Goal: Task Accomplishment & Management: Use online tool/utility

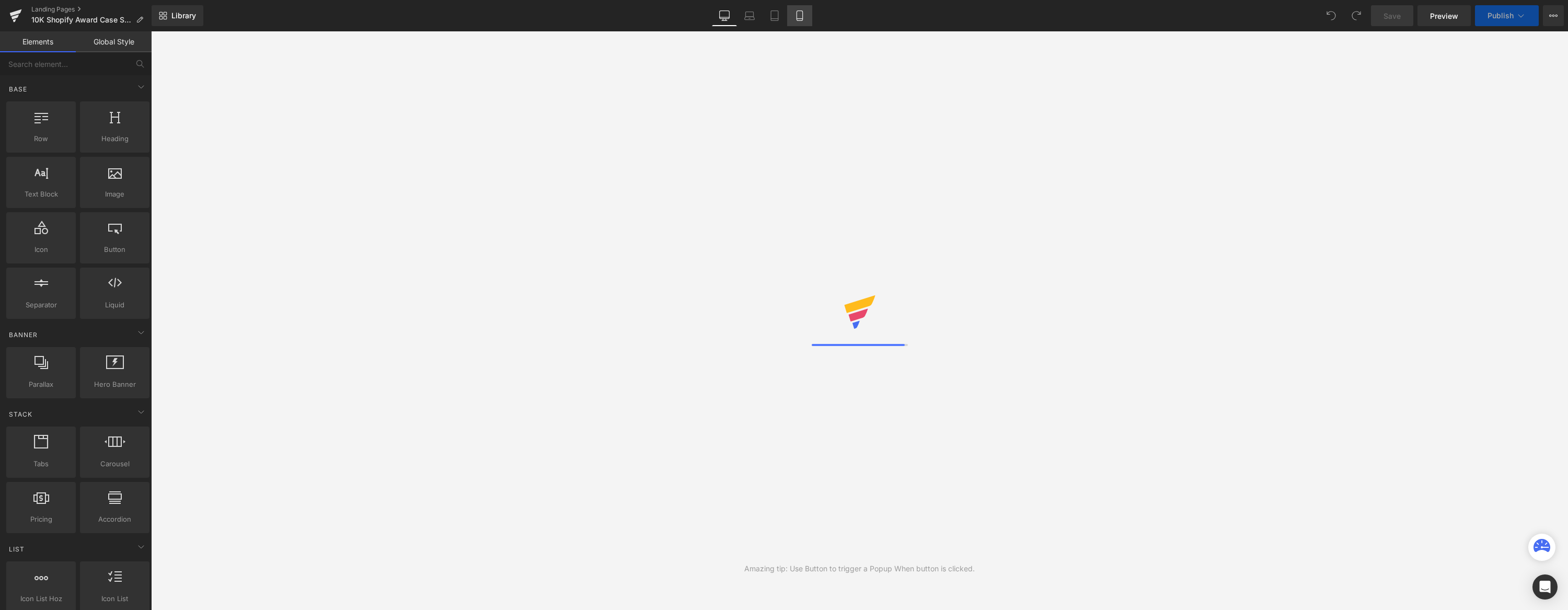
click at [792, 15] on link "Mobile" at bounding box center [799, 15] width 25 height 21
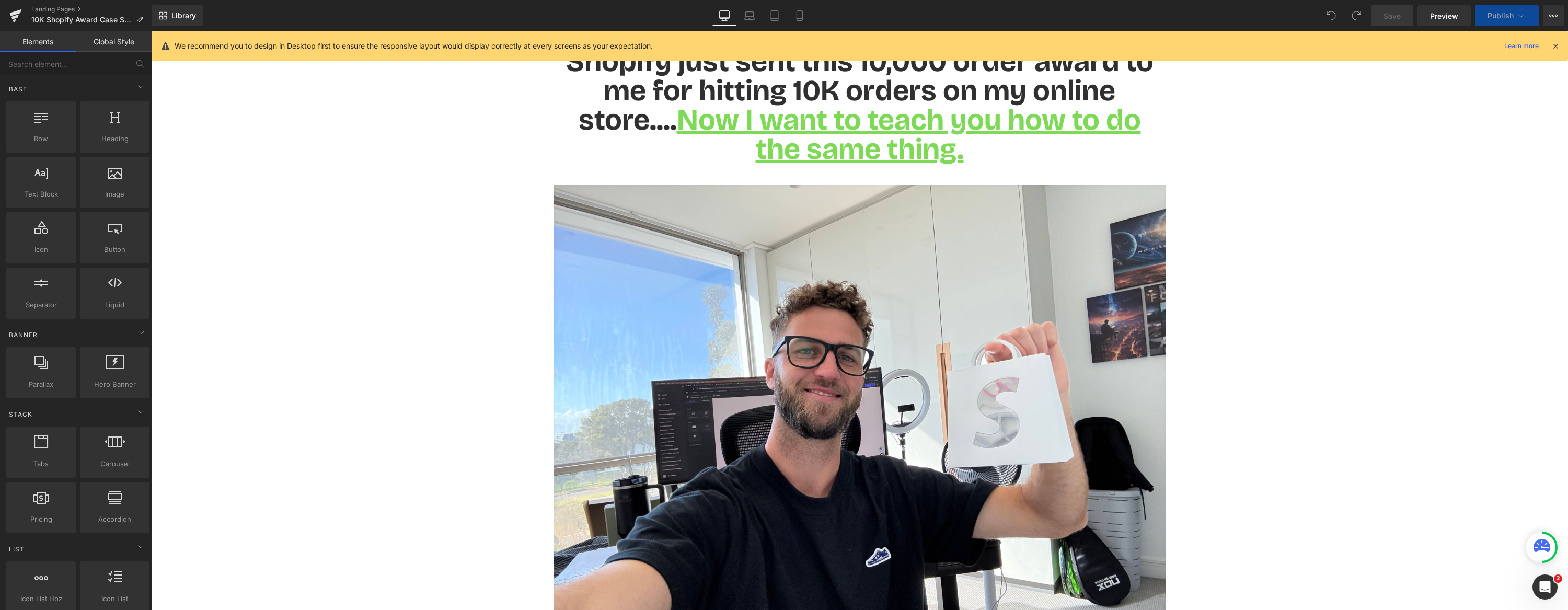
click at [1553, 45] on icon at bounding box center [1555, 46] width 10 height 10
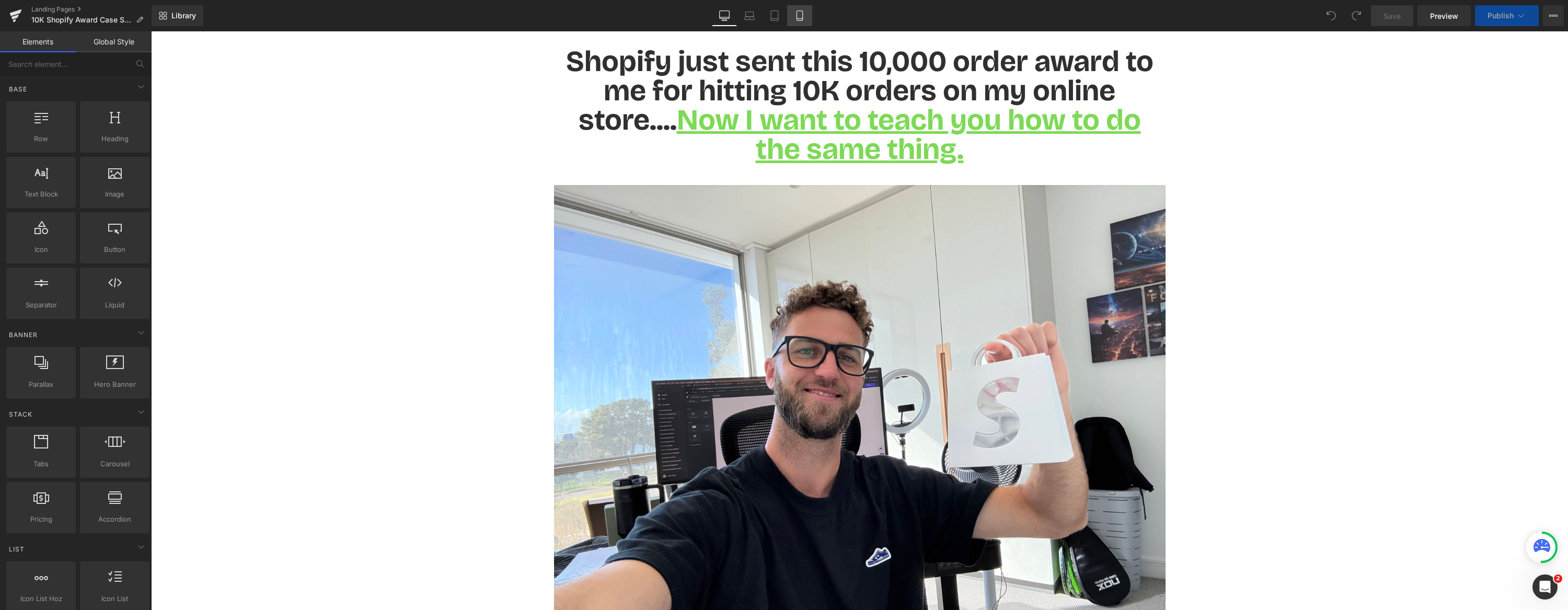
click at [797, 6] on link "Mobile" at bounding box center [799, 15] width 25 height 21
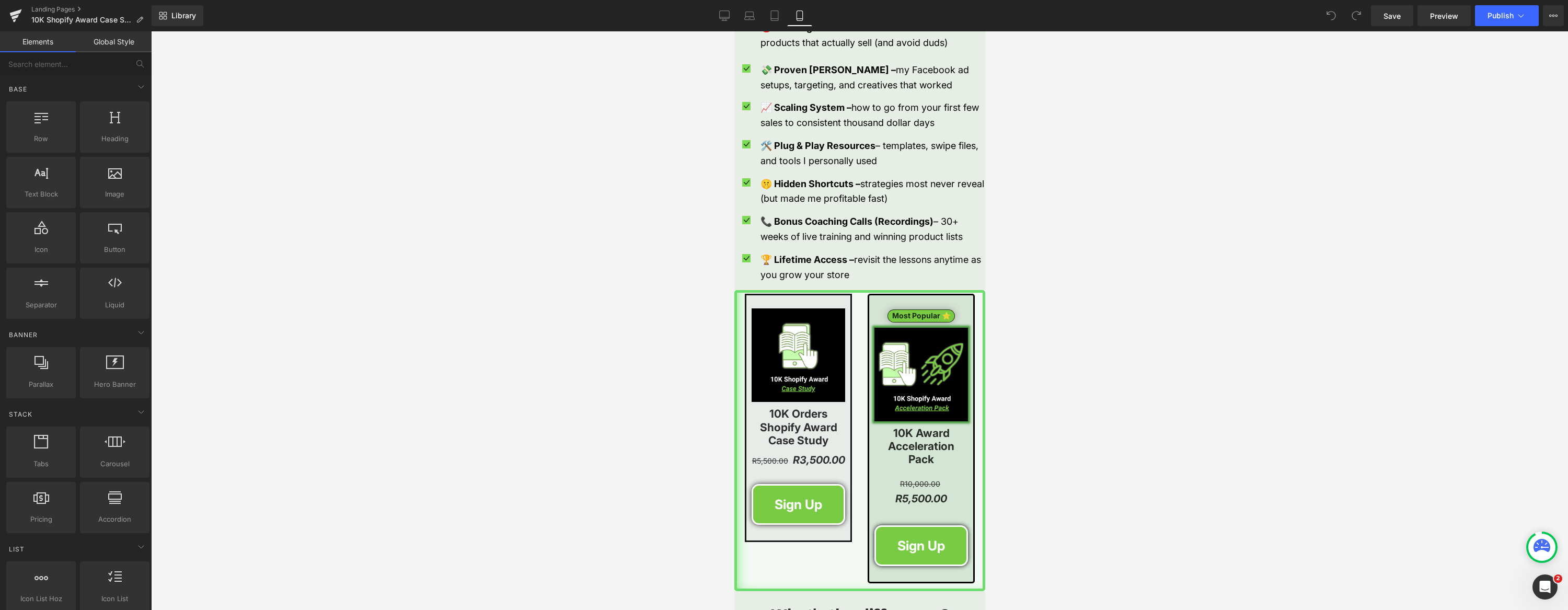
scroll to position [1298, 0]
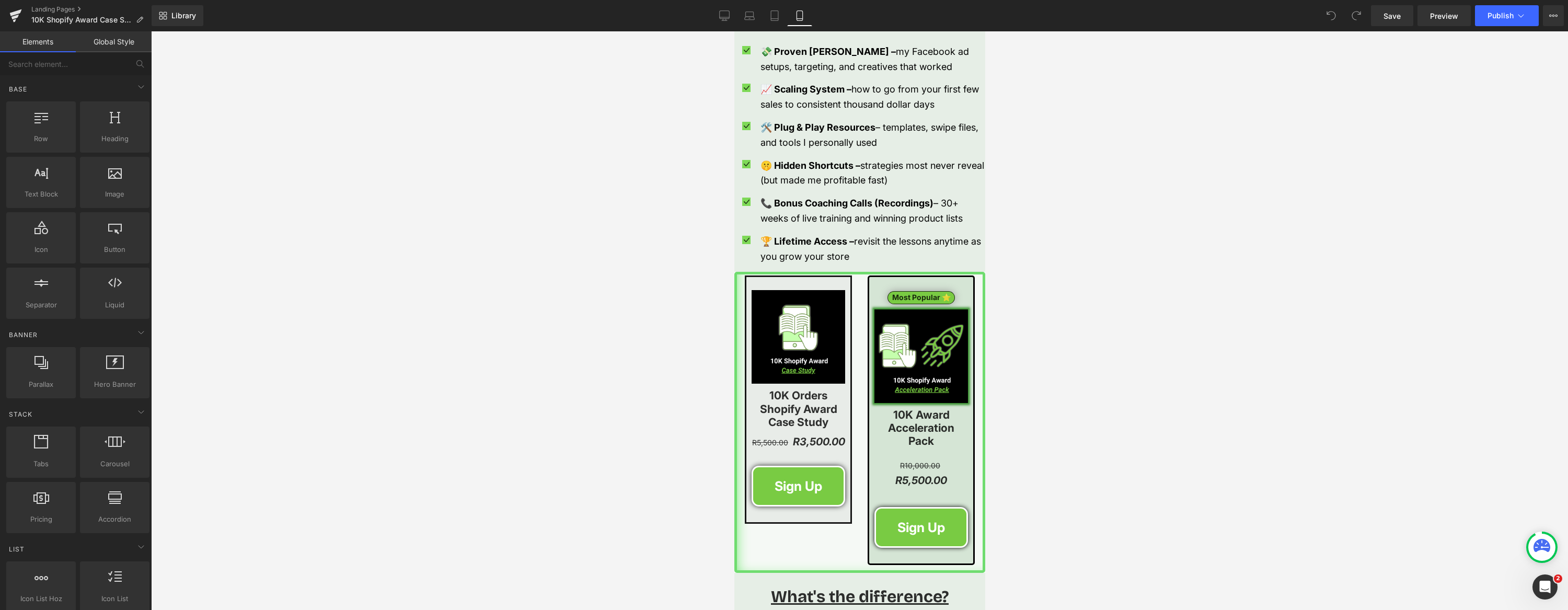
click at [810, 355] on img at bounding box center [797, 337] width 94 height 94
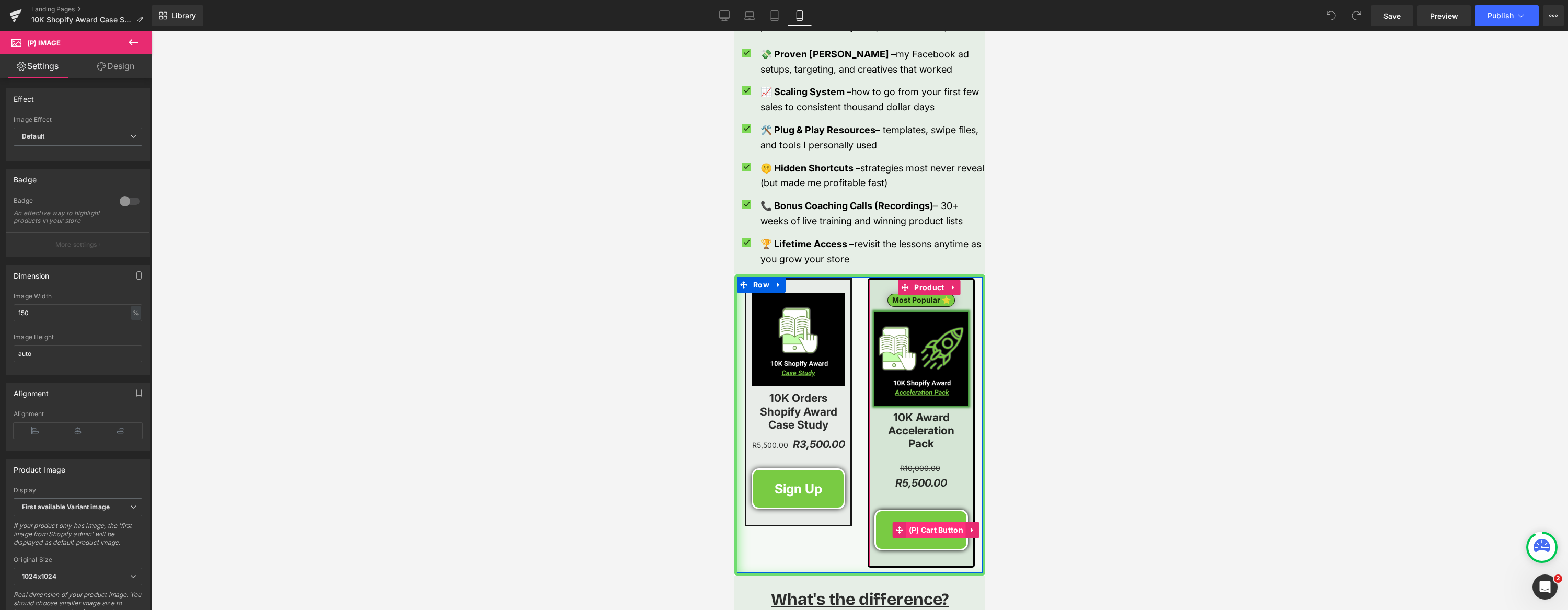
scroll to position [1295, 0]
click at [929, 523] on span "(P) Cart Button" at bounding box center [936, 530] width 60 height 16
click at [921, 523] on span "(P) Cart Button" at bounding box center [936, 530] width 60 height 16
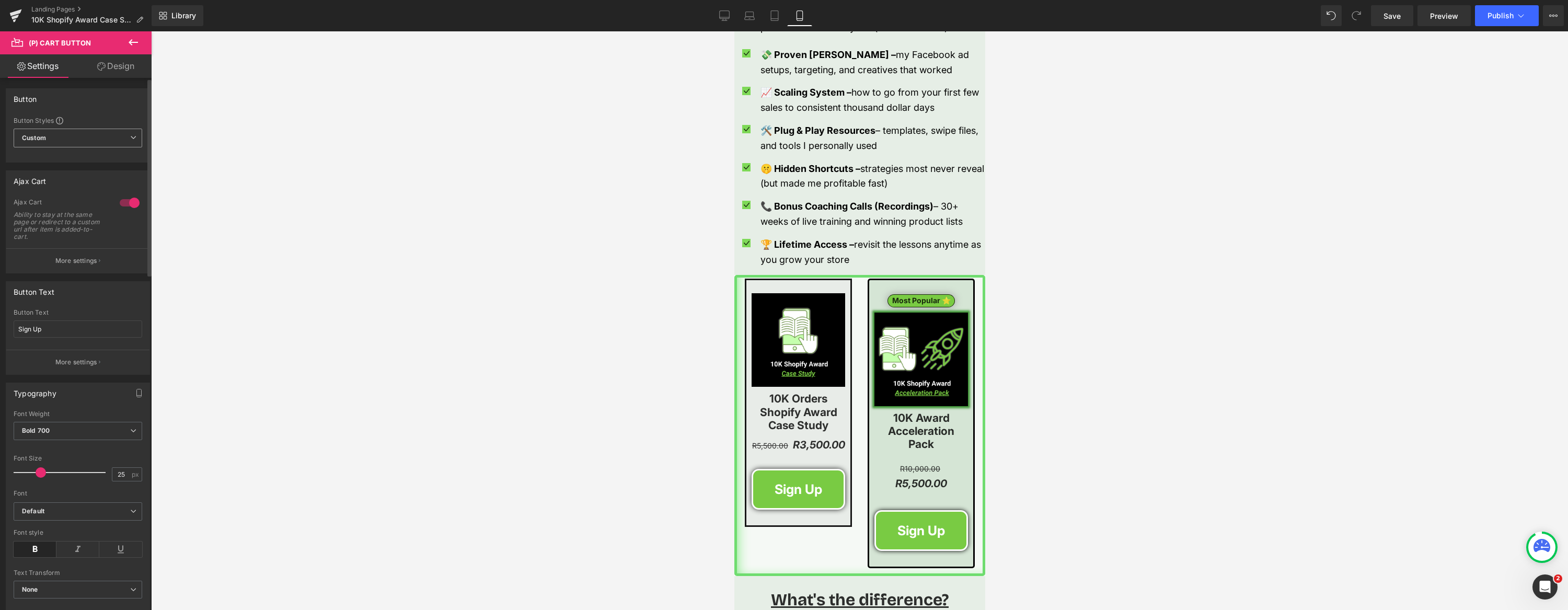
click at [68, 137] on span "Custom Setup Global Style" at bounding box center [78, 138] width 129 height 19
click at [114, 94] on div "Button" at bounding box center [78, 98] width 143 height 20
click at [93, 265] on button "More settings" at bounding box center [78, 260] width 143 height 25
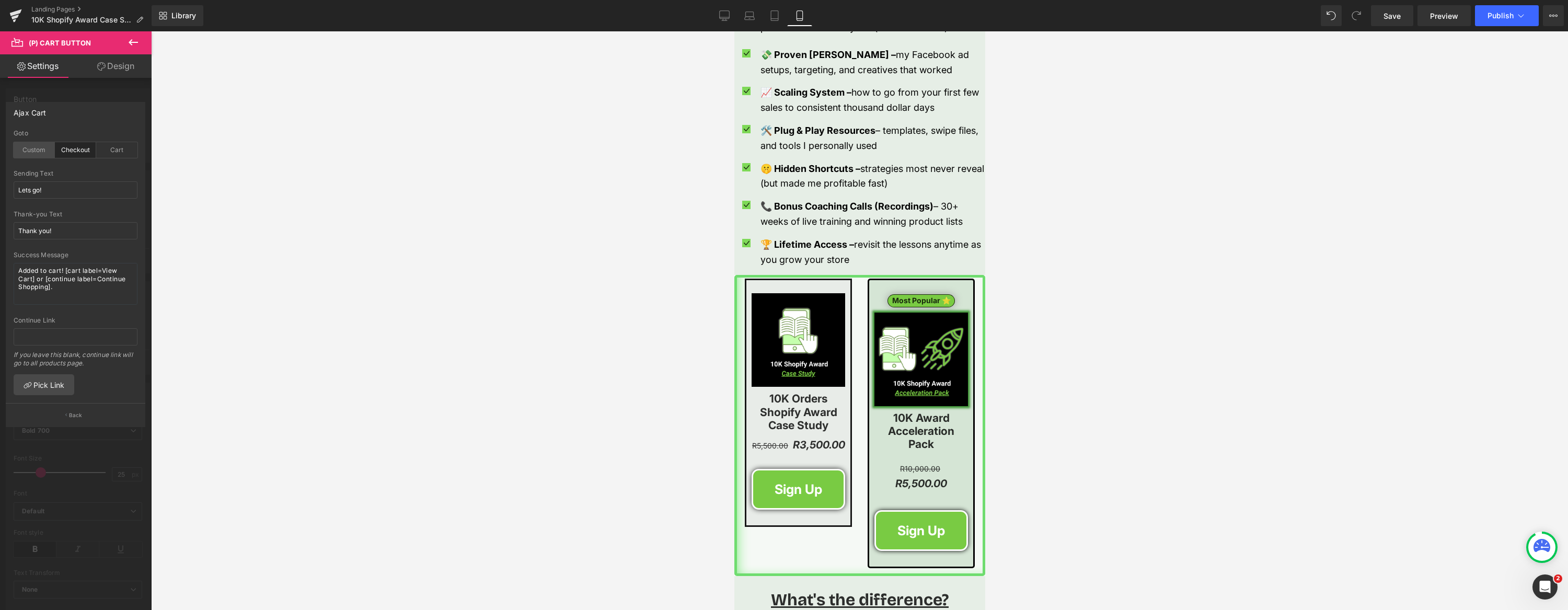
click at [34, 151] on div "Custom" at bounding box center [34, 150] width 41 height 16
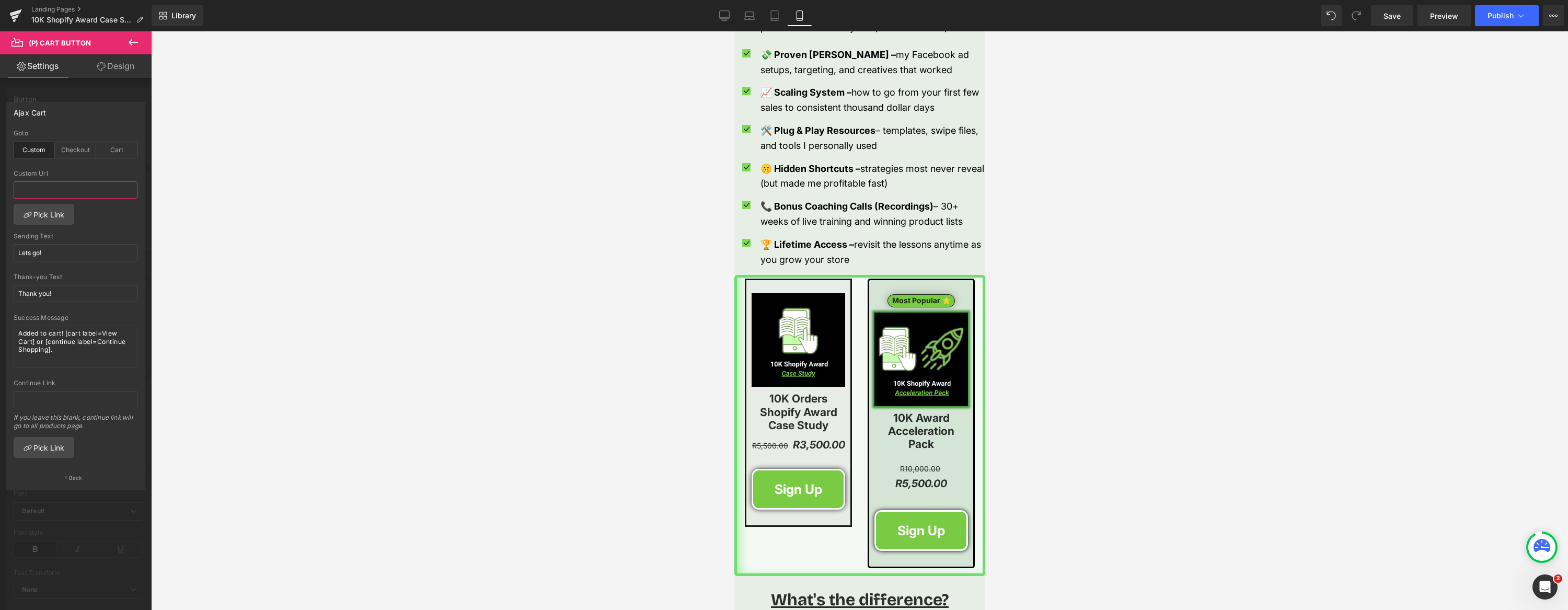
click at [50, 189] on input "text" at bounding box center [75, 190] width 124 height 17
paste input "[URL][DOMAIN_NAME]"
type input "[URL][DOMAIN_NAME]"
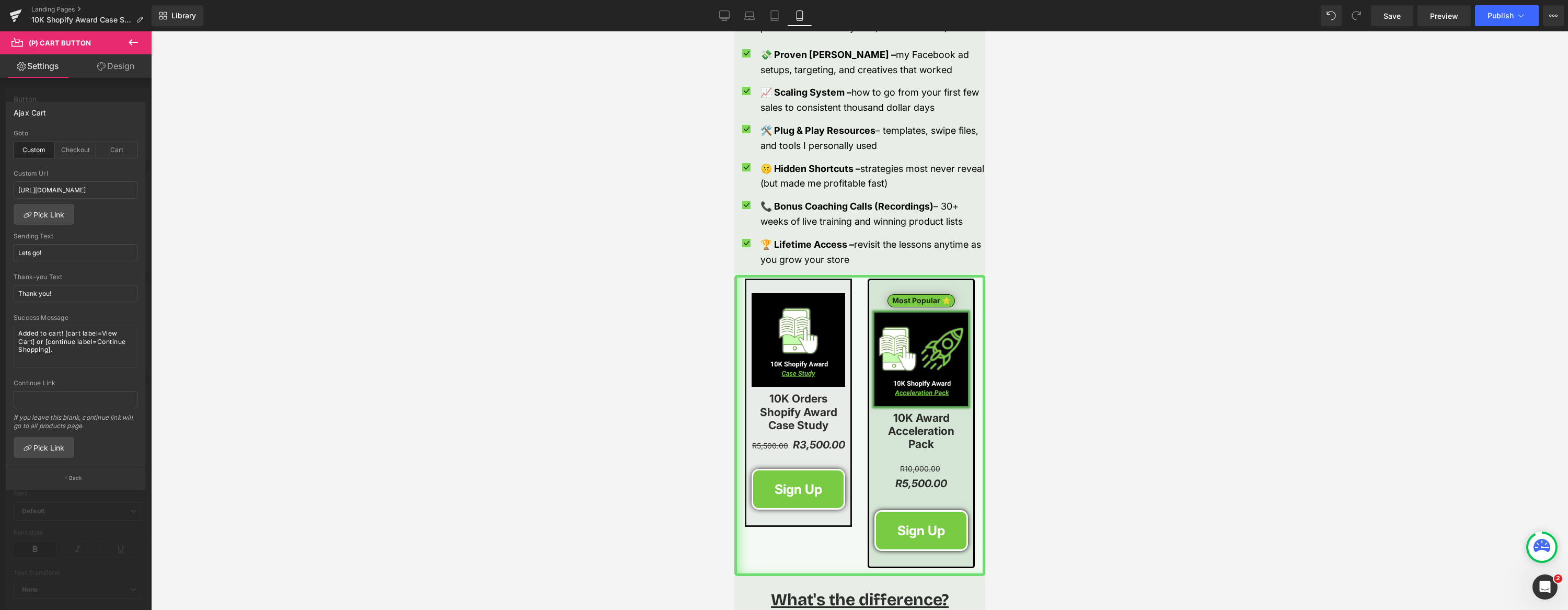
click at [85, 108] on div "Ajax Cart" at bounding box center [75, 112] width 138 height 20
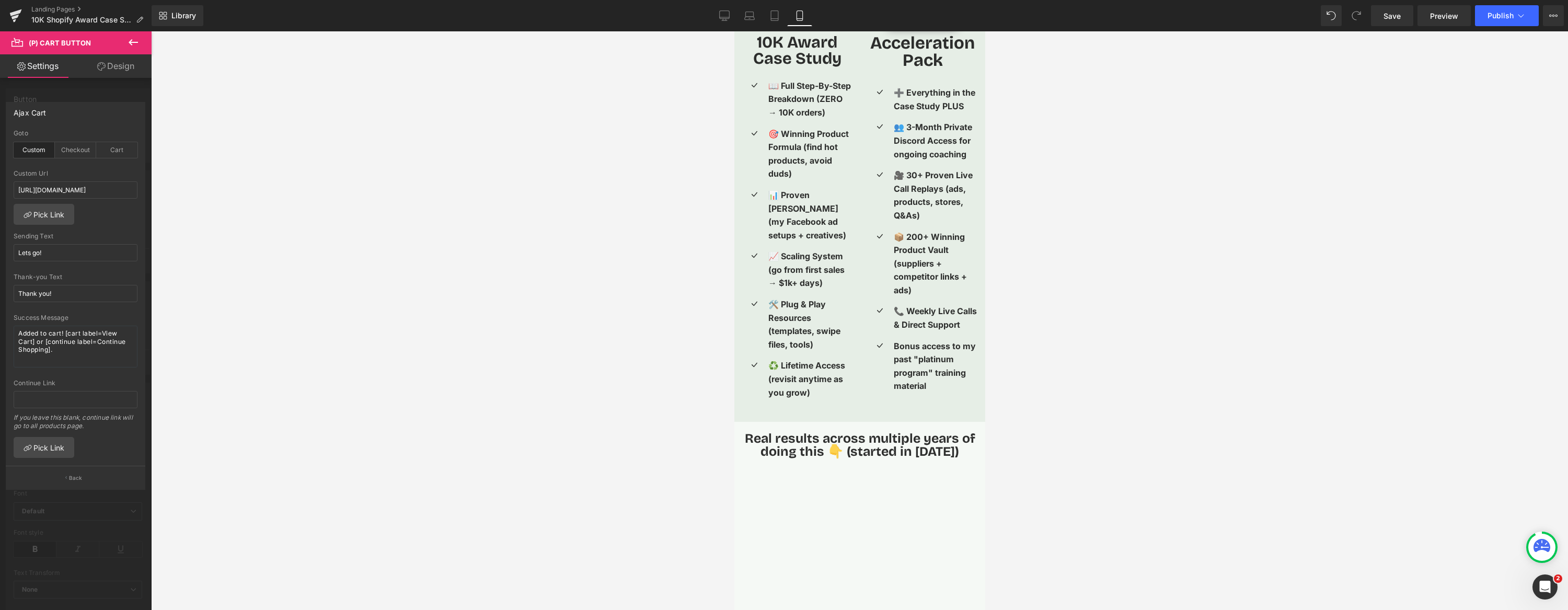
scroll to position [2645, 0]
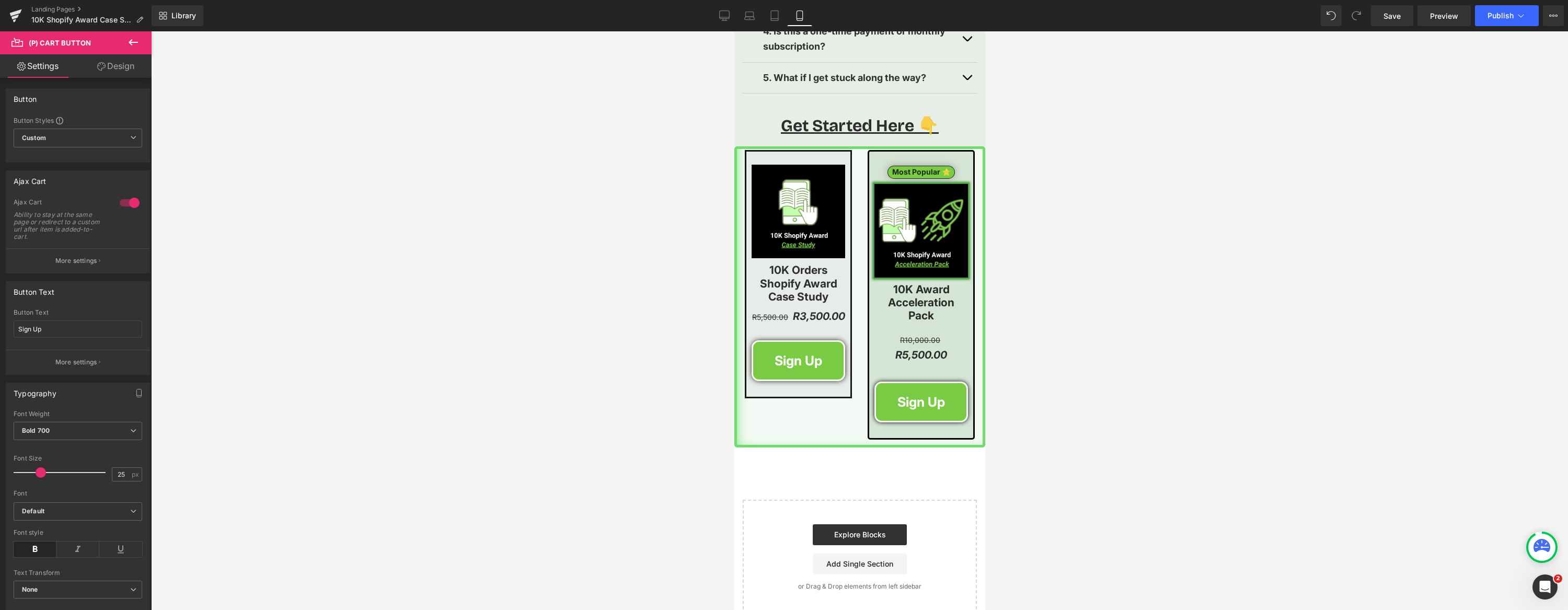
click at [927, 394] on span "(P) Cart Button" at bounding box center [936, 402] width 60 height 16
click at [108, 144] on span "Custom Setup Global Style" at bounding box center [78, 138] width 129 height 19
click at [91, 253] on button "More settings" at bounding box center [76, 260] width 139 height 25
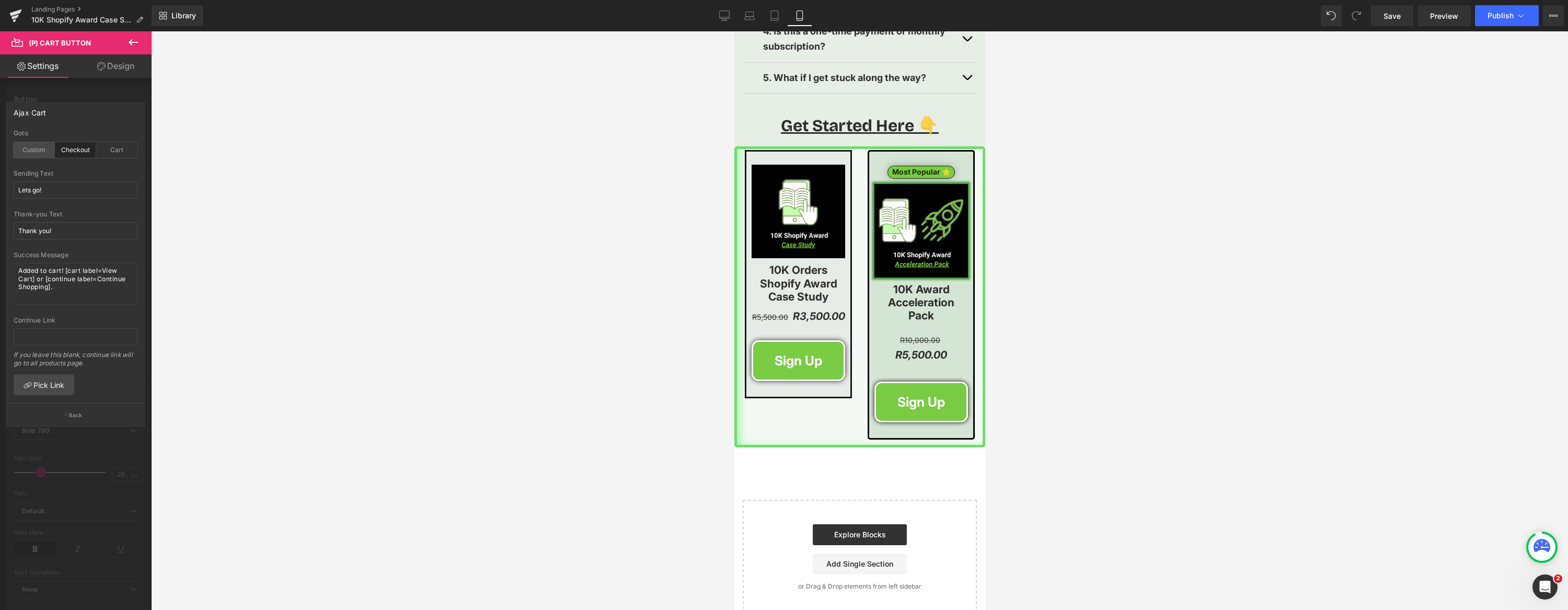
click at [36, 147] on div "Custom" at bounding box center [34, 150] width 41 height 16
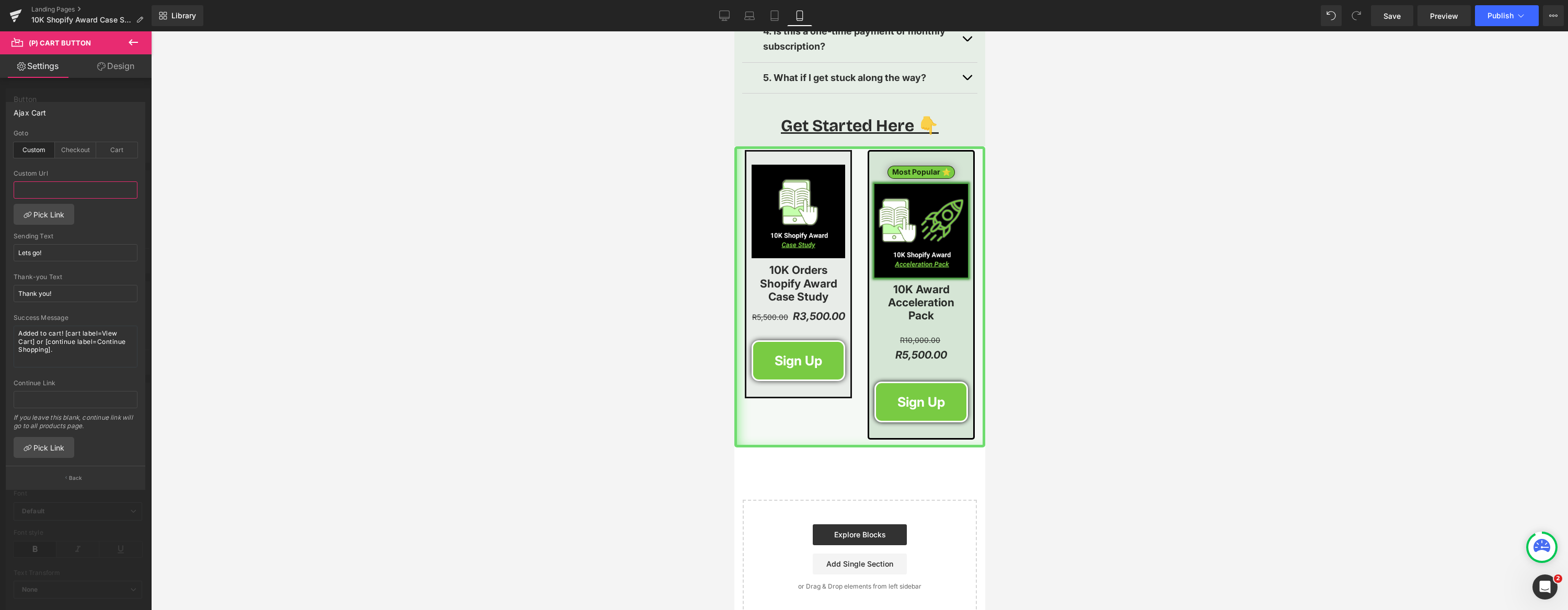
click at [57, 193] on input "text" at bounding box center [75, 190] width 124 height 17
paste input "[URL][DOMAIN_NAME]"
type input "[URL][DOMAIN_NAME]"
click at [92, 113] on div "Ajax Cart" at bounding box center [75, 112] width 138 height 20
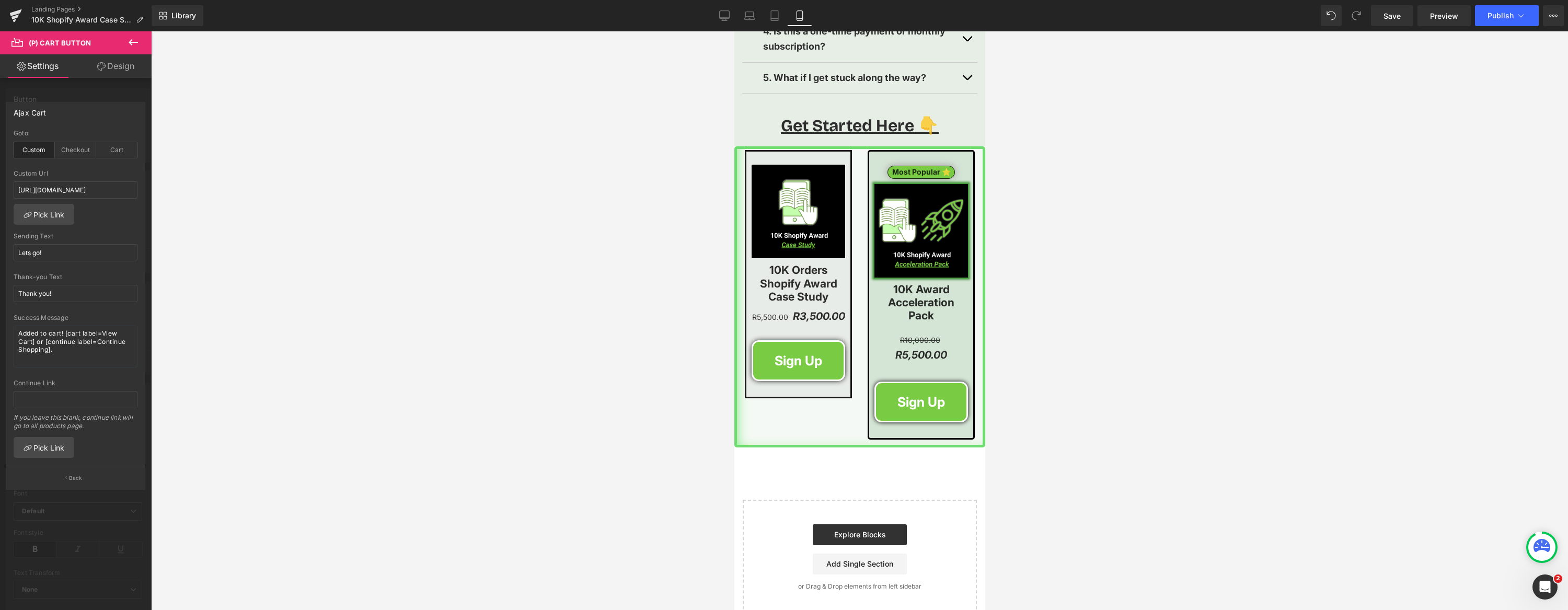
scroll to position [0, 0]
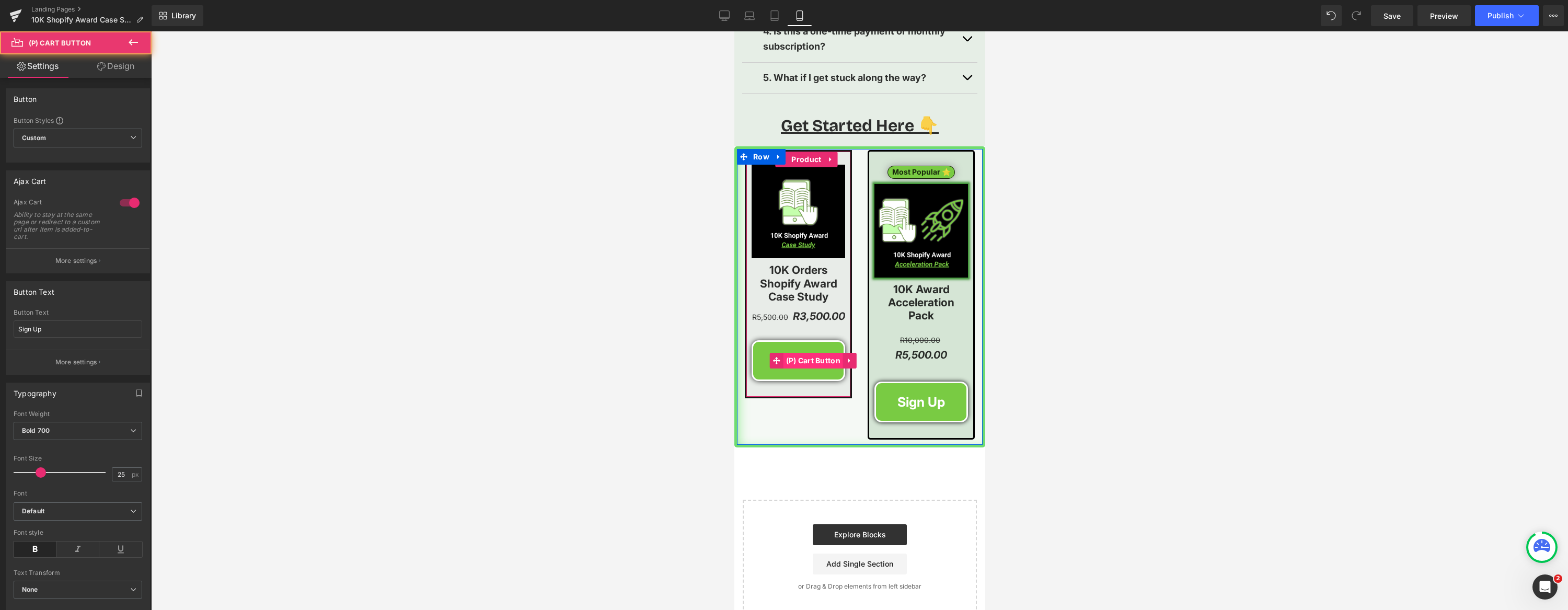
click at [806, 353] on span "(P) Cart Button" at bounding box center [813, 361] width 60 height 16
click at [83, 254] on button "More settings" at bounding box center [78, 260] width 143 height 25
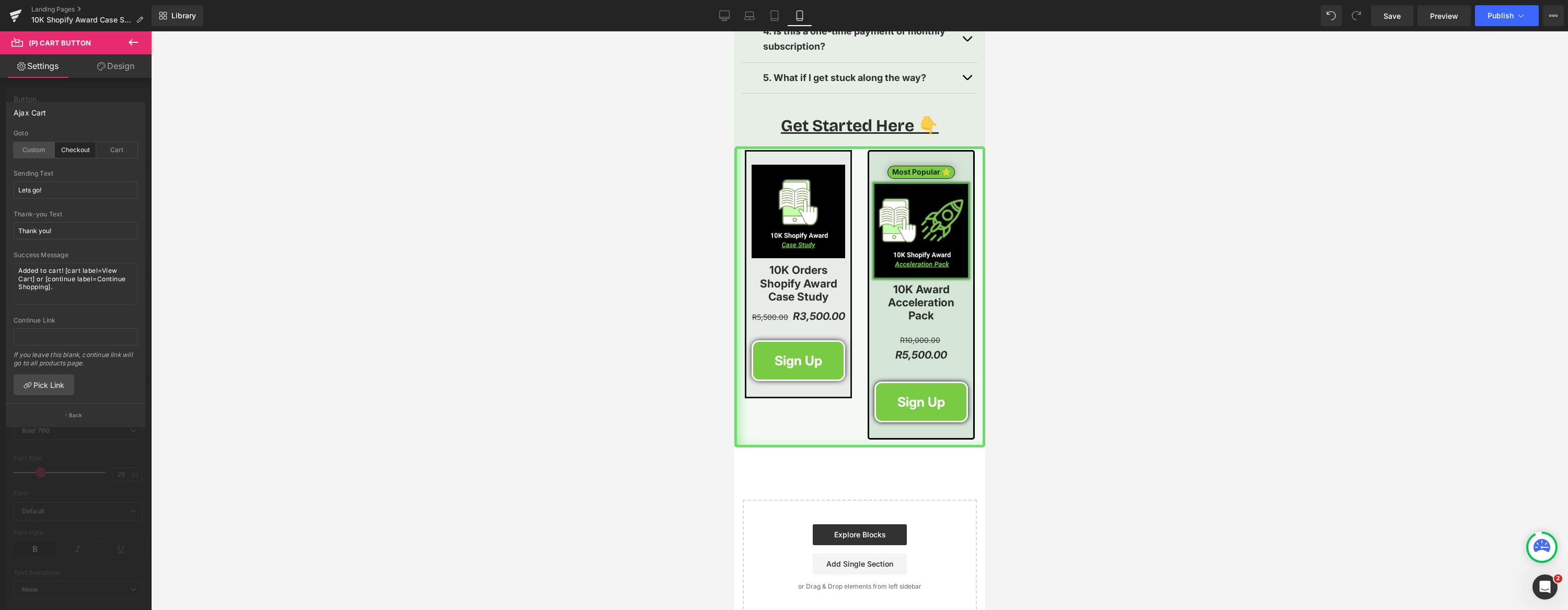
click at [39, 148] on div "Custom" at bounding box center [34, 150] width 41 height 16
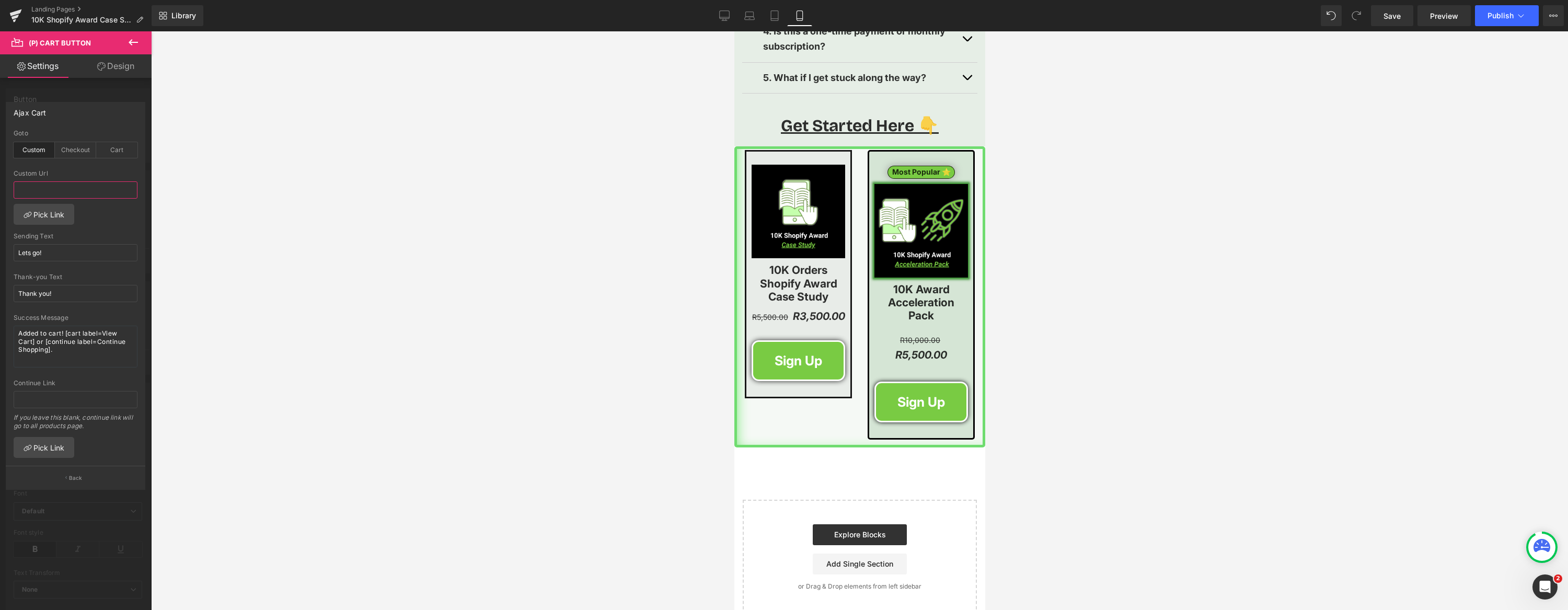
click at [59, 192] on input "text" at bounding box center [75, 190] width 124 height 17
paste input "https://buy.stripe.com/14AbJ19124DeftL4BngjC00"
type input "https://buy.stripe.com/14AbJ19124DeftL4BngjC00"
click at [101, 112] on div "Ajax Cart" at bounding box center [75, 112] width 138 height 20
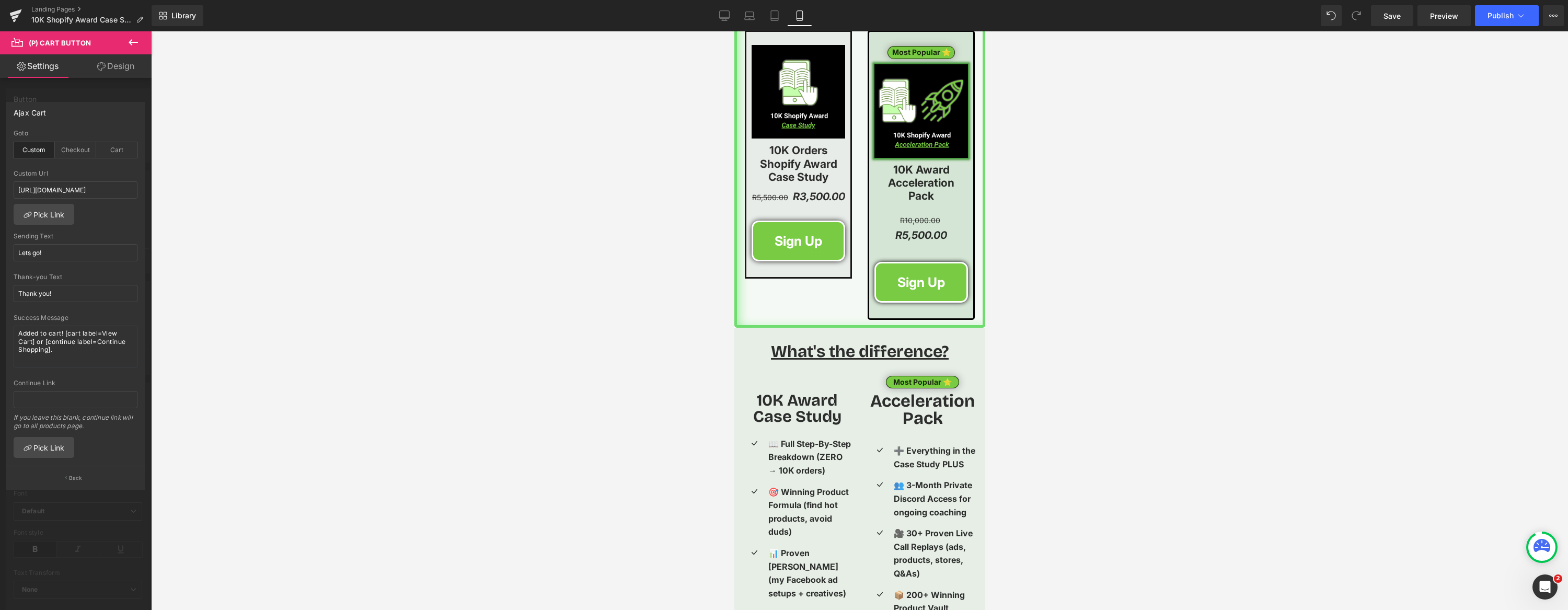
scroll to position [1514, 0]
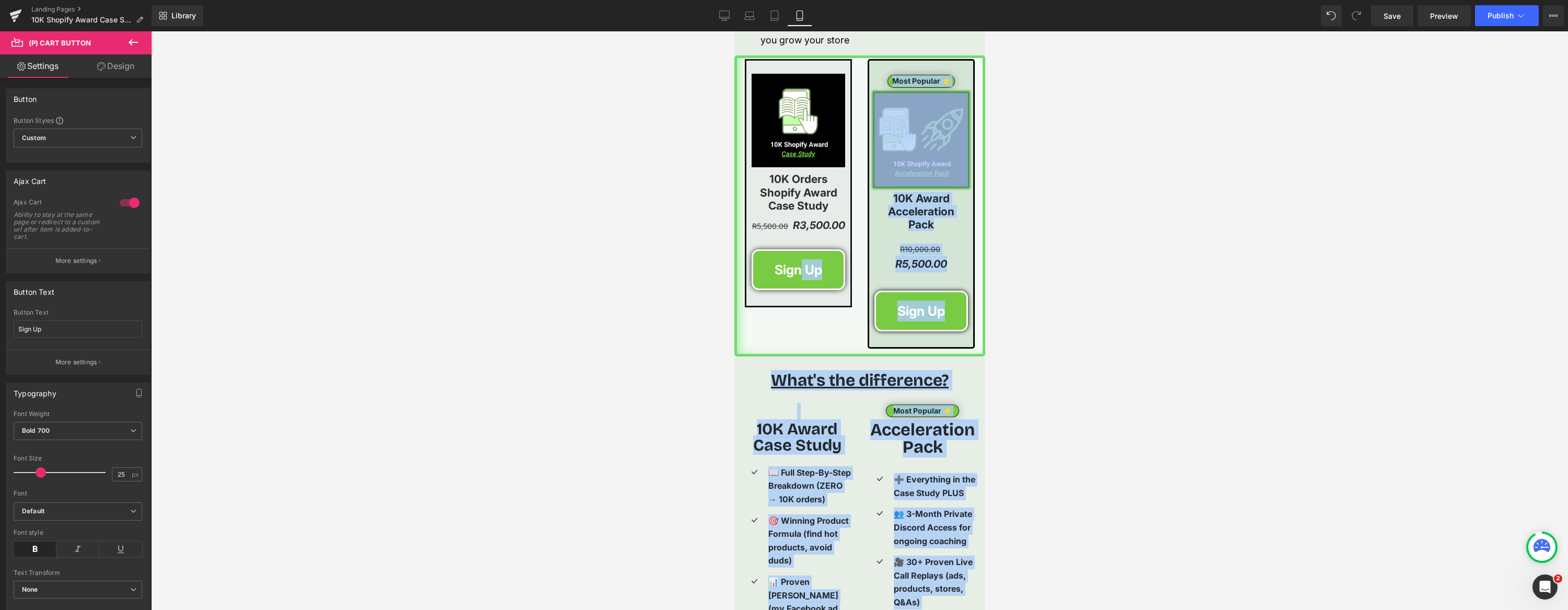
click at [800, 273] on body "Shopify just sent this 10,000 order award to me for hitting 10K orders on my on…" at bounding box center [859, 139] width 251 height 3245
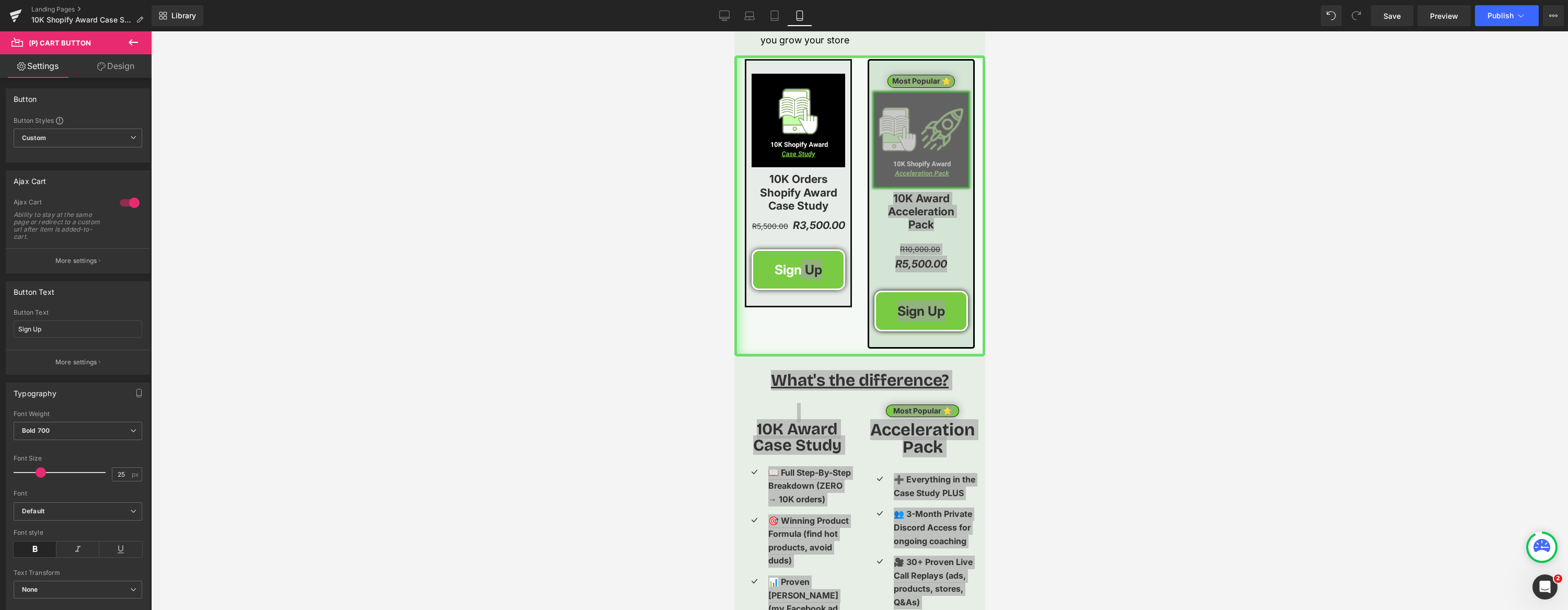
drag, startPoint x: 611, startPoint y: 244, endPoint x: 720, endPoint y: 249, distance: 109.1
click at [613, 244] on div at bounding box center [859, 320] width 1417 height 579
click at [808, 270] on span "(P) Cart Button" at bounding box center [813, 269] width 60 height 16
click at [109, 140] on span "Custom Setup Global Style" at bounding box center [78, 138] width 129 height 19
drag, startPoint x: 110, startPoint y: 94, endPoint x: 104, endPoint y: 145, distance: 51.4
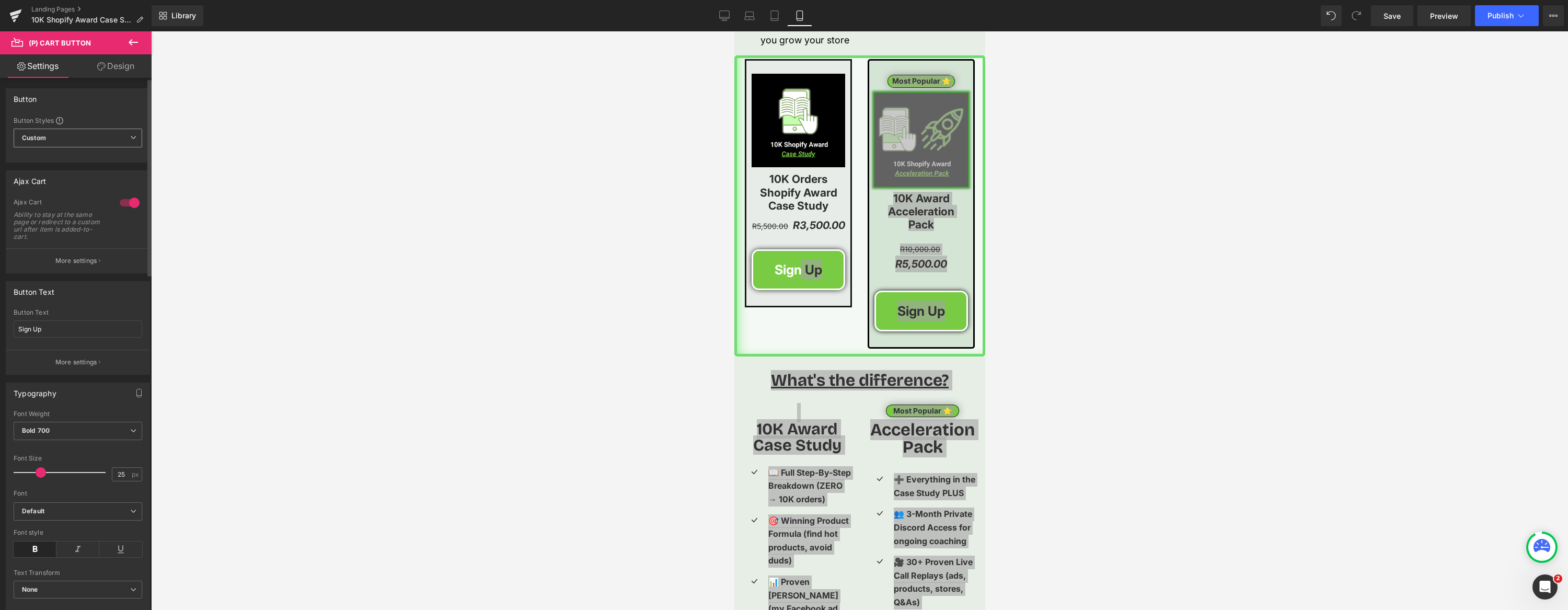
click at [110, 94] on div "Button" at bounding box center [78, 98] width 143 height 20
click at [93, 259] on p "More settings" at bounding box center [77, 260] width 42 height 10
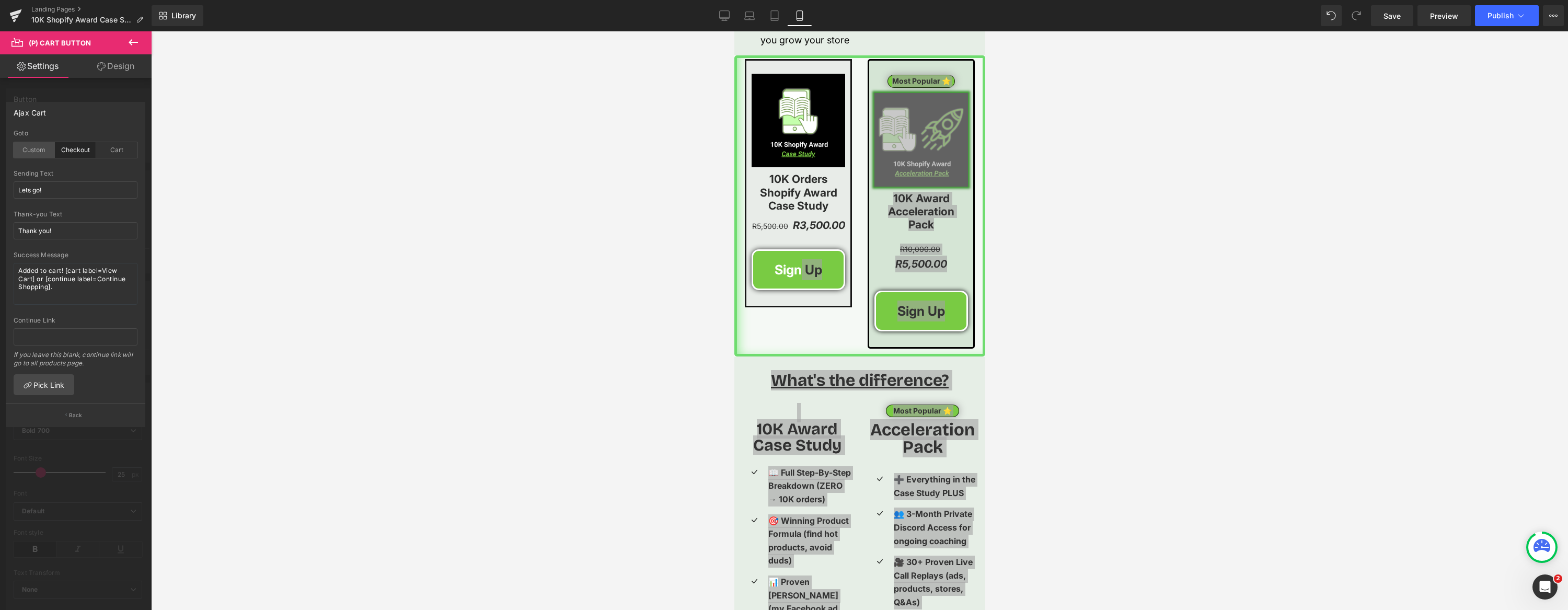
click at [30, 152] on div "Custom" at bounding box center [34, 150] width 41 height 16
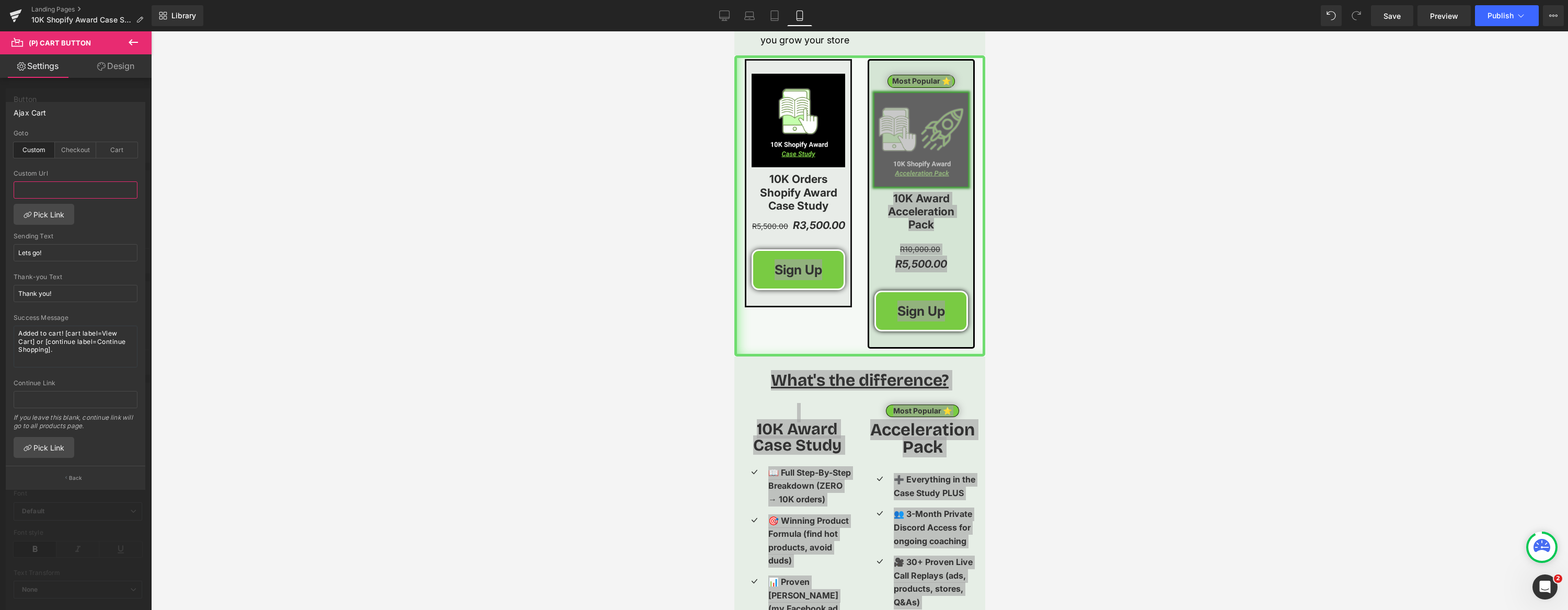
click at [73, 190] on input "text" at bounding box center [75, 190] width 124 height 17
paste input "https://buy.stripe.com/14AbJ19124DeftL4BngjC00"
type input "https://buy.stripe.com/14AbJ19124DeftL4BngjC00"
click at [86, 104] on div "Ajax Cart" at bounding box center [75, 112] width 138 height 20
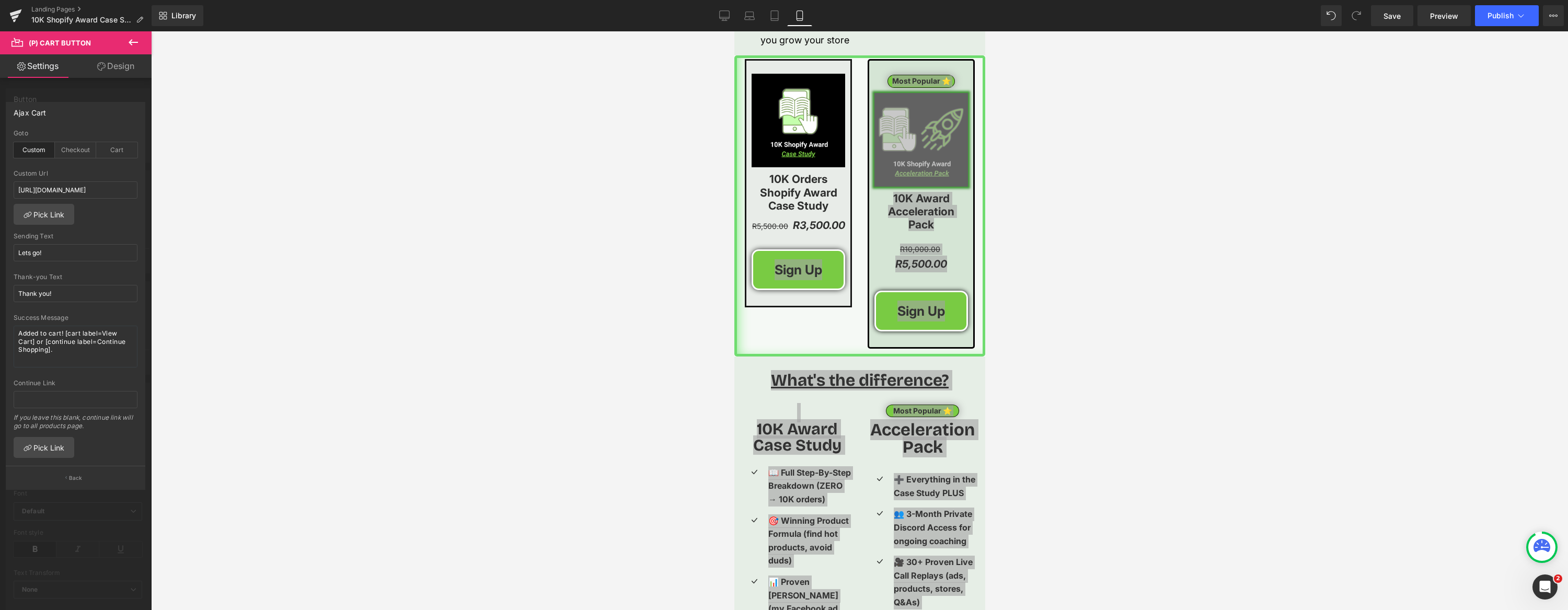
scroll to position [0, 0]
click at [1181, 244] on div at bounding box center [859, 320] width 1417 height 579
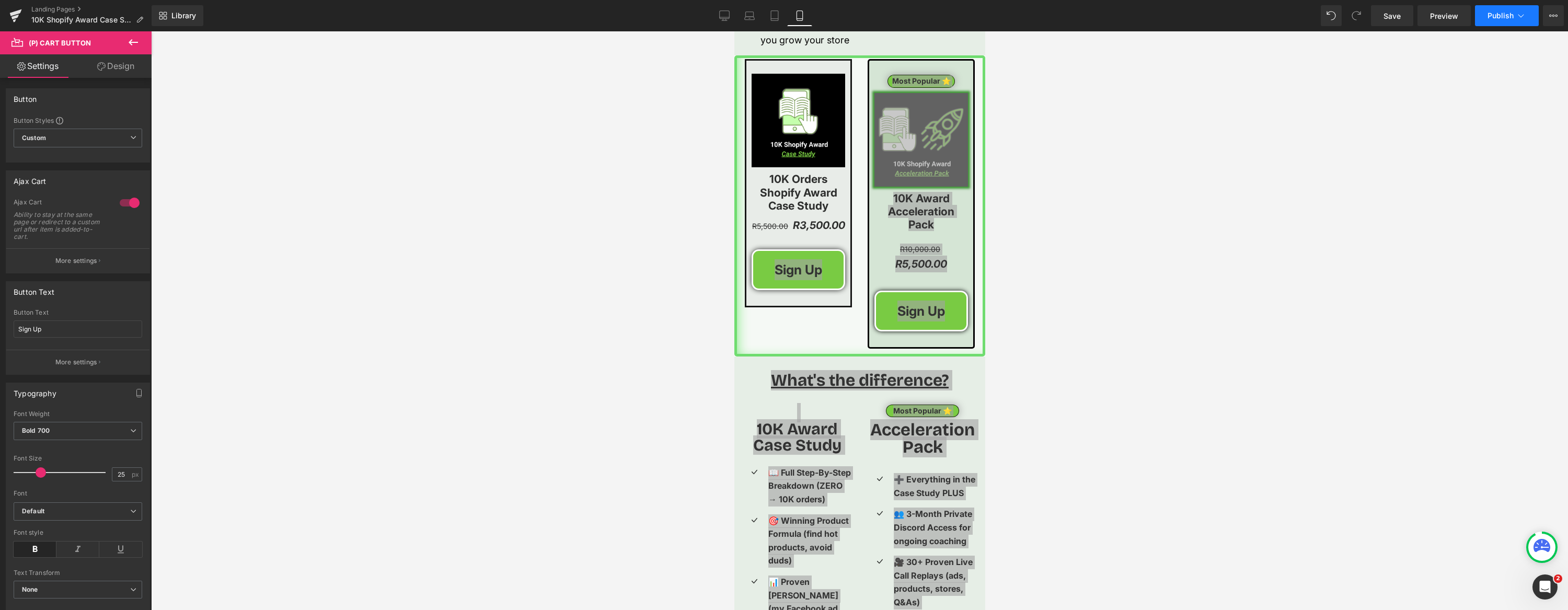
click at [1491, 22] on button "Publish" at bounding box center [1507, 15] width 64 height 21
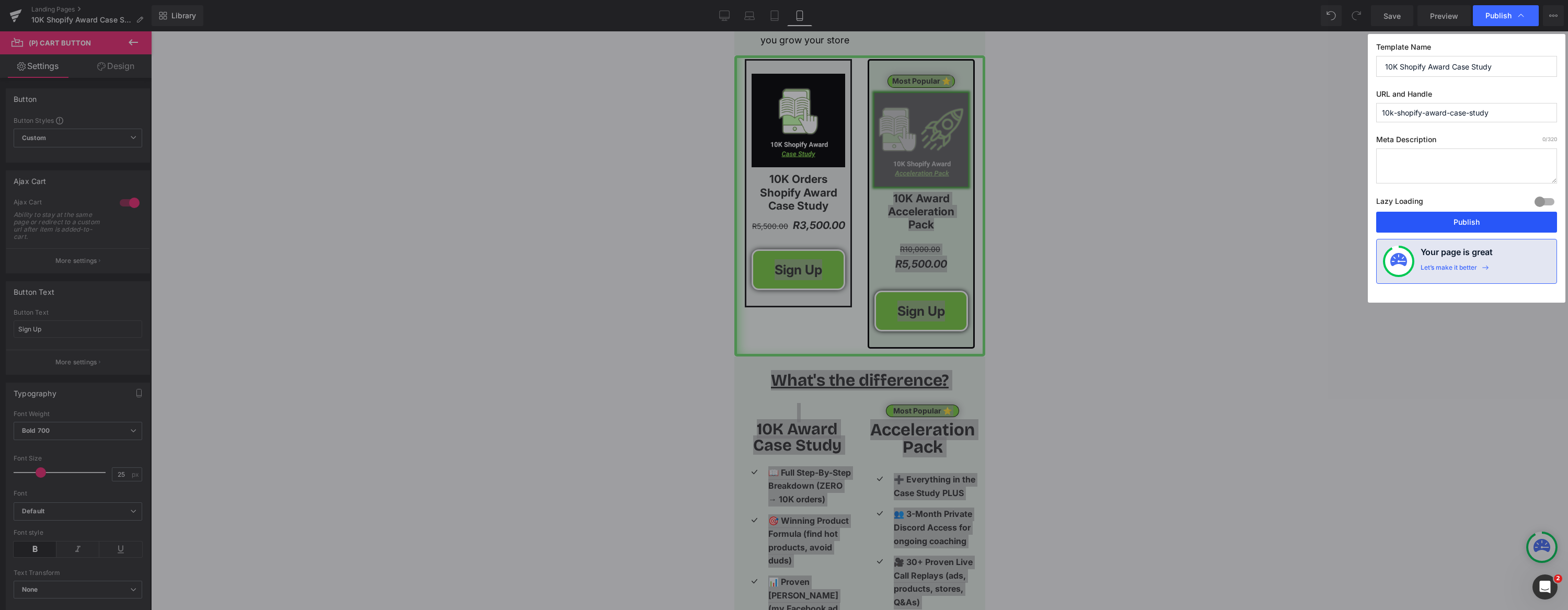
click at [1468, 222] on button "Publish" at bounding box center [1466, 222] width 181 height 21
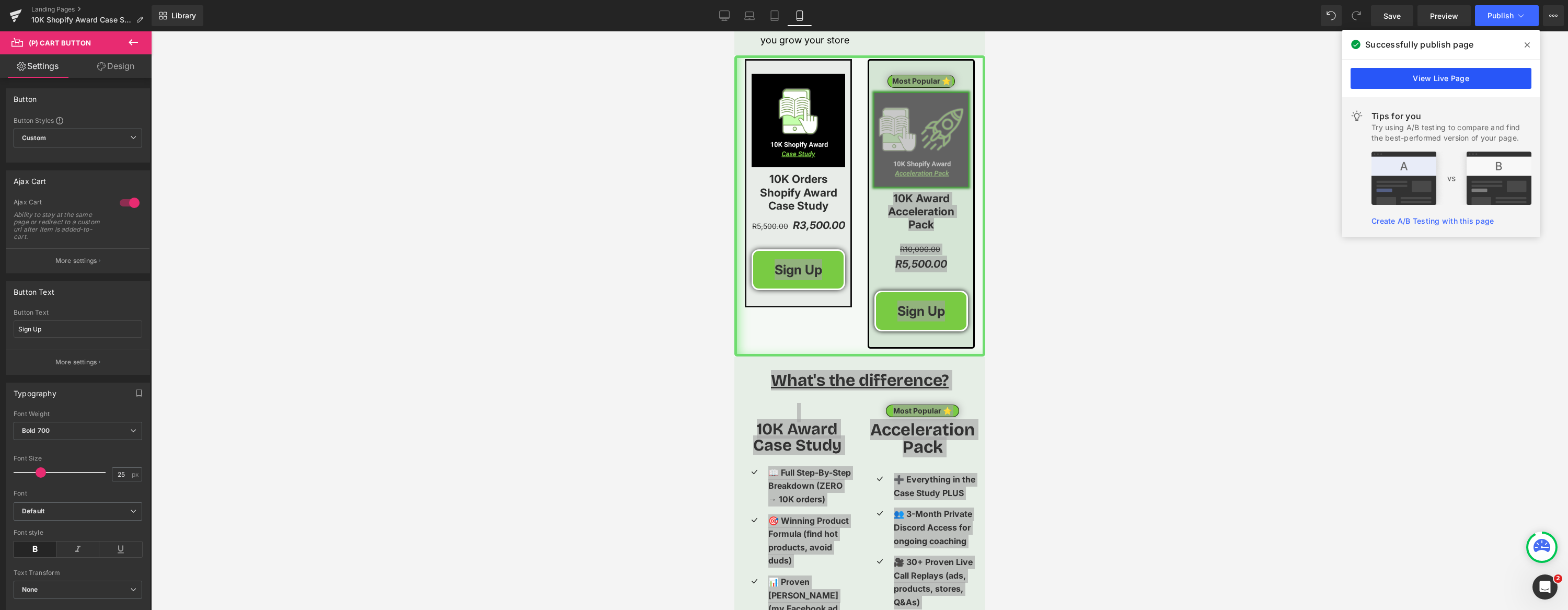
click at [1442, 78] on link "View Live Page" at bounding box center [1440, 78] width 181 height 21
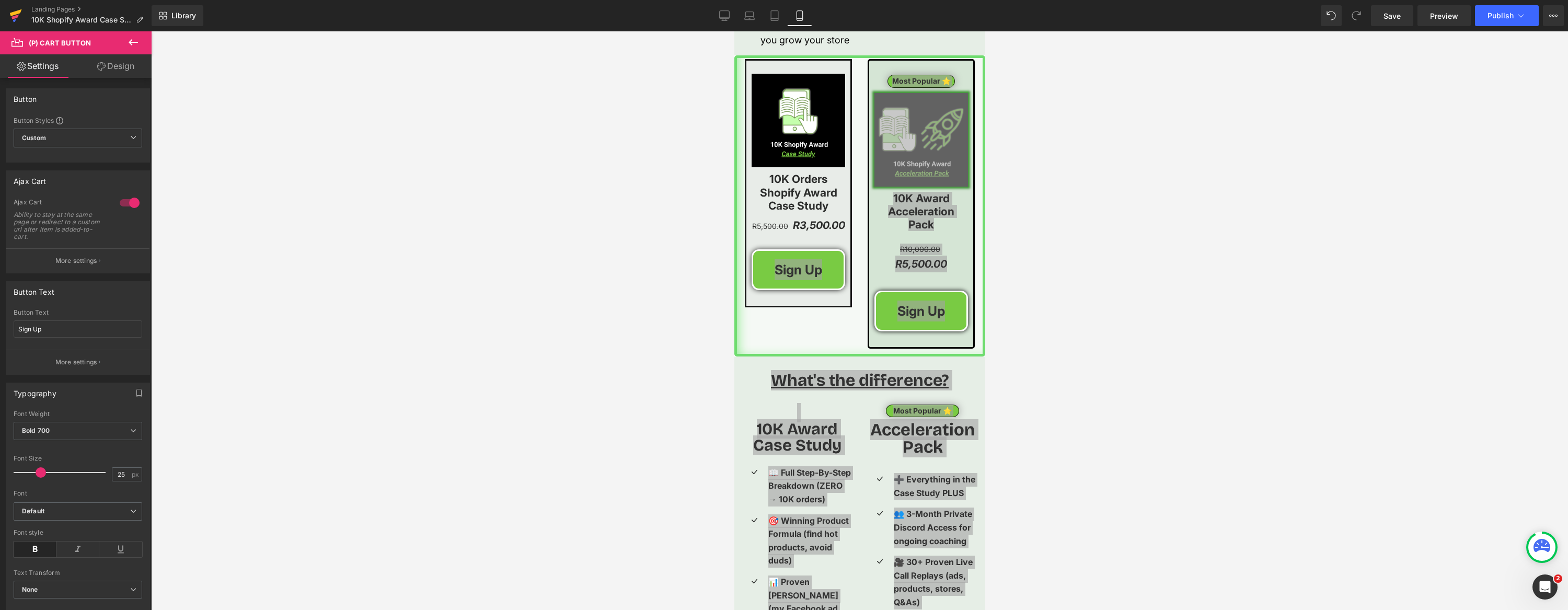
click at [11, 21] on icon at bounding box center [16, 15] width 13 height 26
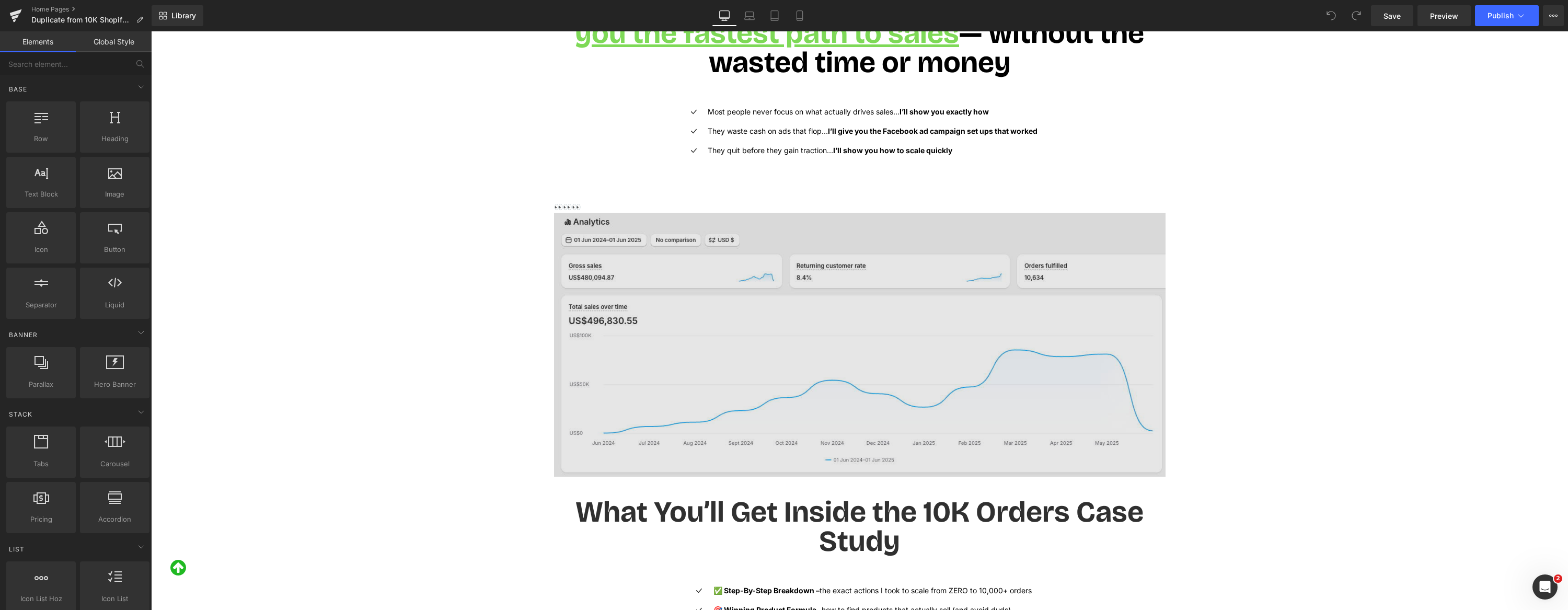
scroll to position [1774, 0]
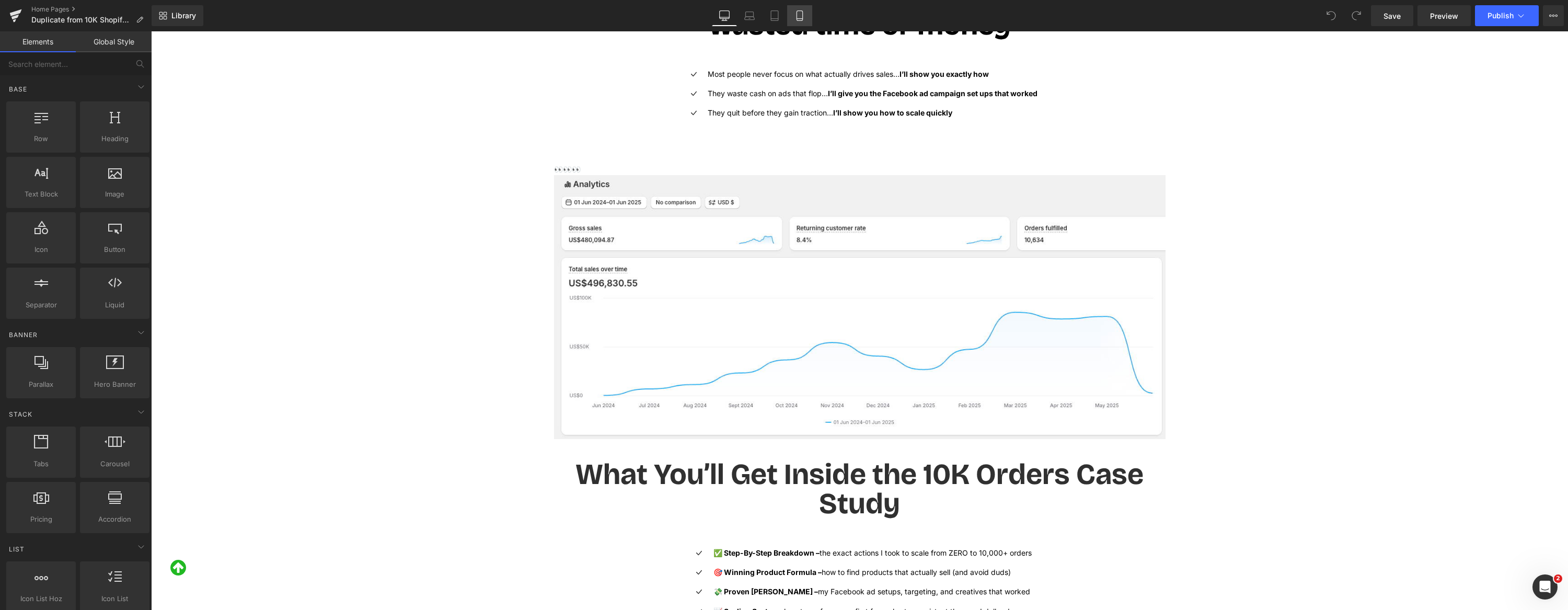
click at [799, 9] on link "Mobile" at bounding box center [799, 15] width 25 height 21
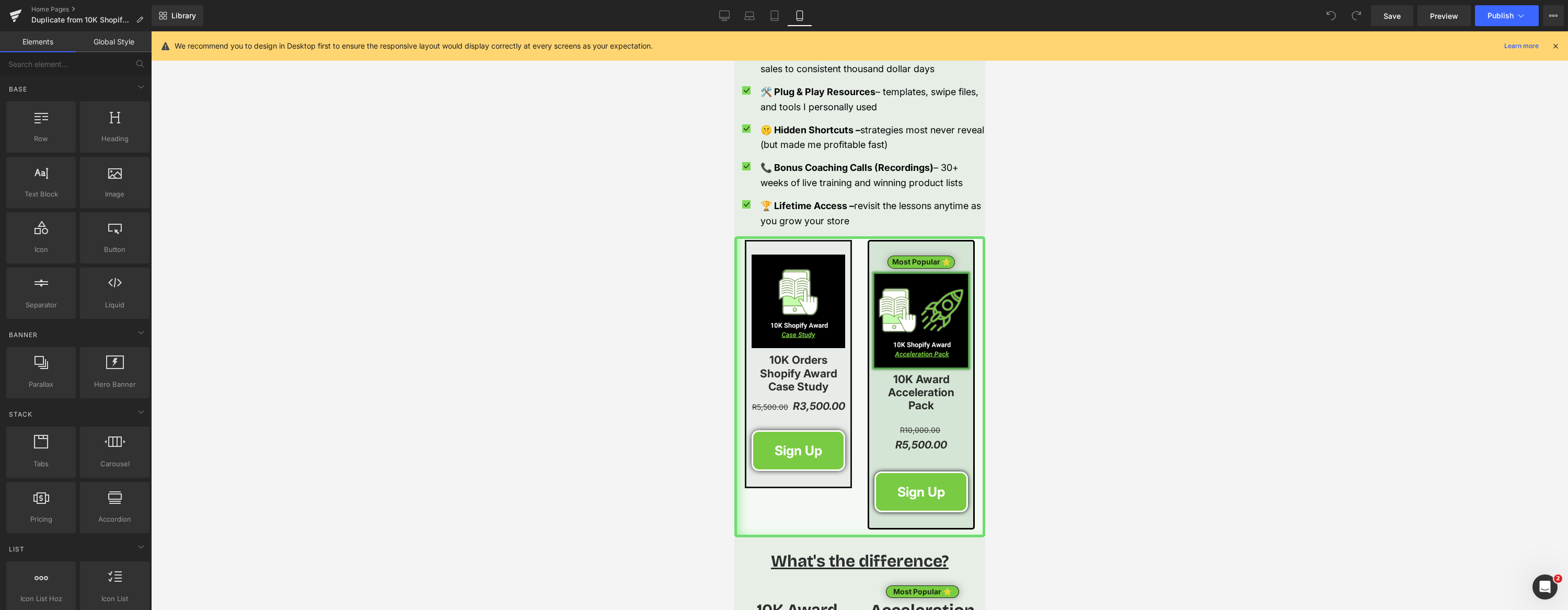
scroll to position [1473, 0]
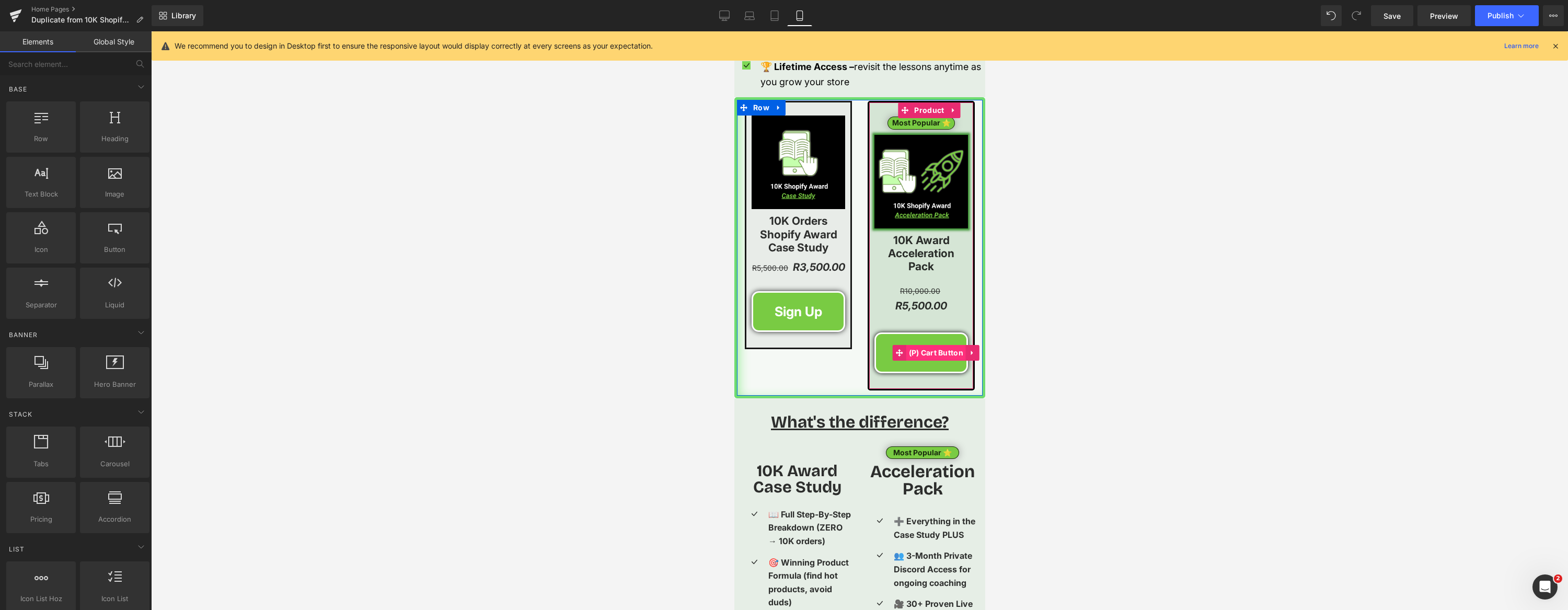
click at [928, 345] on span "(P) Cart Button" at bounding box center [936, 353] width 60 height 16
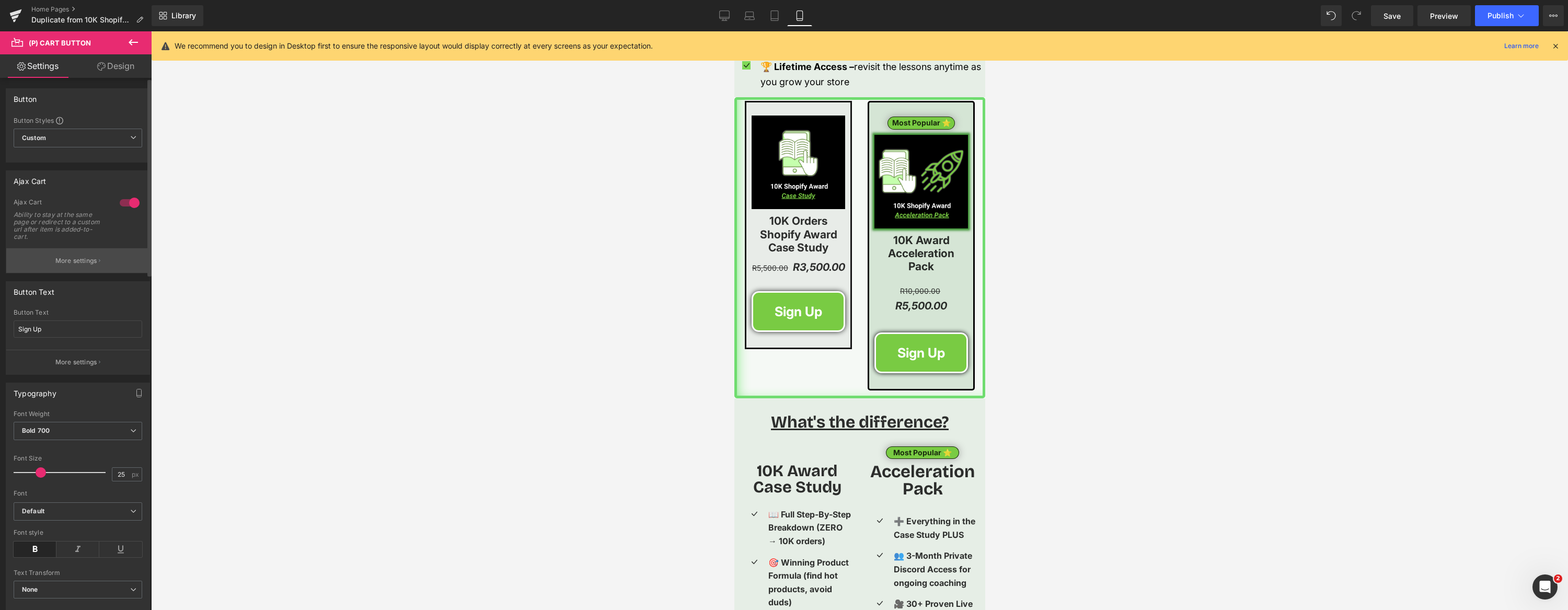
click at [80, 266] on button "More settings" at bounding box center [78, 260] width 143 height 25
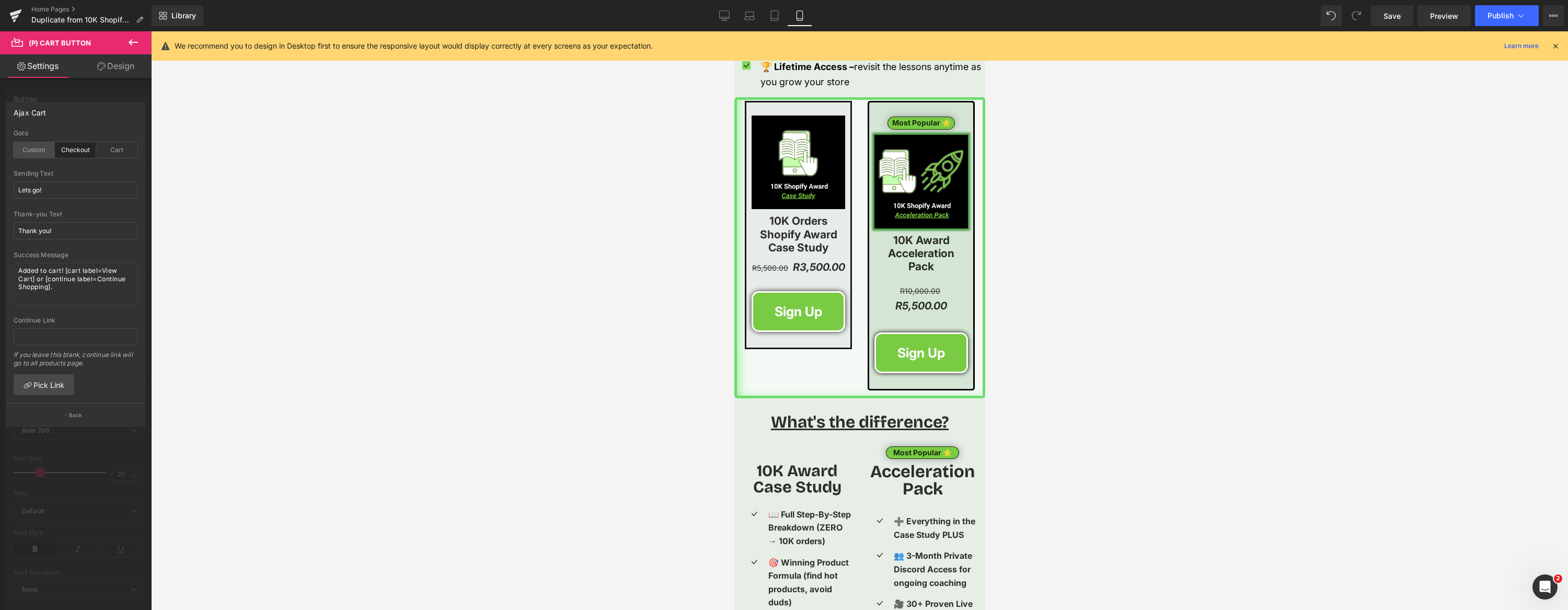
click at [38, 148] on div "Custom" at bounding box center [34, 150] width 41 height 16
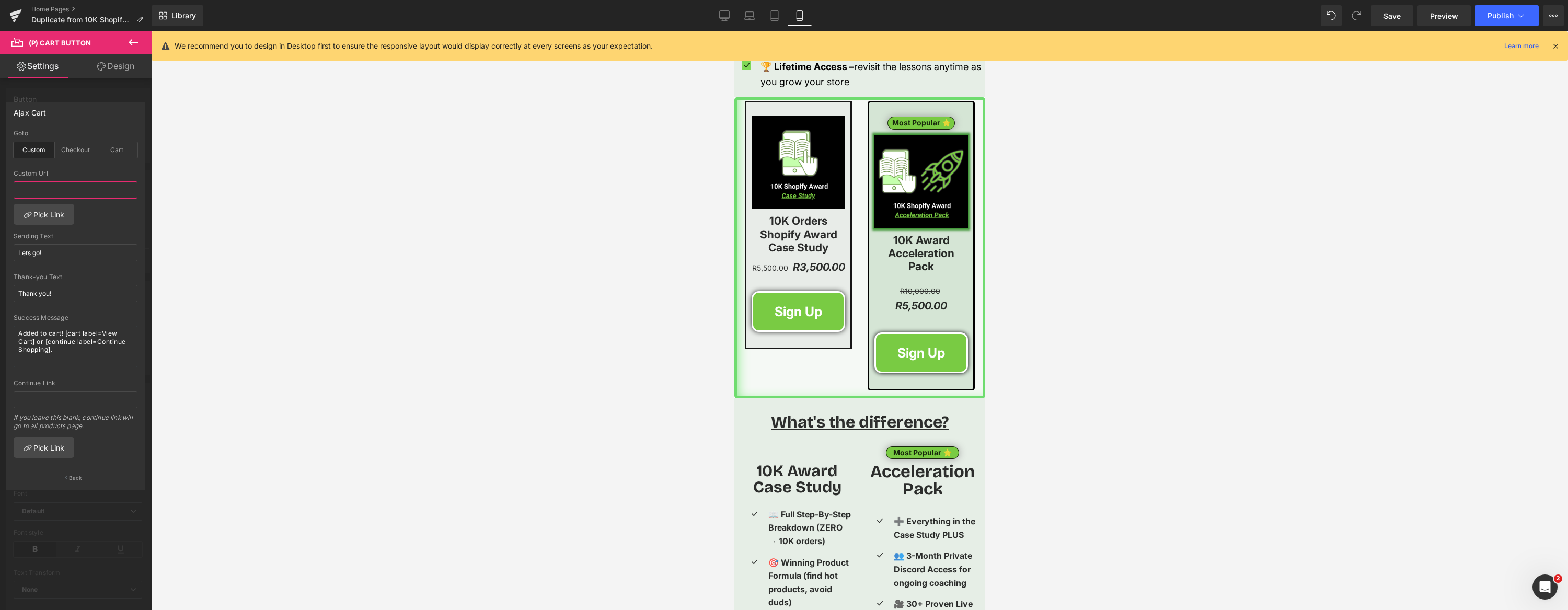
click at [82, 191] on input "text" at bounding box center [75, 190] width 124 height 17
paste input "[URL][DOMAIN_NAME]"
type input "[URL][DOMAIN_NAME]"
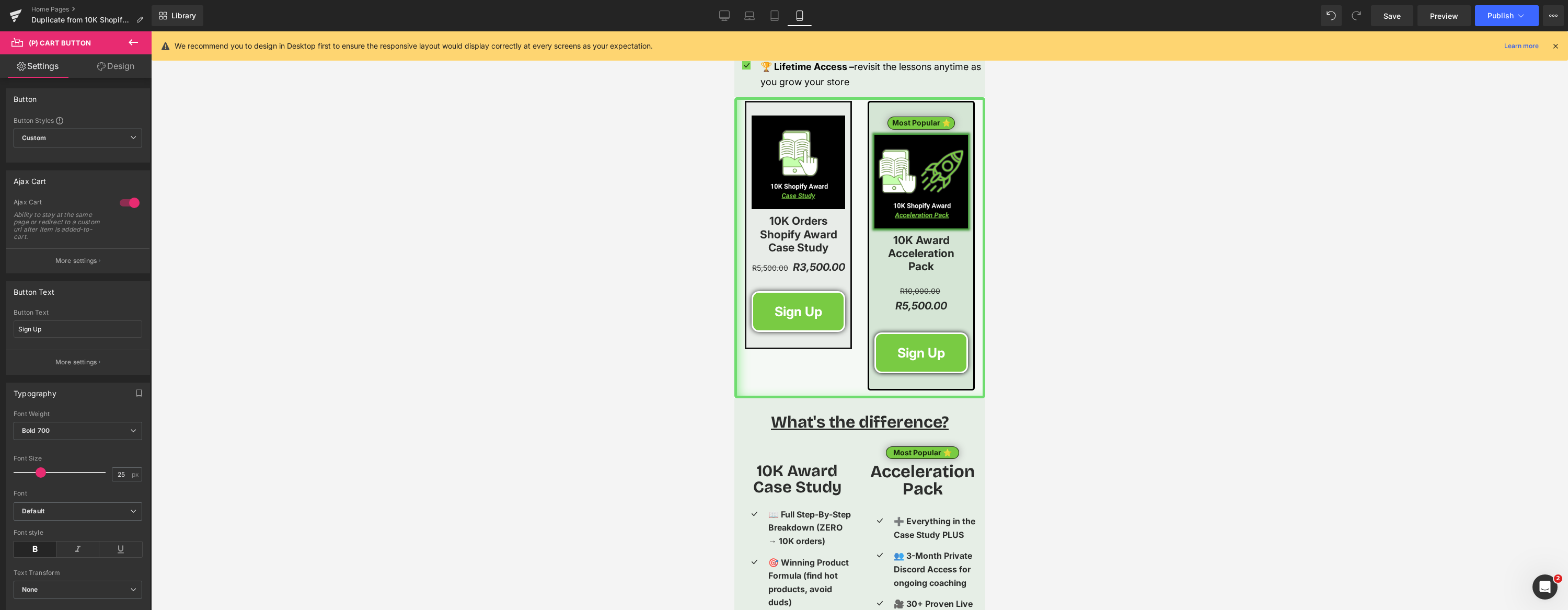
drag, startPoint x: 362, startPoint y: 229, endPoint x: 433, endPoint y: 245, distance: 72.8
click at [361, 229] on div at bounding box center [859, 320] width 1417 height 579
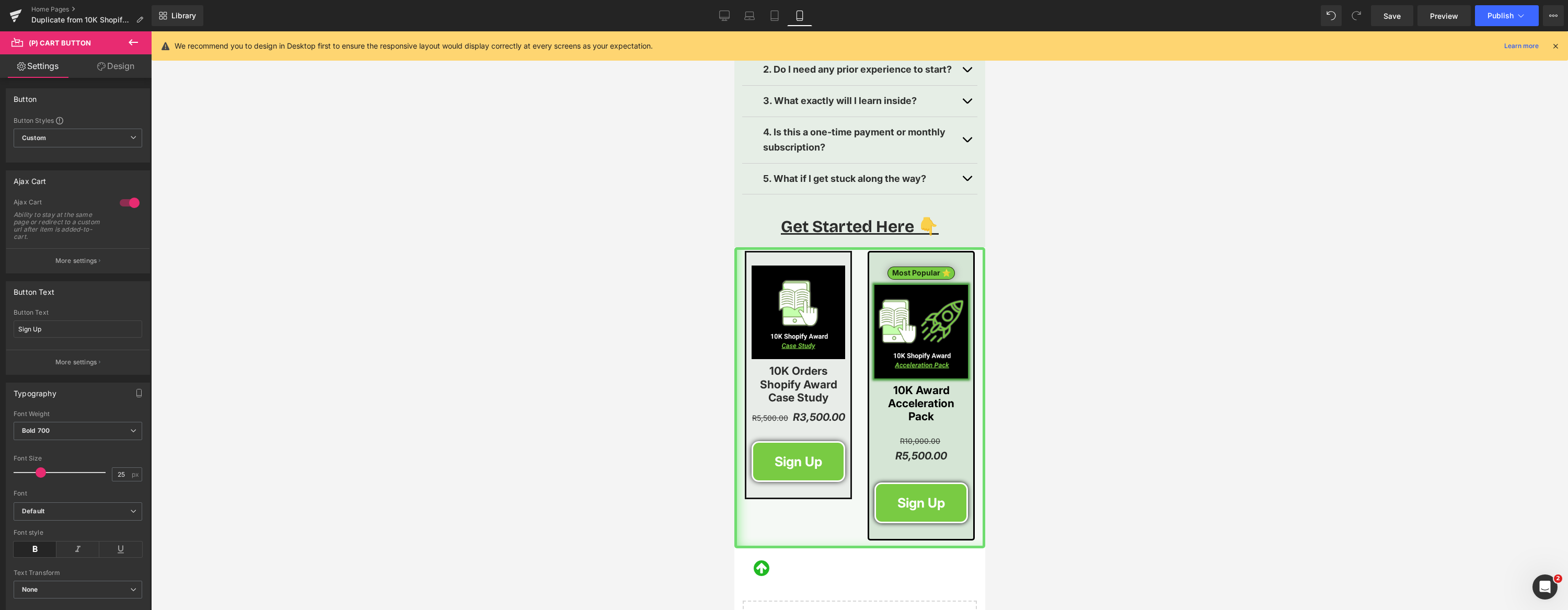
scroll to position [2549, 0]
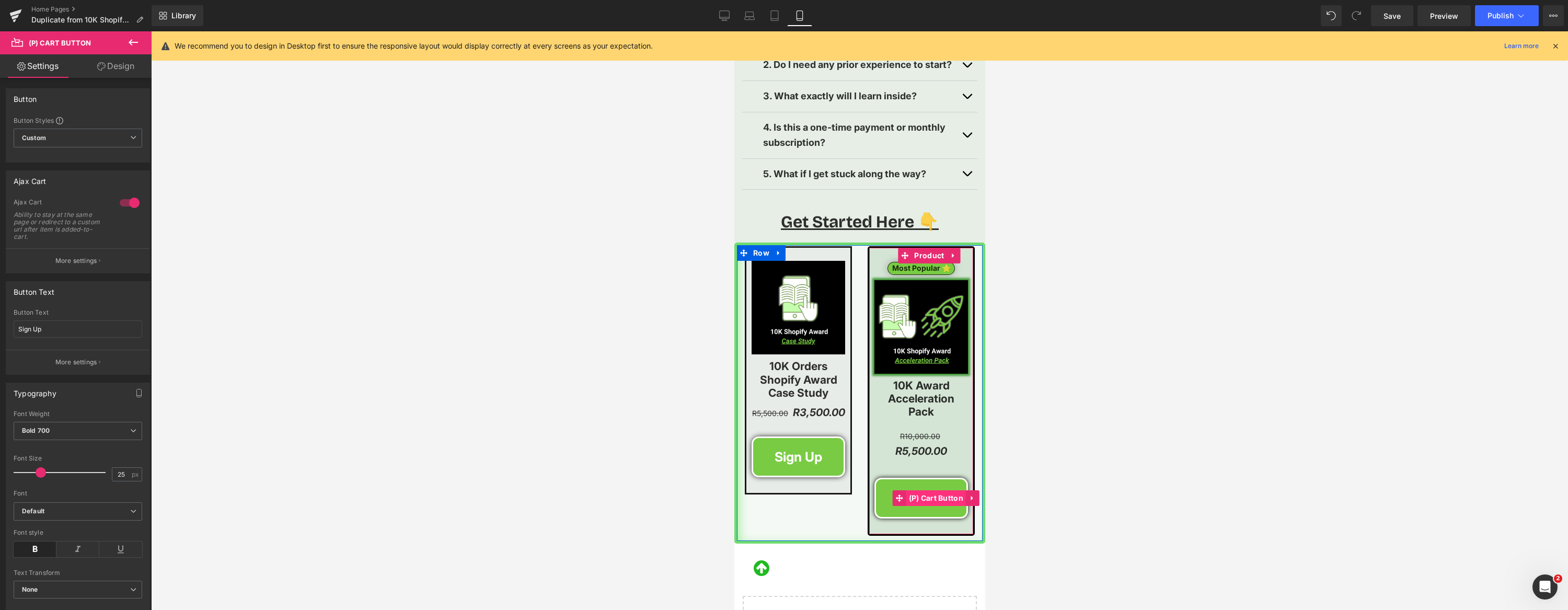
click at [928, 490] on span "(P) Cart Button" at bounding box center [936, 498] width 60 height 16
click at [107, 138] on span "Custom Setup Global Style" at bounding box center [78, 138] width 129 height 19
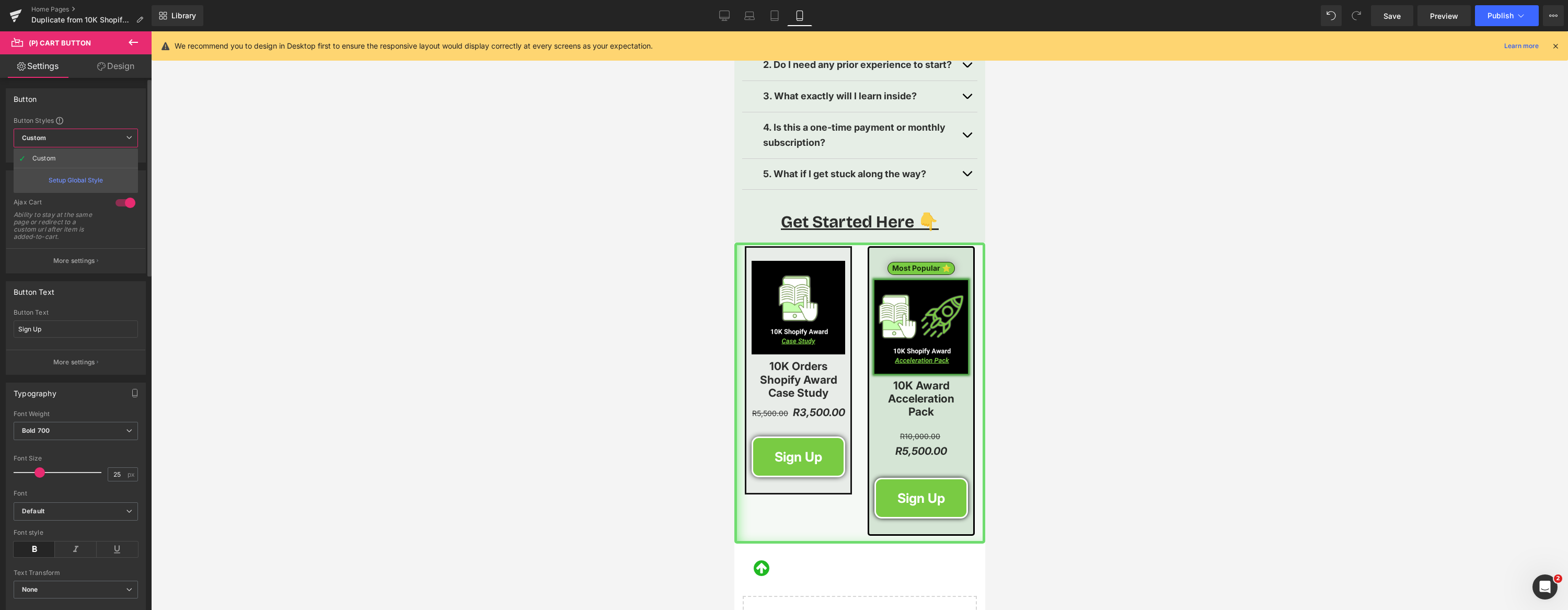
click at [100, 88] on div "Button Button Styles Custom Custom Setup Global Style Custom Setup Global Style…" at bounding box center [76, 125] width 140 height 74
click at [78, 261] on p "More settings" at bounding box center [77, 260] width 42 height 10
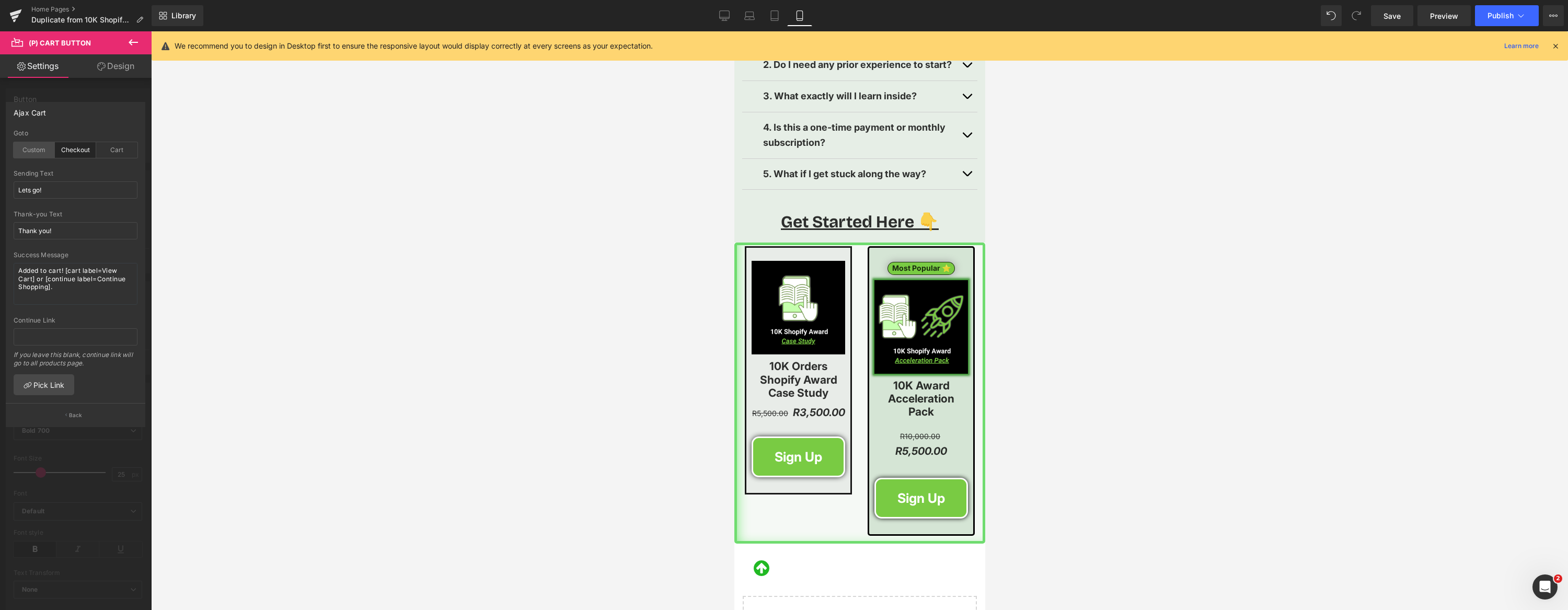
click at [31, 149] on div "Custom" at bounding box center [34, 150] width 41 height 16
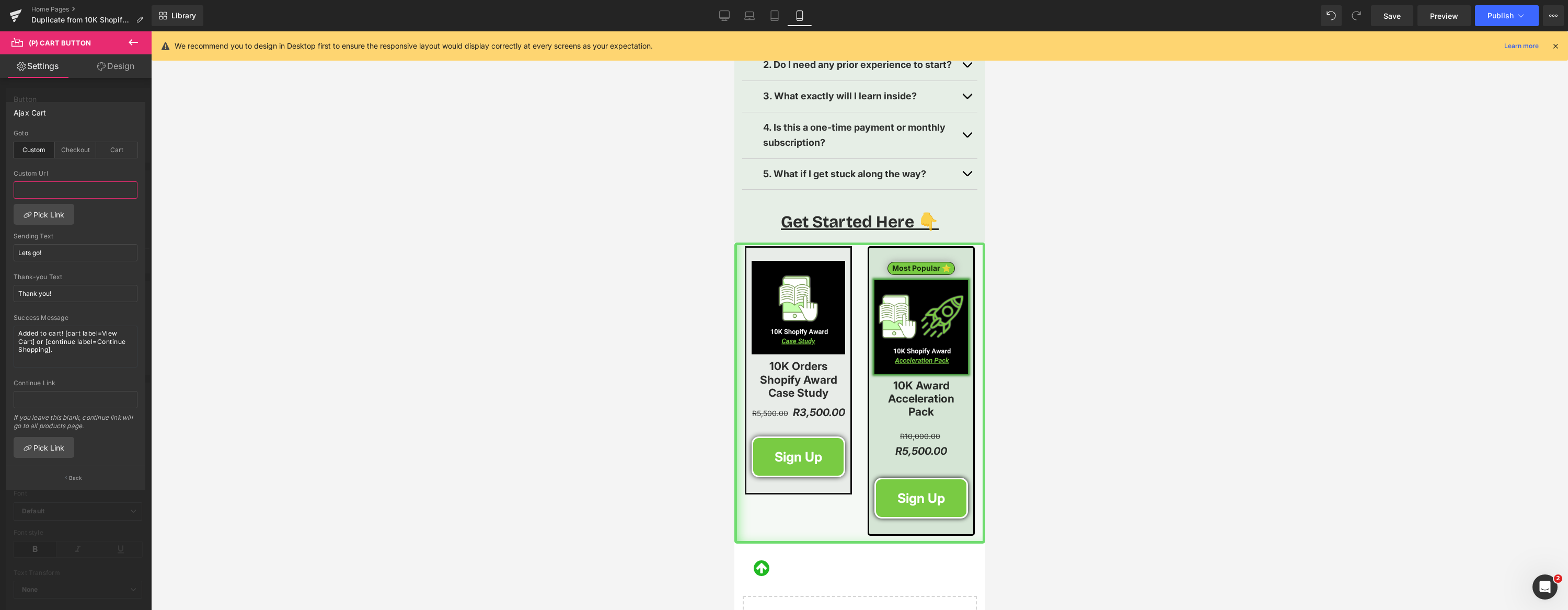
click at [68, 192] on input "text" at bounding box center [75, 190] width 124 height 17
paste input "[URL][DOMAIN_NAME]"
type input "[URL][DOMAIN_NAME]"
drag, startPoint x: 351, startPoint y: 248, endPoint x: 325, endPoint y: 246, distance: 26.1
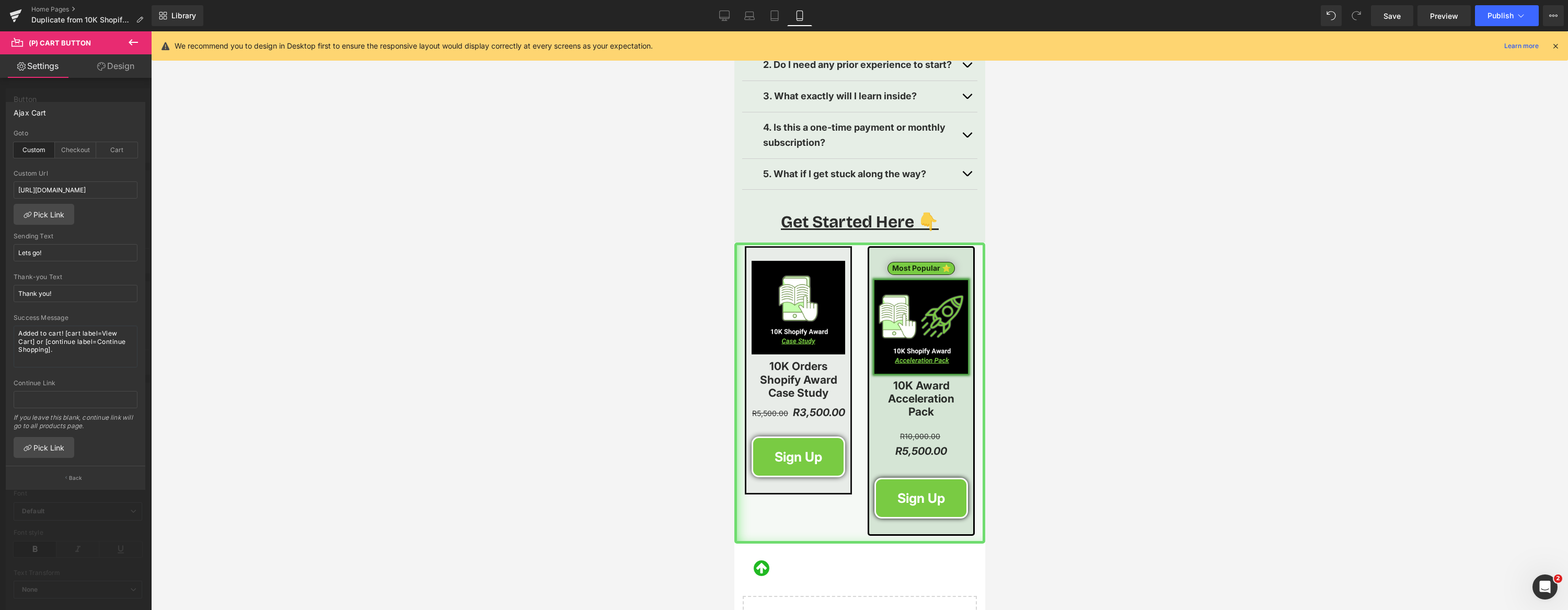
click at [351, 248] on div at bounding box center [859, 320] width 1417 height 579
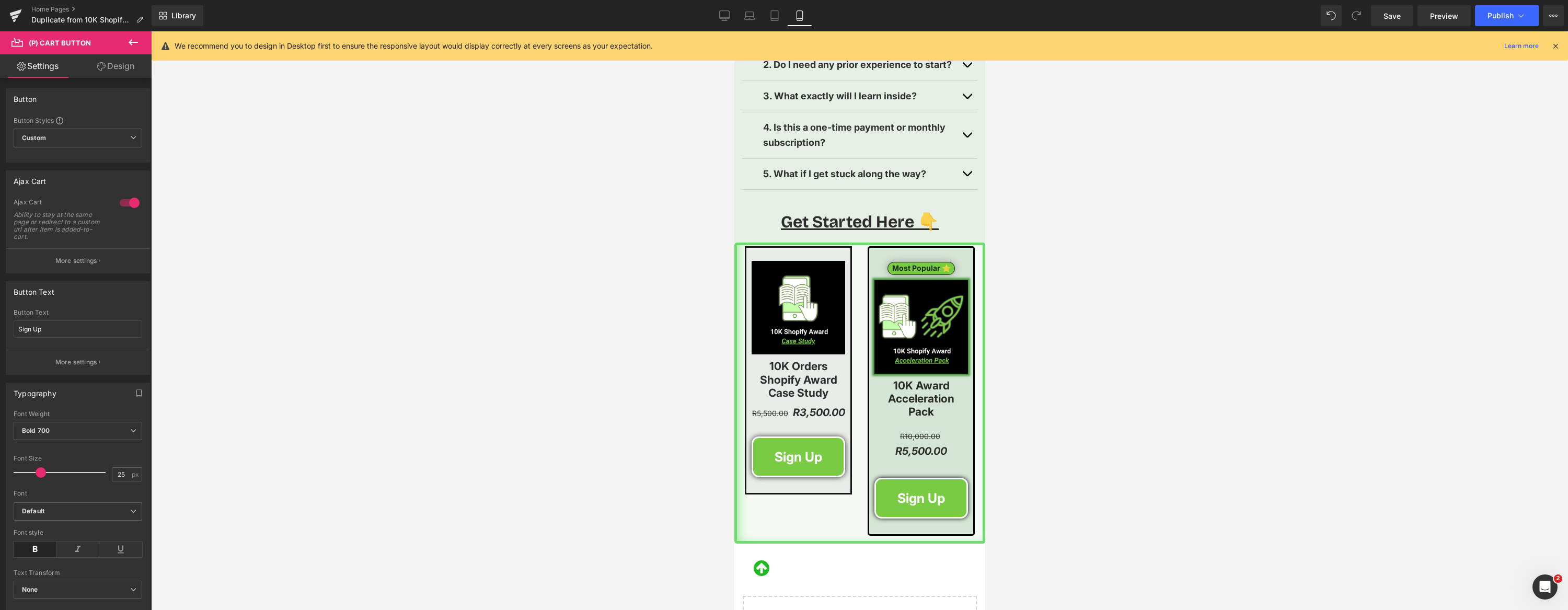
click at [312, 171] on div at bounding box center [859, 320] width 1417 height 579
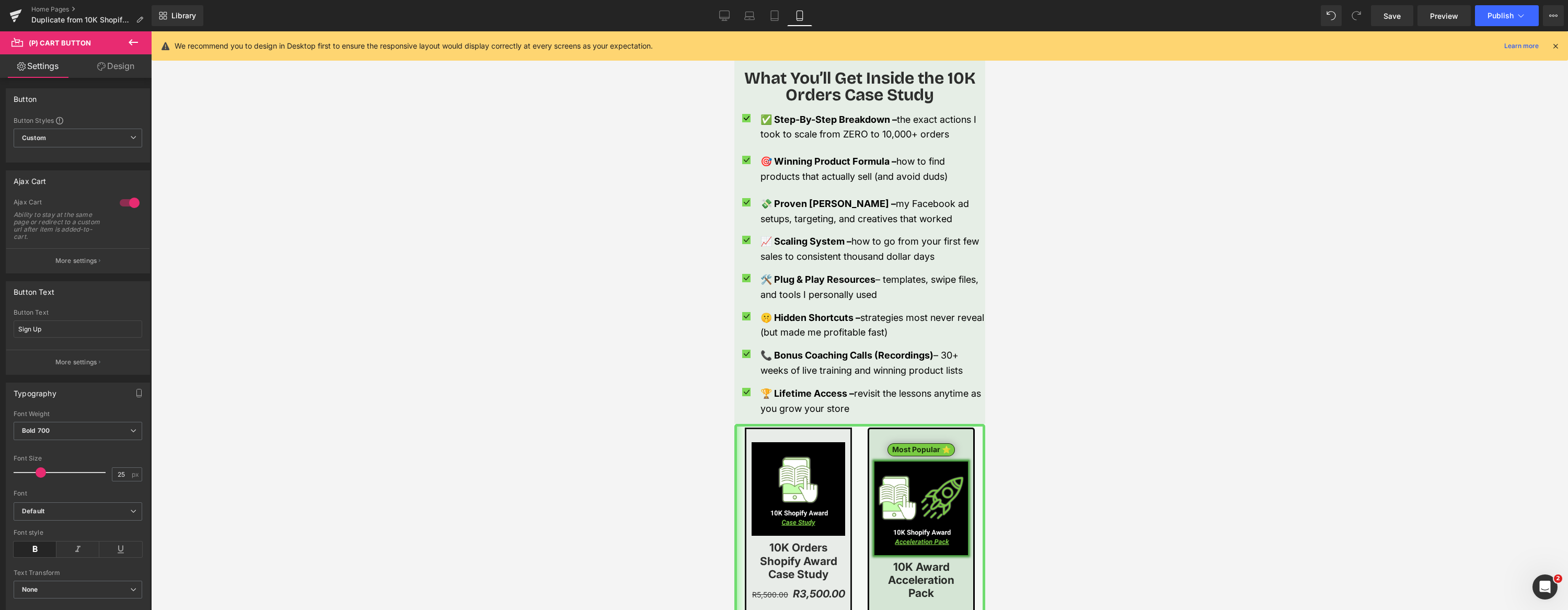
scroll to position [1274, 0]
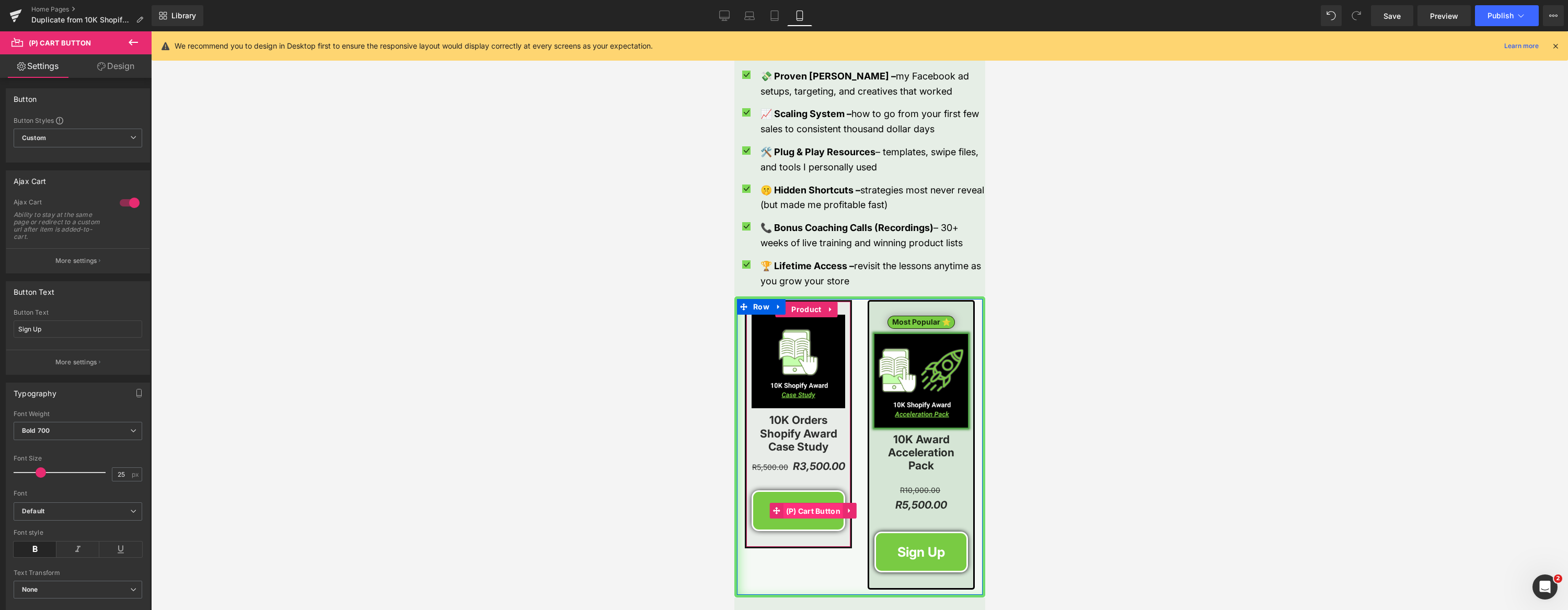
click at [799, 510] on span "(P) Cart Button" at bounding box center [813, 511] width 60 height 16
click at [87, 267] on button "More settings" at bounding box center [78, 260] width 143 height 25
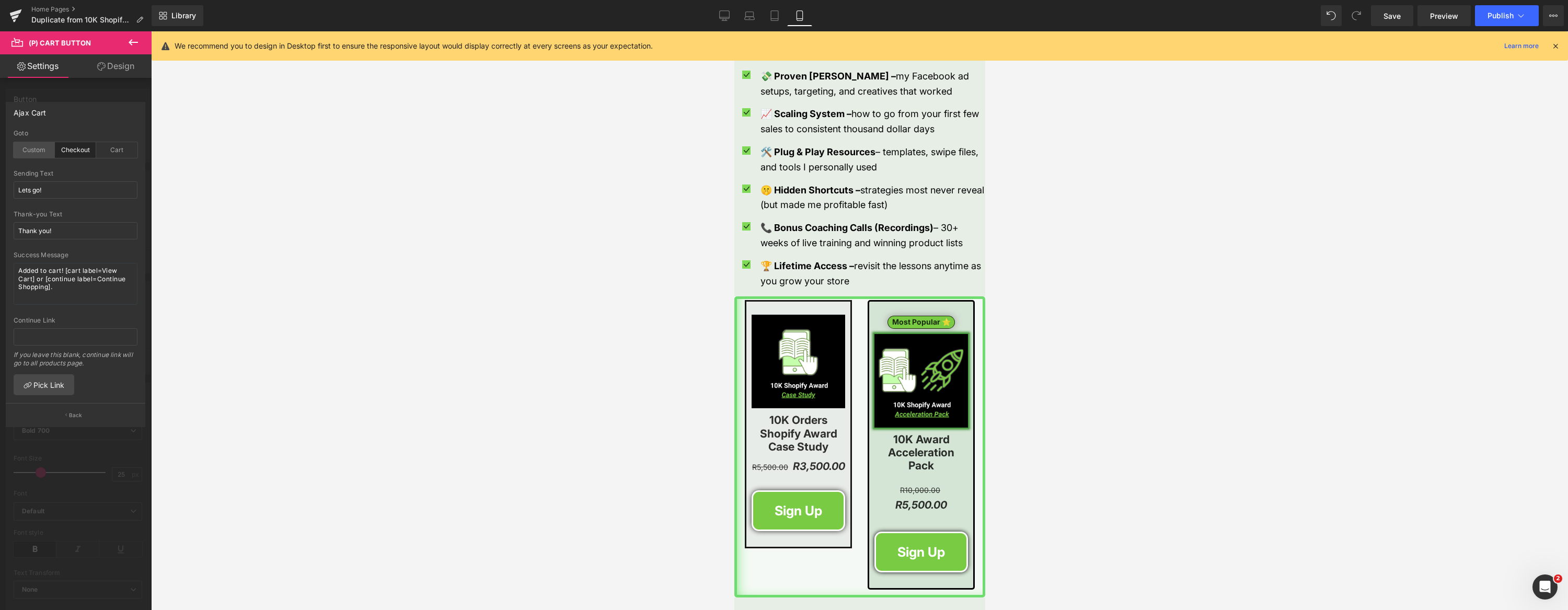
click at [35, 152] on div "Custom" at bounding box center [34, 150] width 41 height 16
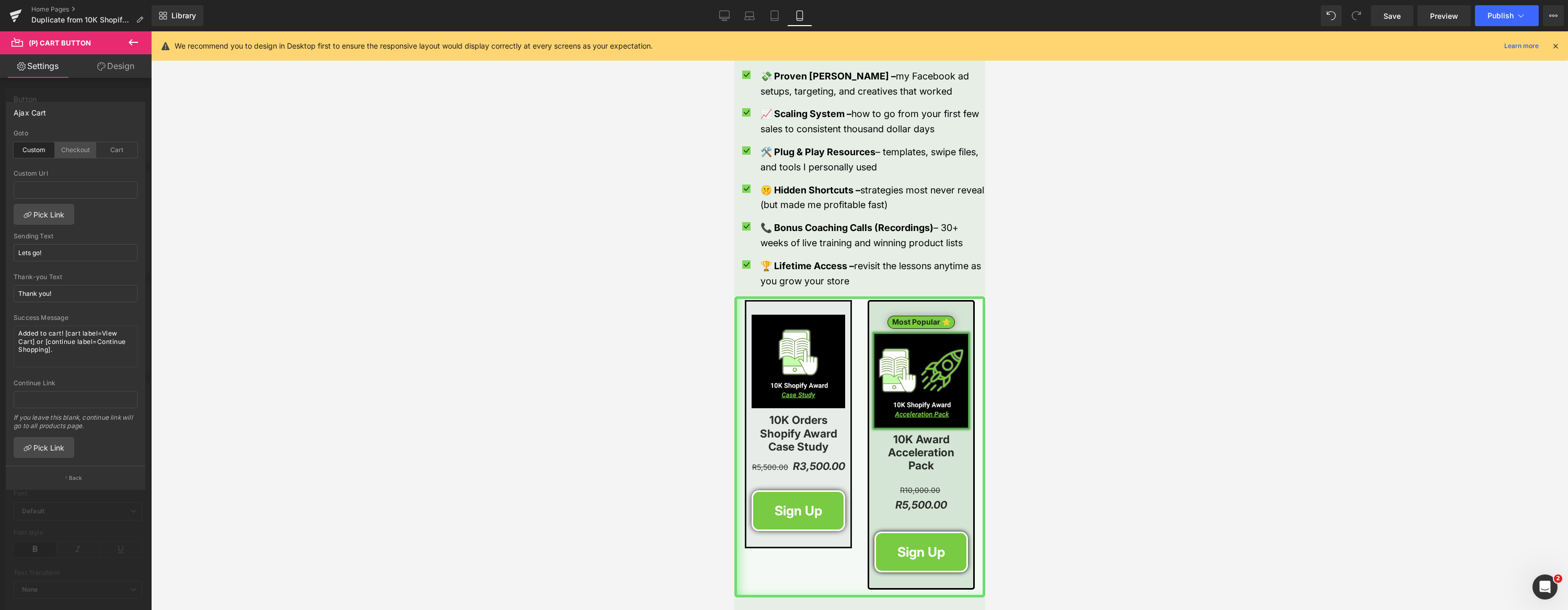
click at [70, 147] on div "Checkout" at bounding box center [75, 150] width 41 height 16
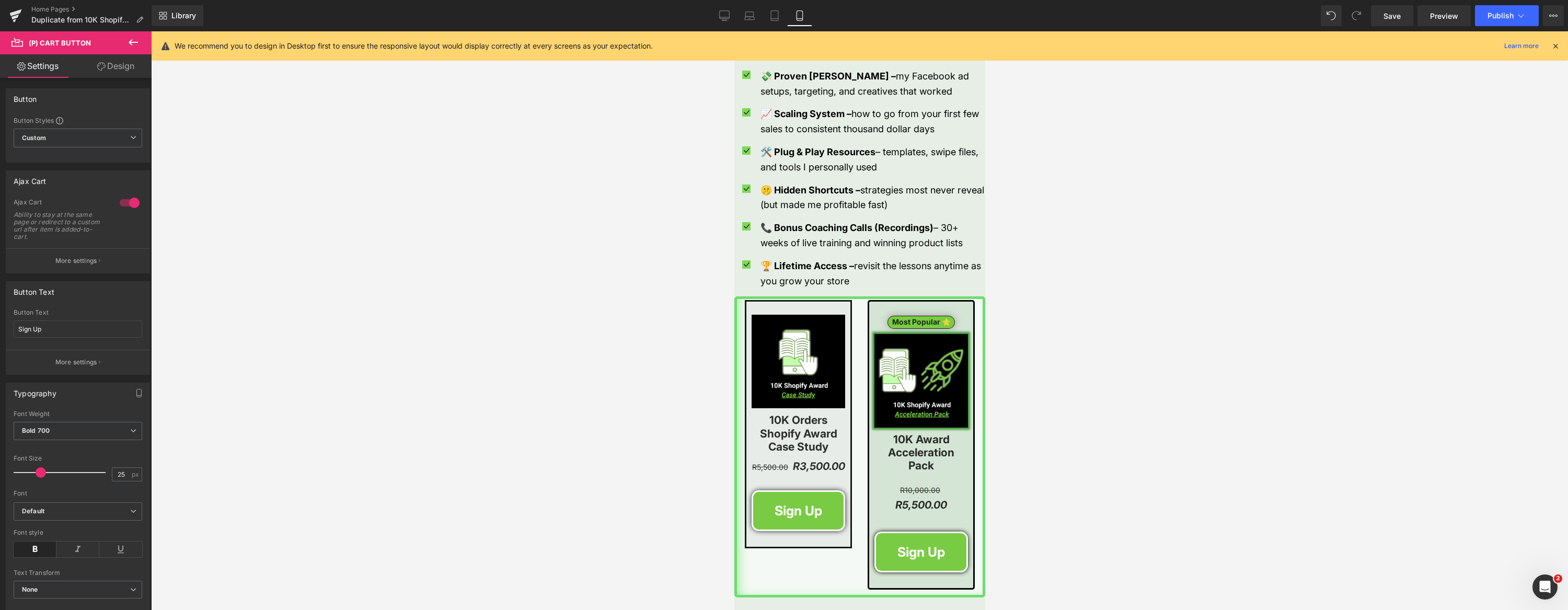
click at [797, 514] on body "Shopify just sent this 10,000 order award to me for hitting 10K orders on my on…" at bounding box center [859, 380] width 251 height 3245
click at [802, 514] on span "(P) Cart Button" at bounding box center [813, 510] width 60 height 16
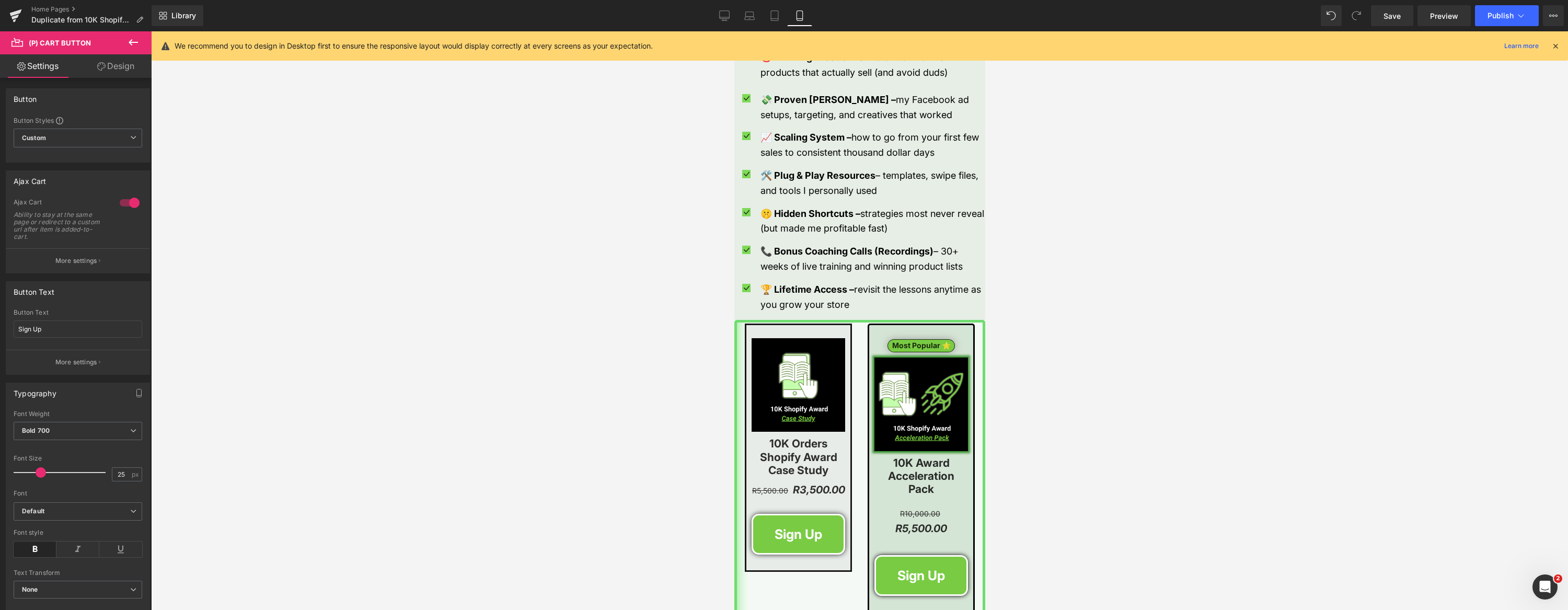
scroll to position [1256, 0]
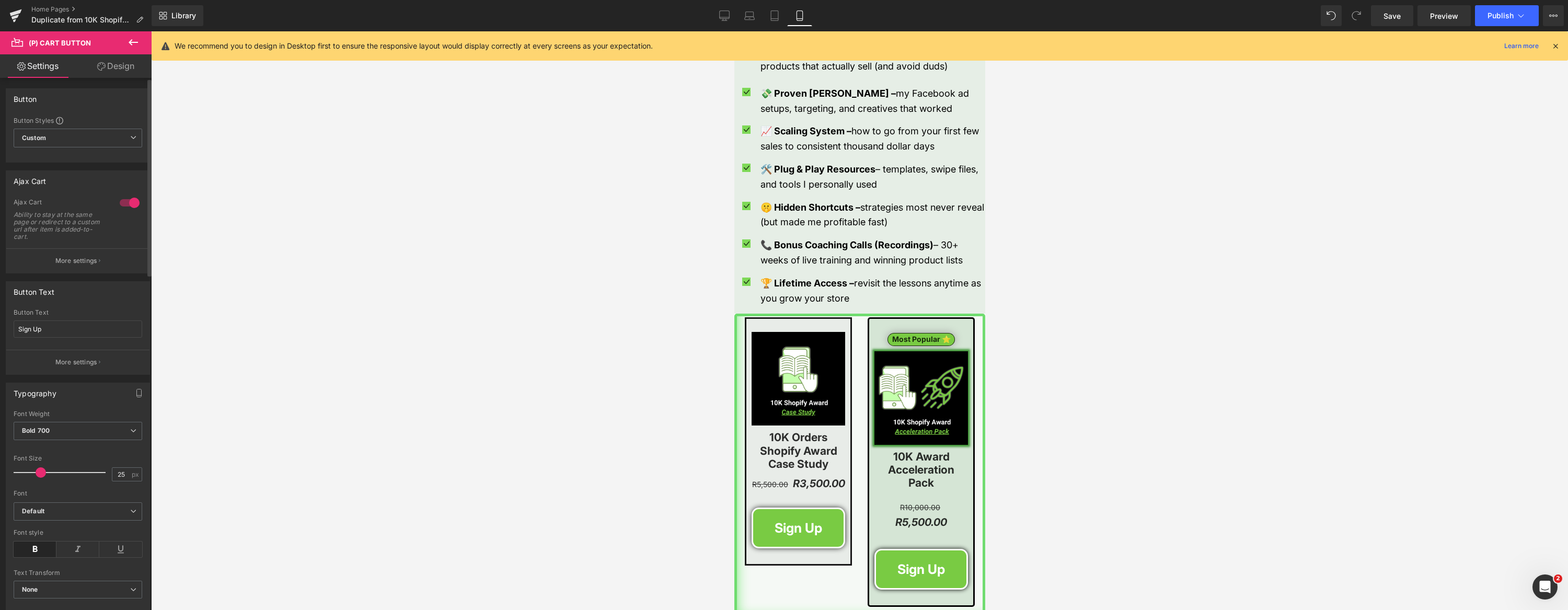
click at [92, 262] on p "More settings" at bounding box center [77, 260] width 42 height 10
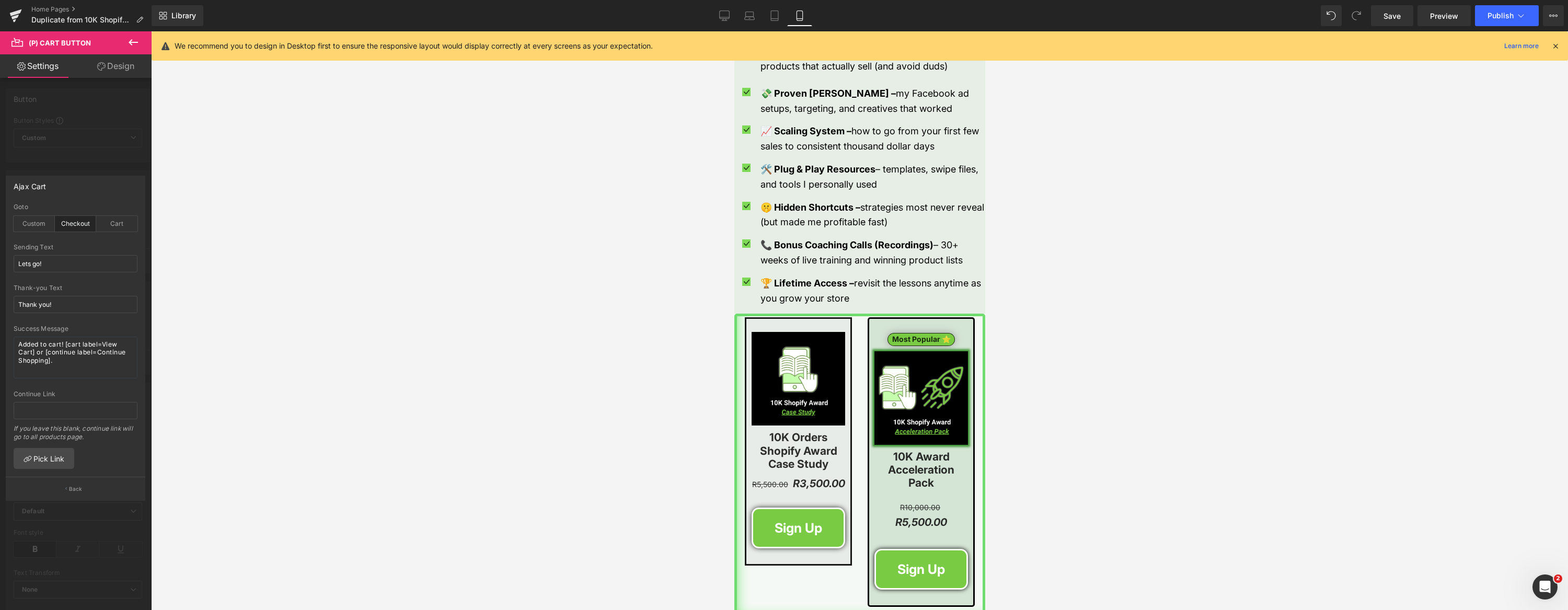
drag, startPoint x: 102, startPoint y: 167, endPoint x: 126, endPoint y: 180, distance: 27.3
click at [102, 167] on div at bounding box center [76, 323] width 152 height 584
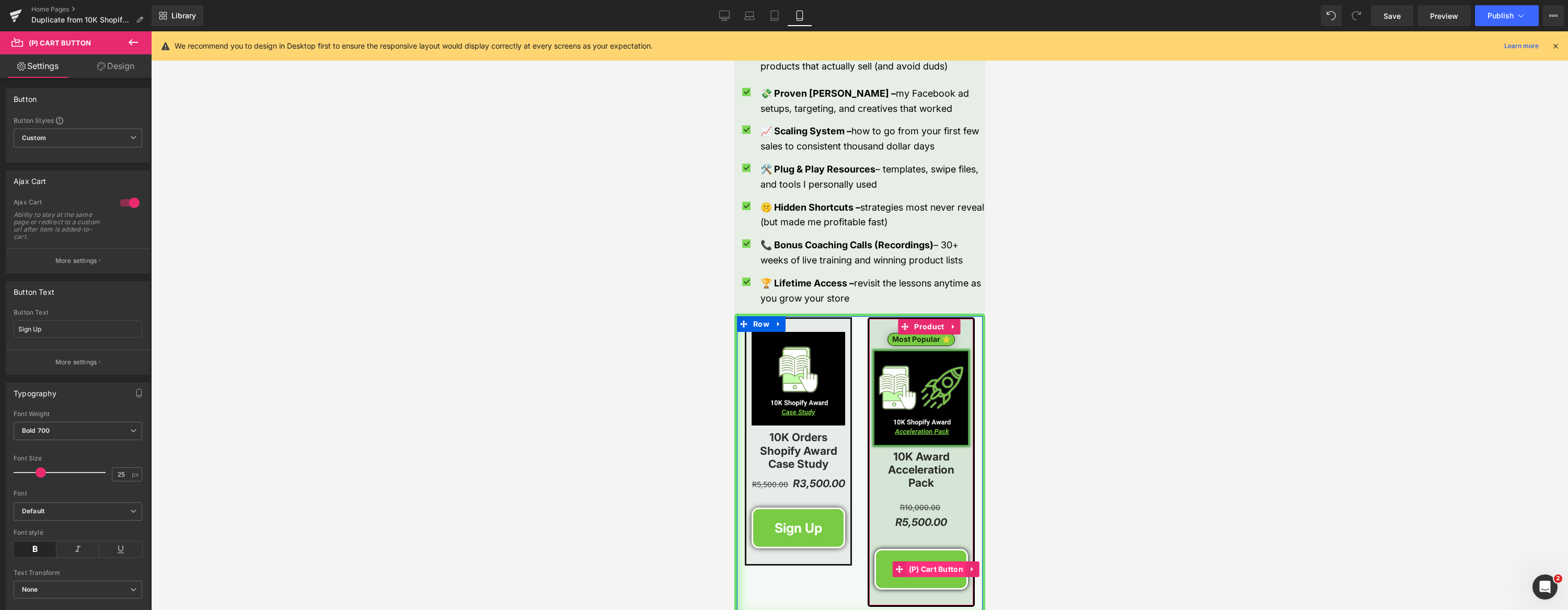
click at [934, 562] on span "(P) Cart Button" at bounding box center [936, 569] width 60 height 16
click at [85, 257] on p "More settings" at bounding box center [77, 260] width 42 height 10
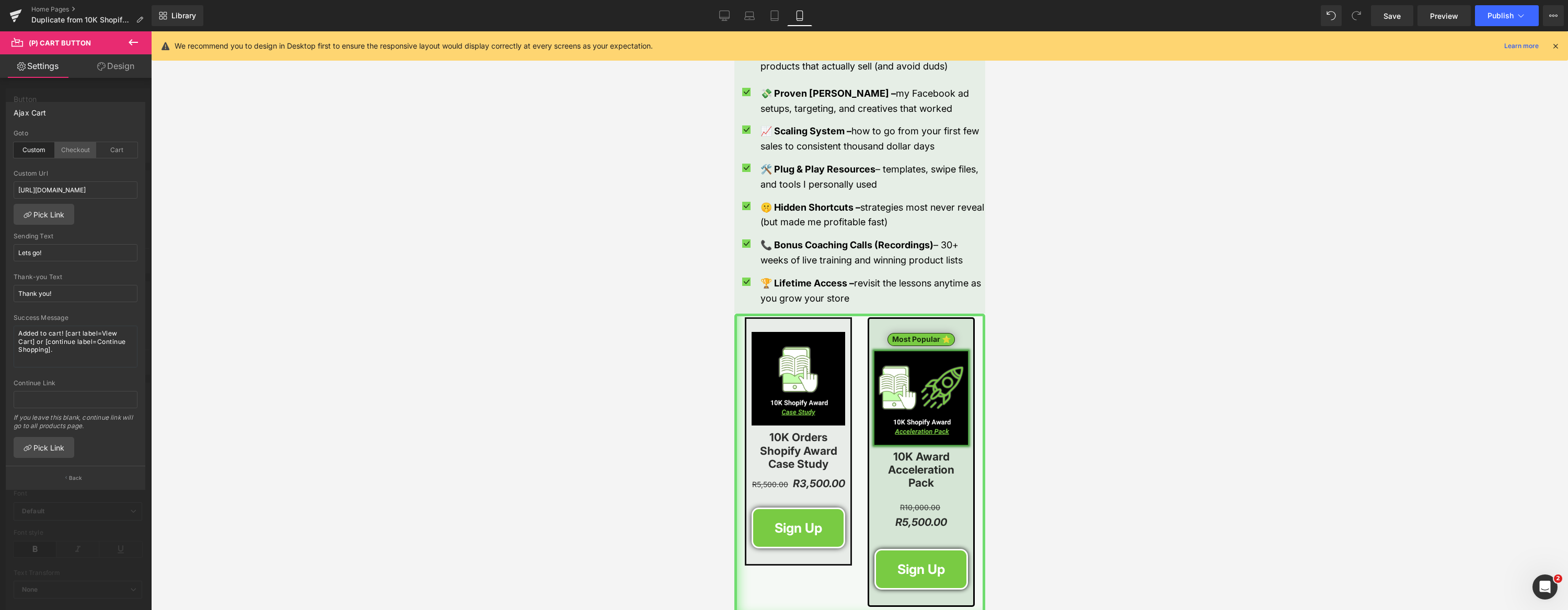
click at [66, 149] on div "Checkout" at bounding box center [75, 150] width 41 height 16
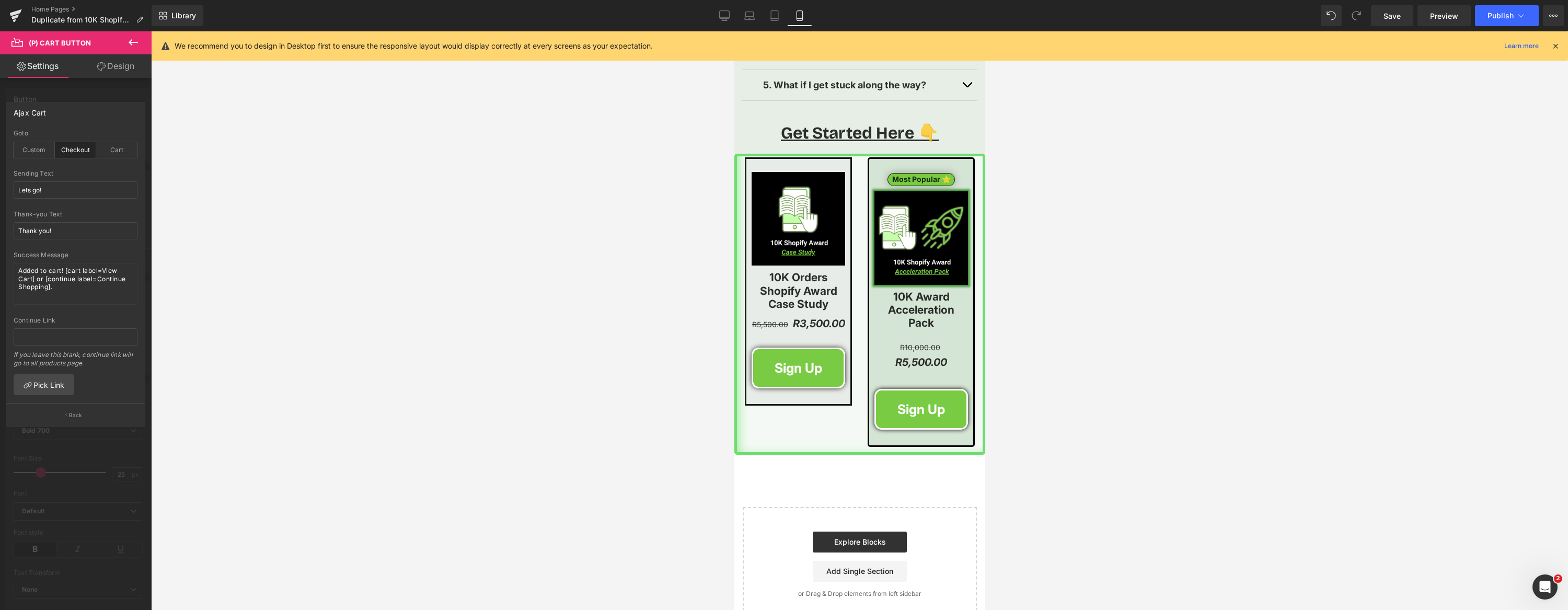
scroll to position [2645, 0]
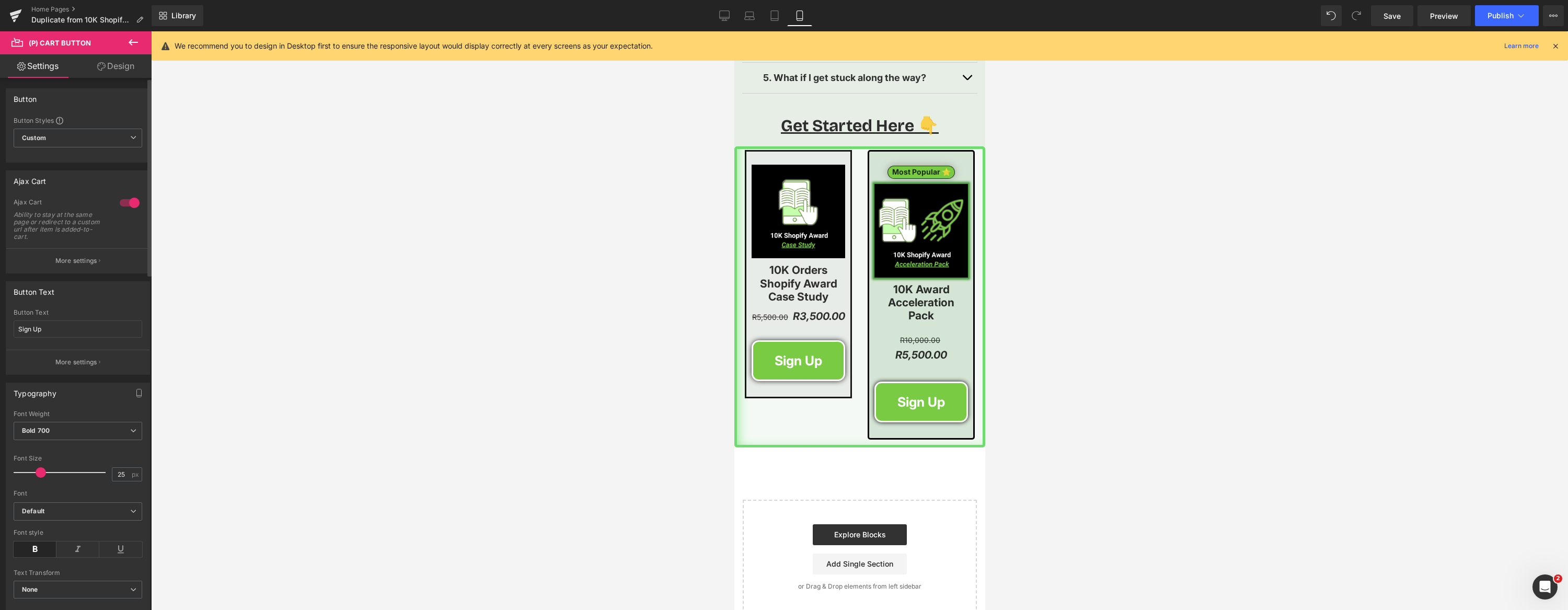
click at [100, 253] on button "More settings" at bounding box center [78, 260] width 143 height 25
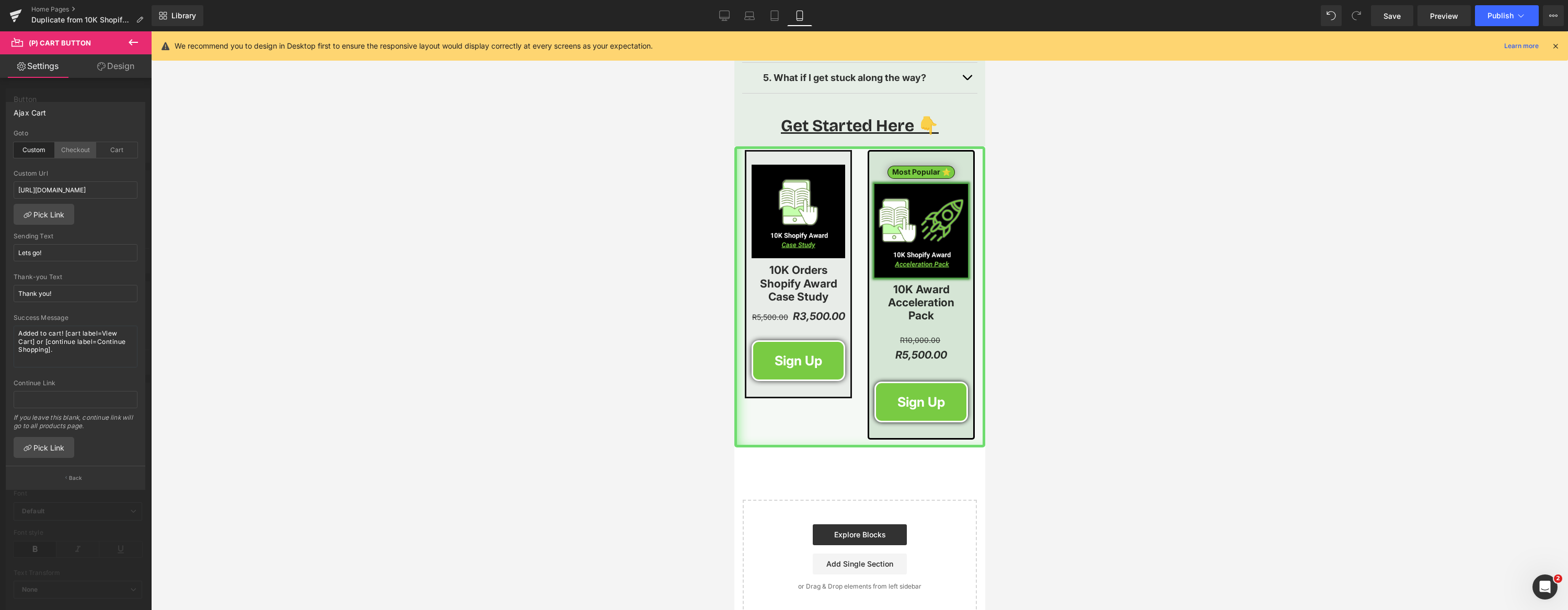
click at [73, 151] on div "Checkout" at bounding box center [75, 150] width 41 height 16
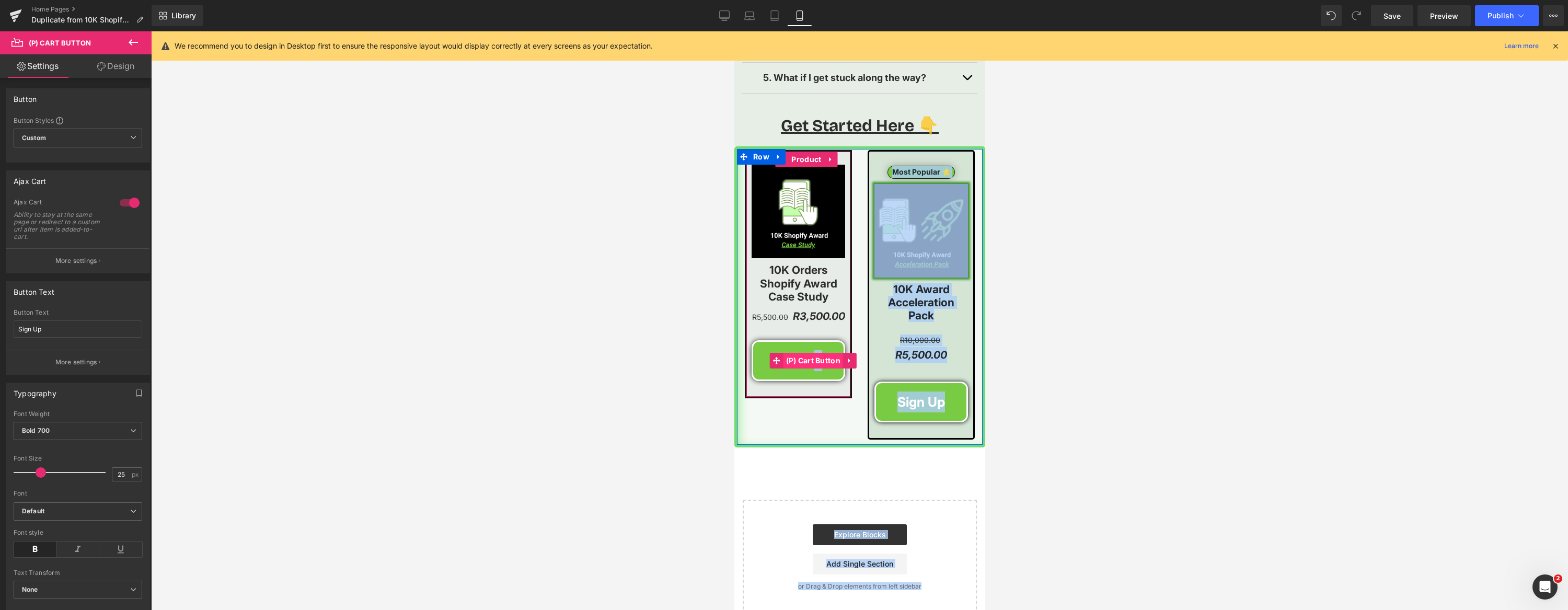
drag, startPoint x: 801, startPoint y: 352, endPoint x: 792, endPoint y: 354, distance: 9.2
click at [801, 353] on span "(P) Cart Button" at bounding box center [813, 361] width 60 height 16
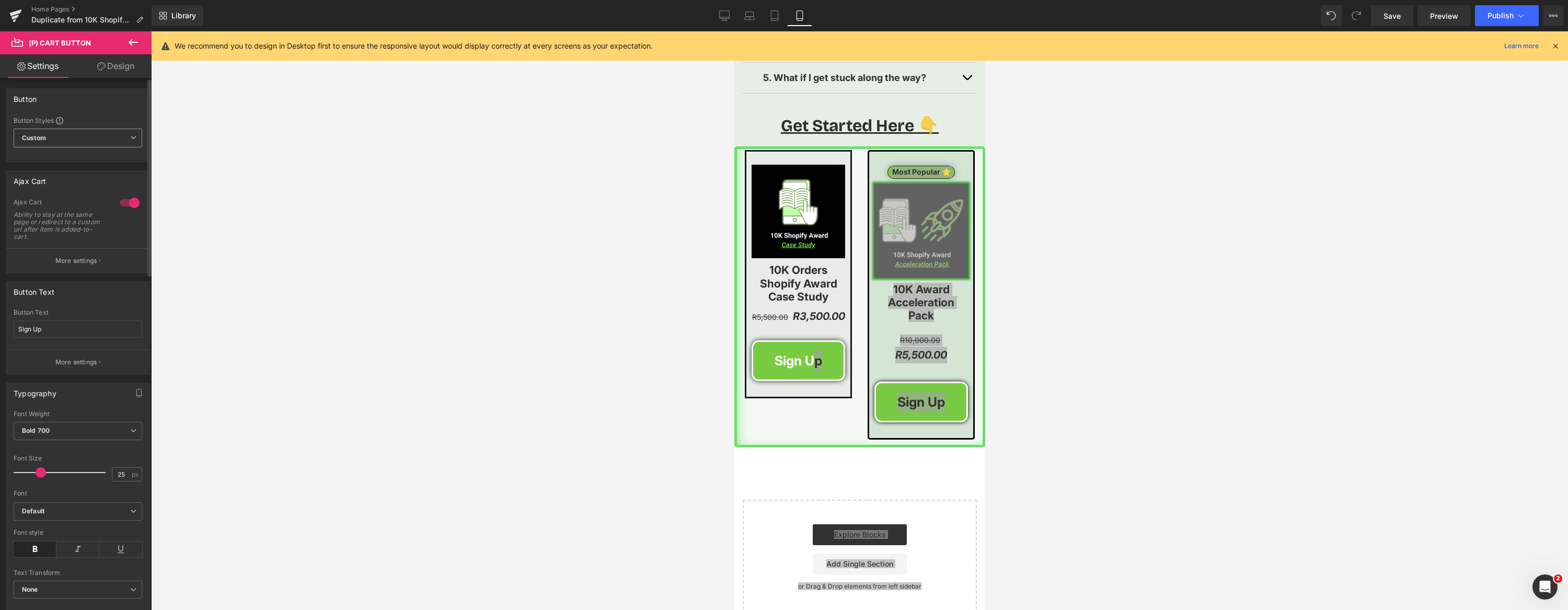
click at [85, 138] on span "Custom Setup Global Style" at bounding box center [78, 138] width 129 height 19
drag, startPoint x: 110, startPoint y: 112, endPoint x: 103, endPoint y: 200, distance: 88.3
click at [110, 112] on div "Button Button Styles Custom Custom Setup Global Style Custom Setup Global Style…" at bounding box center [78, 125] width 144 height 74
click at [96, 259] on button "More settings" at bounding box center [78, 260] width 143 height 25
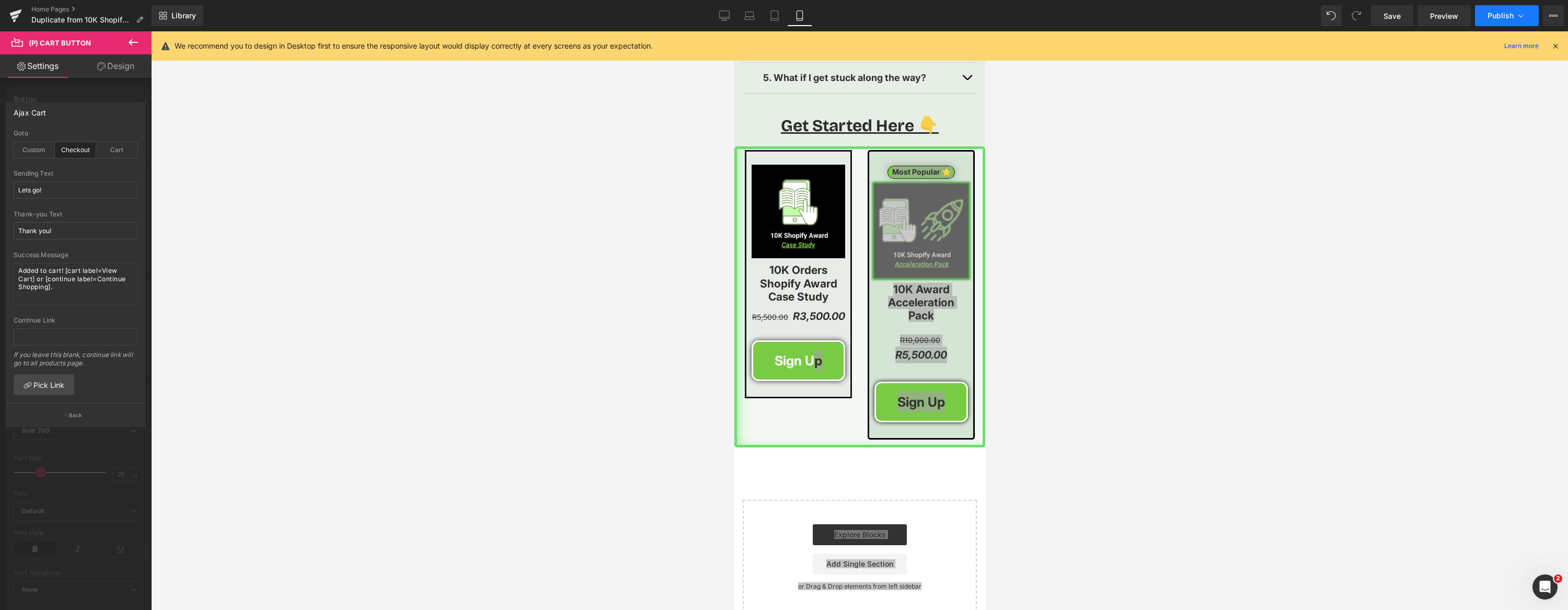
click at [1499, 19] on span "Publish" at bounding box center [1500, 15] width 26 height 8
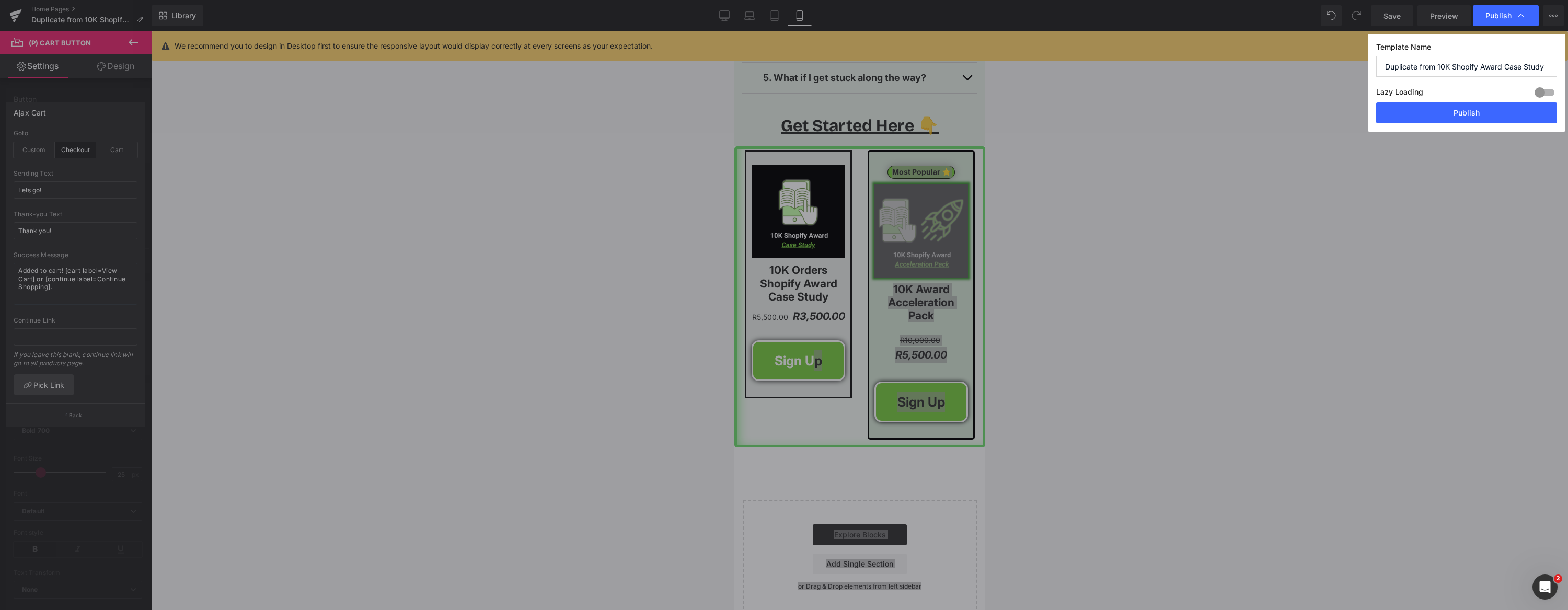
click at [1477, 115] on button "Publish" at bounding box center [1466, 113] width 181 height 21
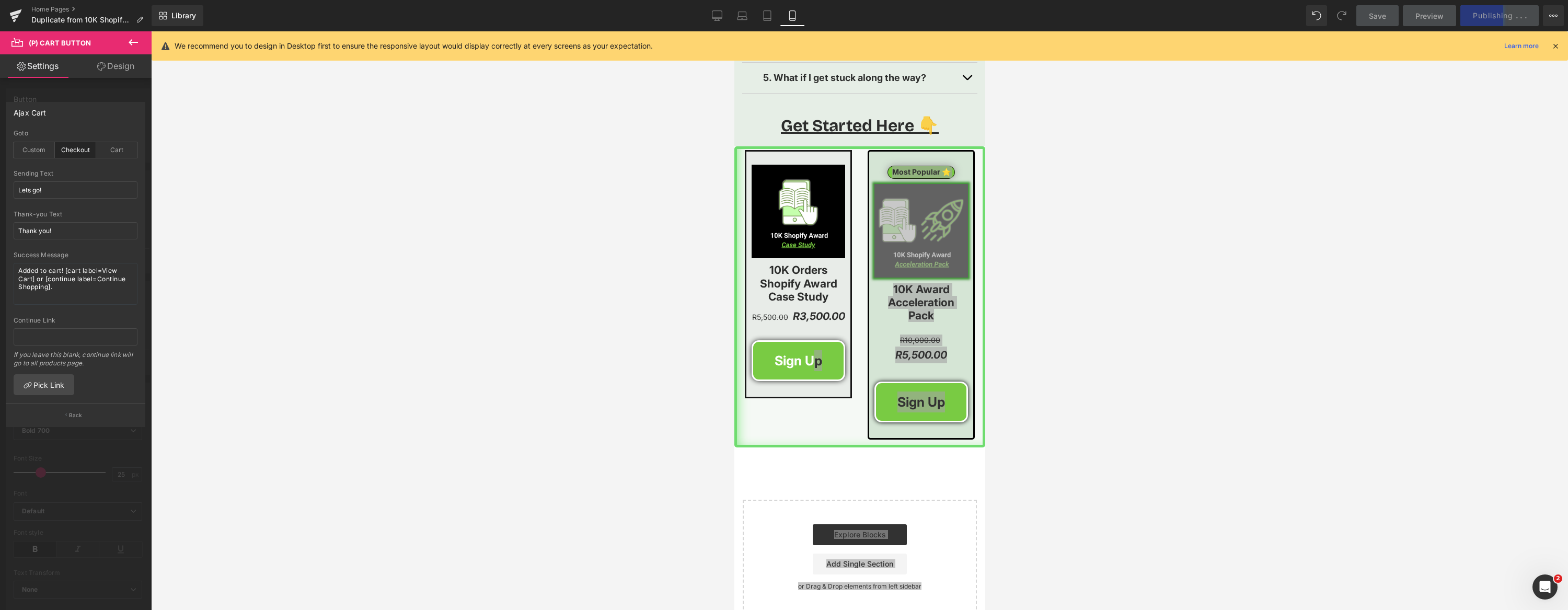
click at [567, 316] on div at bounding box center [859, 320] width 1417 height 579
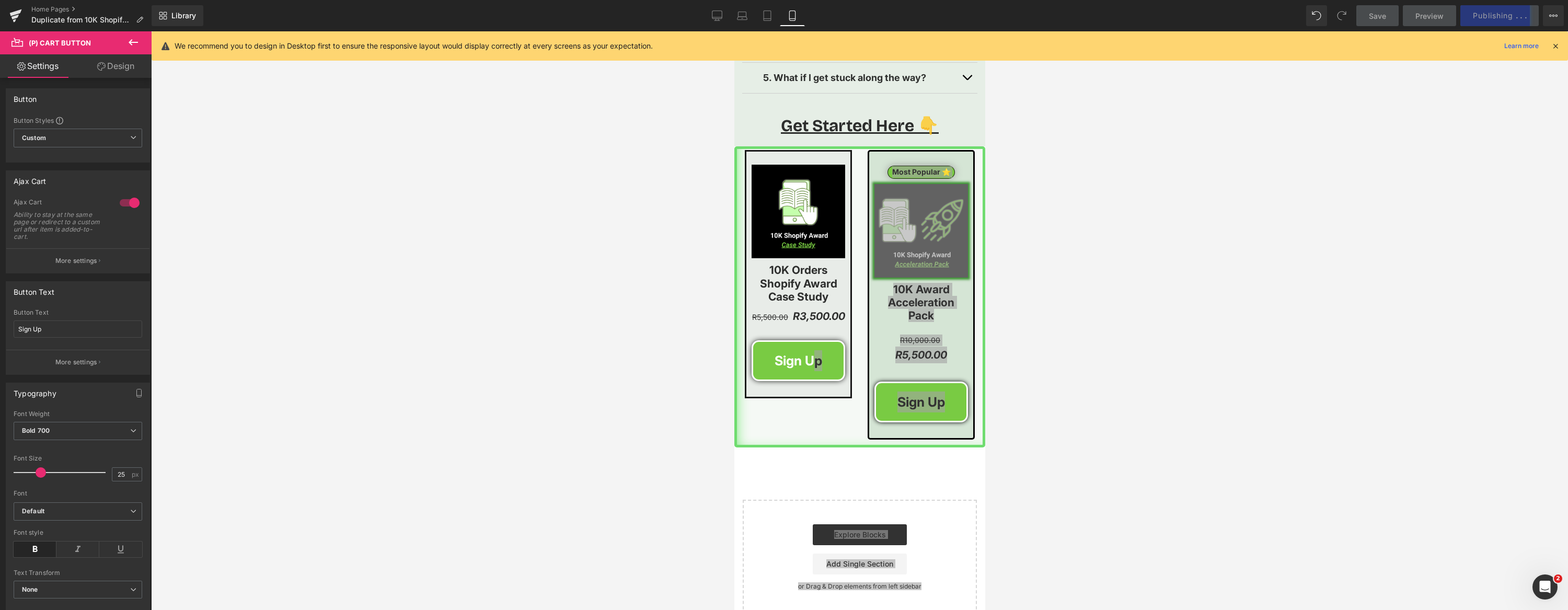
click at [584, 312] on div at bounding box center [859, 320] width 1417 height 579
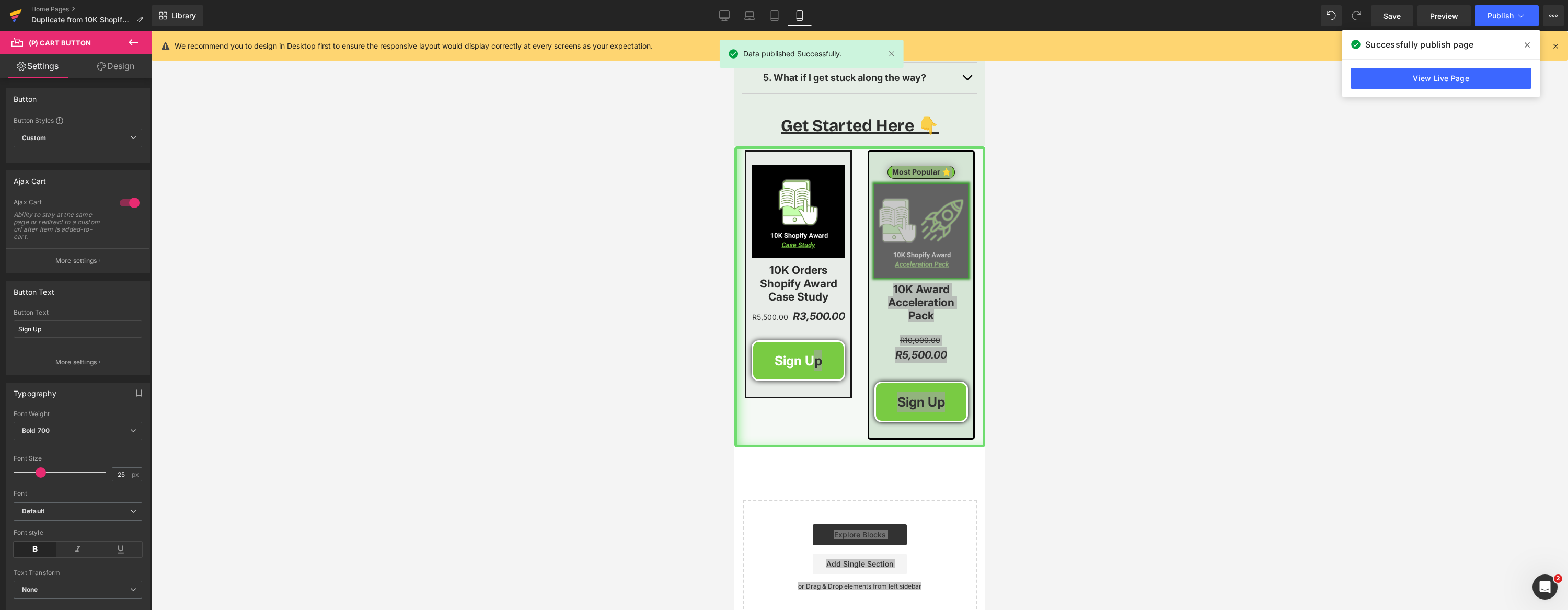
click at [13, 19] on icon at bounding box center [16, 15] width 13 height 26
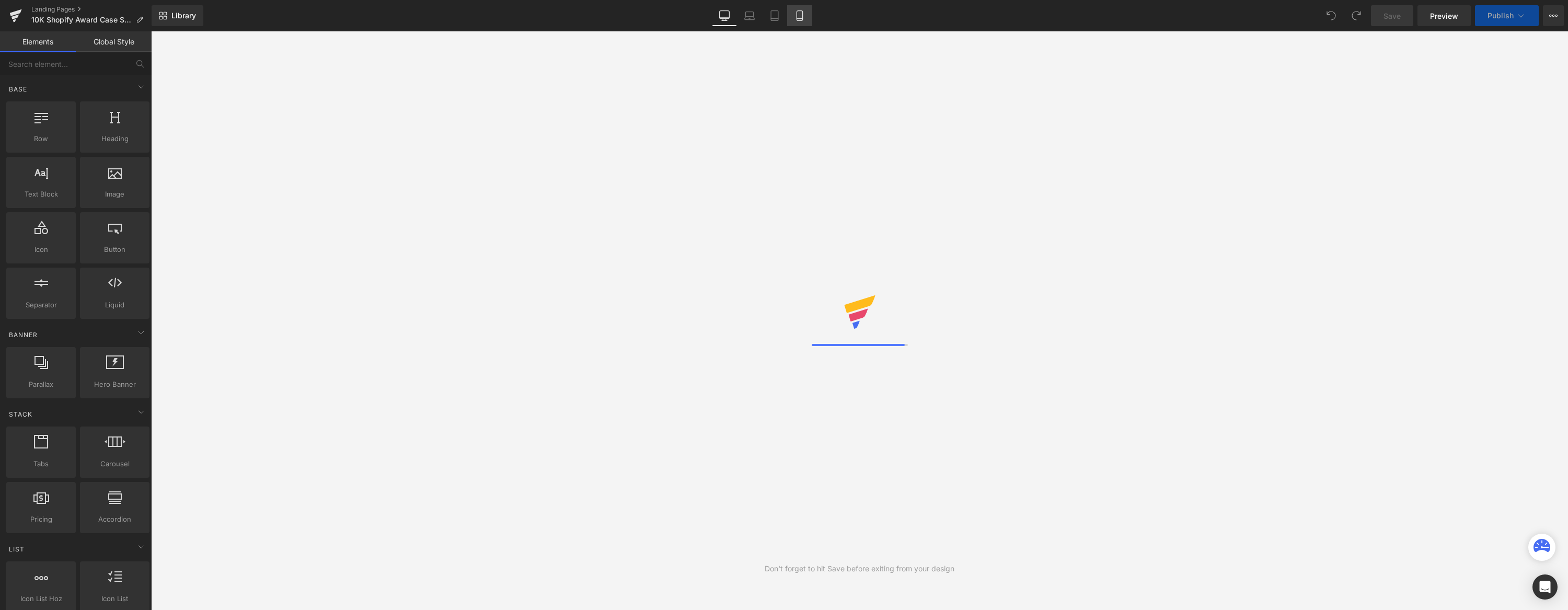
click at [801, 17] on icon at bounding box center [799, 15] width 10 height 10
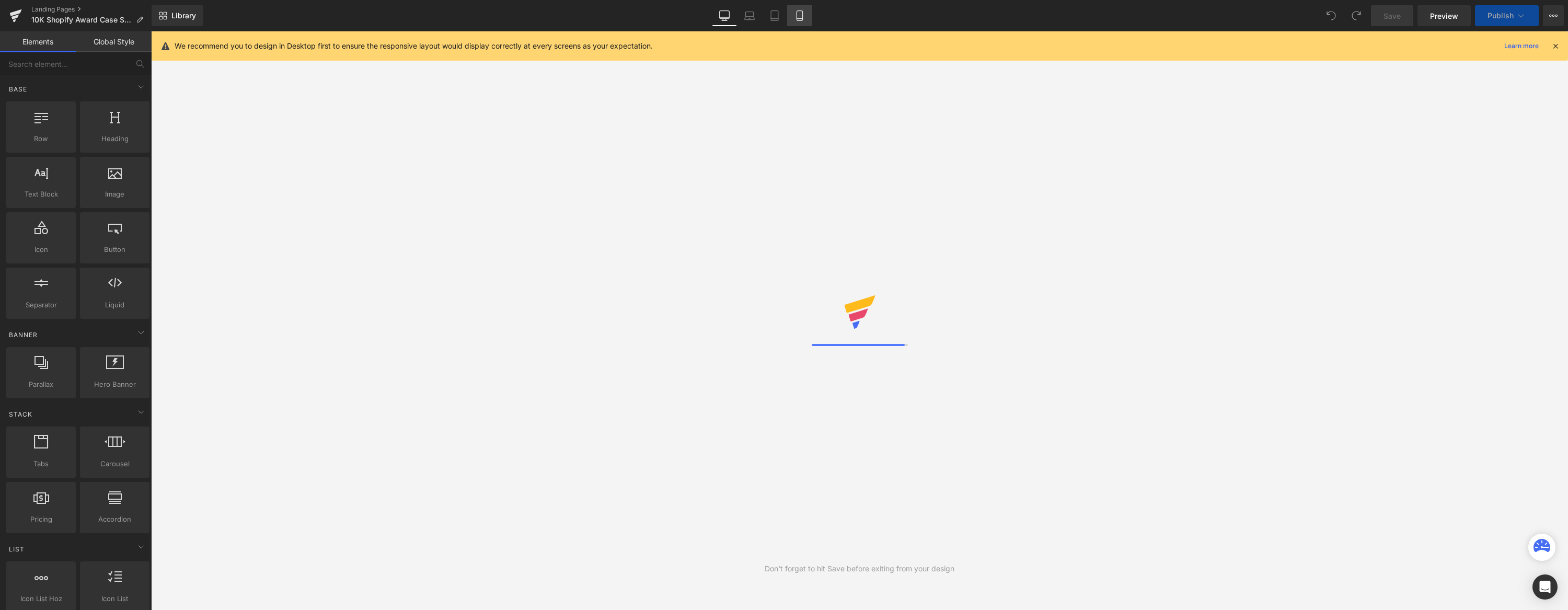
click at [798, 13] on icon at bounding box center [799, 15] width 10 height 10
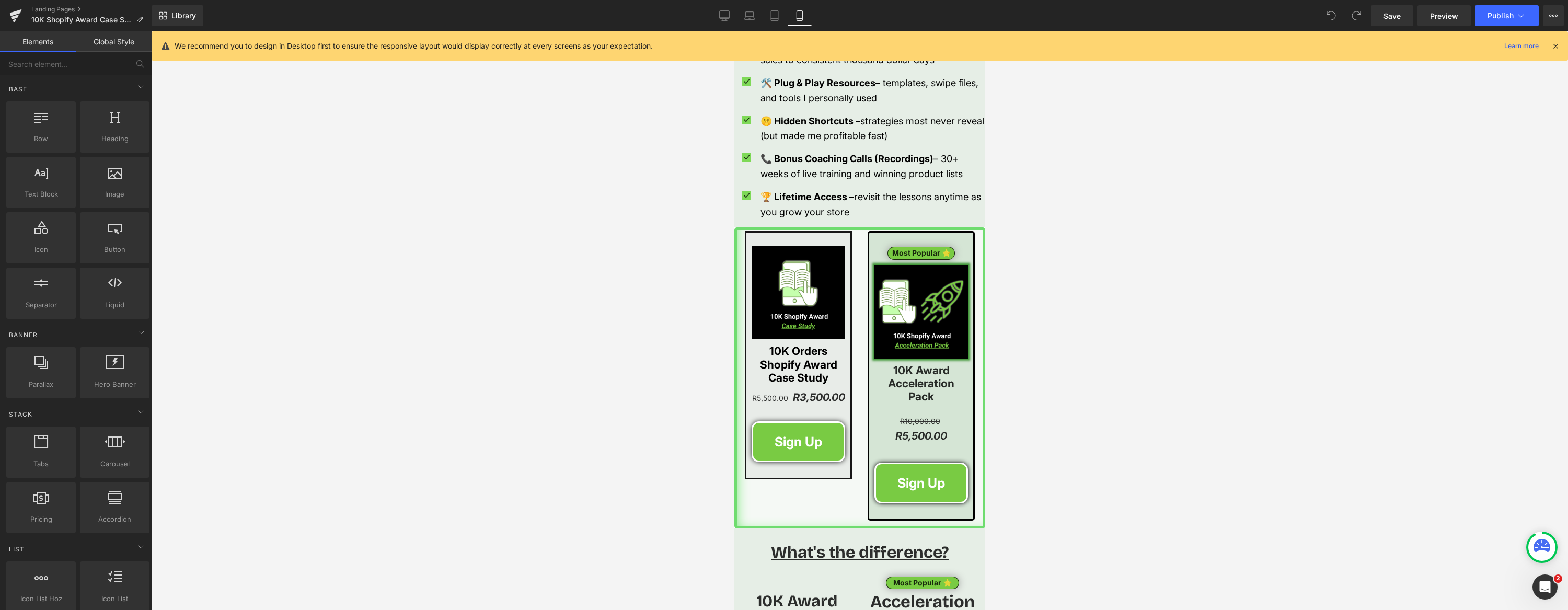
scroll to position [1351, 0]
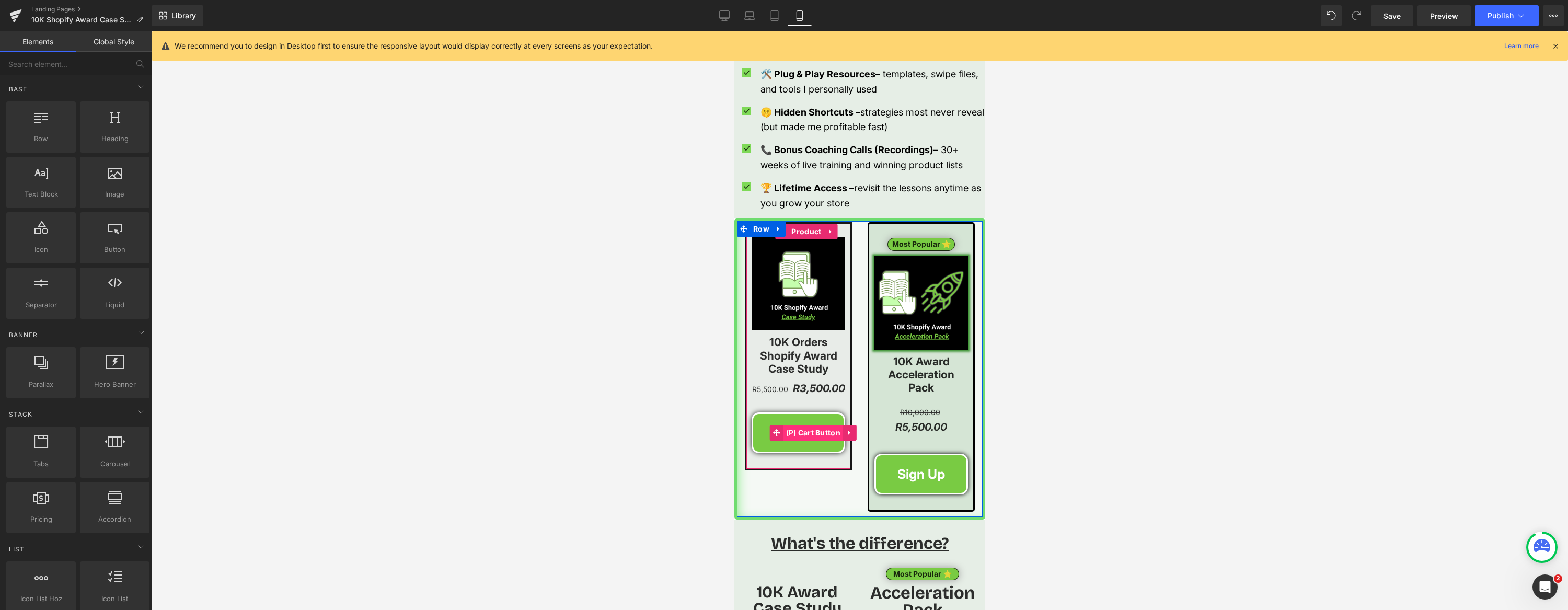
click at [800, 433] on span "(P) Cart Button" at bounding box center [813, 433] width 60 height 16
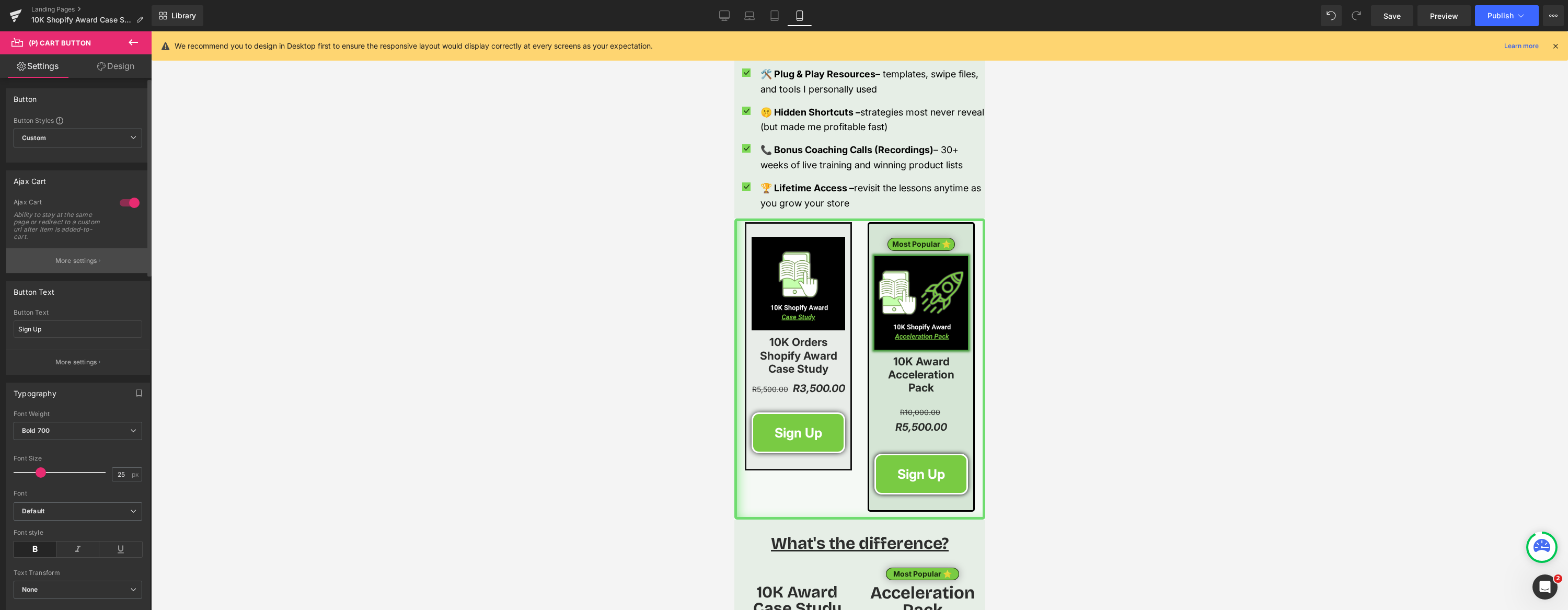
click at [85, 262] on p "More settings" at bounding box center [77, 260] width 42 height 10
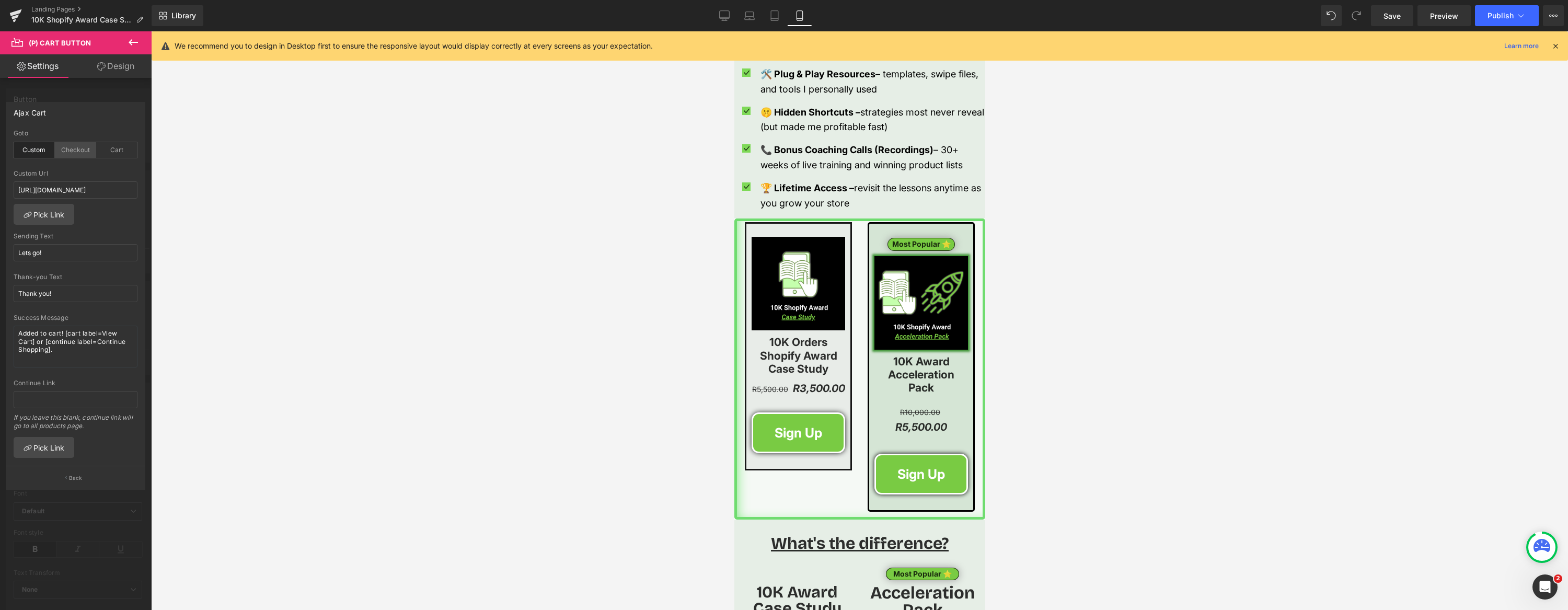
click at [76, 149] on div "Checkout" at bounding box center [75, 150] width 41 height 16
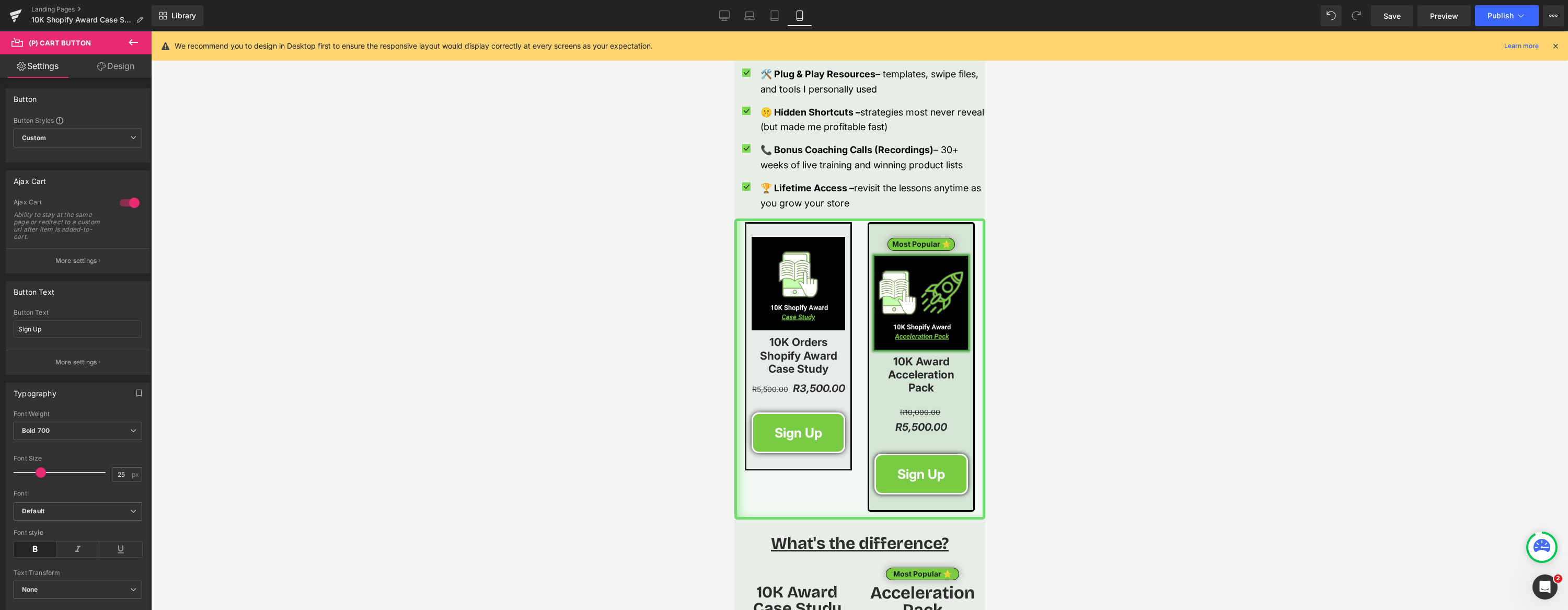
click at [926, 467] on body "Shopify just sent this 10,000 order award to me for hitting 10K orders on my on…" at bounding box center [859, 302] width 251 height 3245
click at [930, 466] on span "(P) Cart Button" at bounding box center [936, 474] width 60 height 16
click at [94, 260] on p "More settings" at bounding box center [77, 260] width 42 height 10
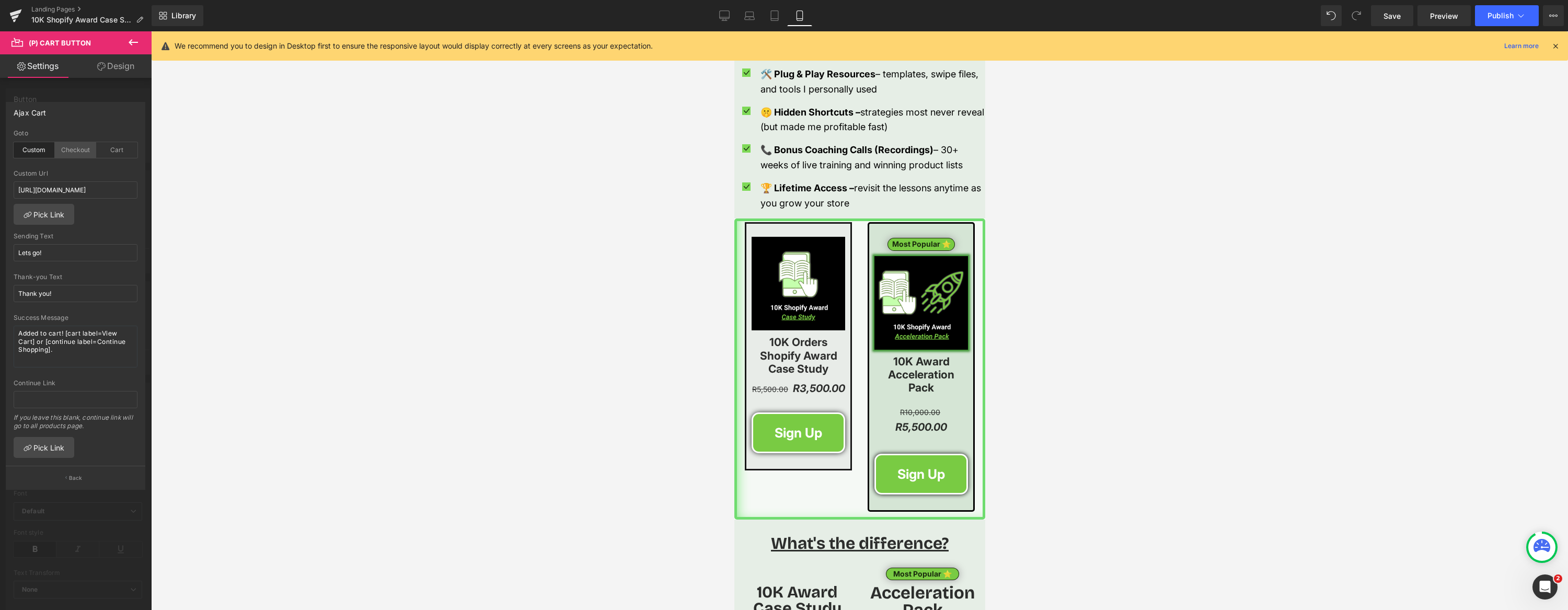
click at [73, 145] on div "Checkout" at bounding box center [75, 150] width 41 height 16
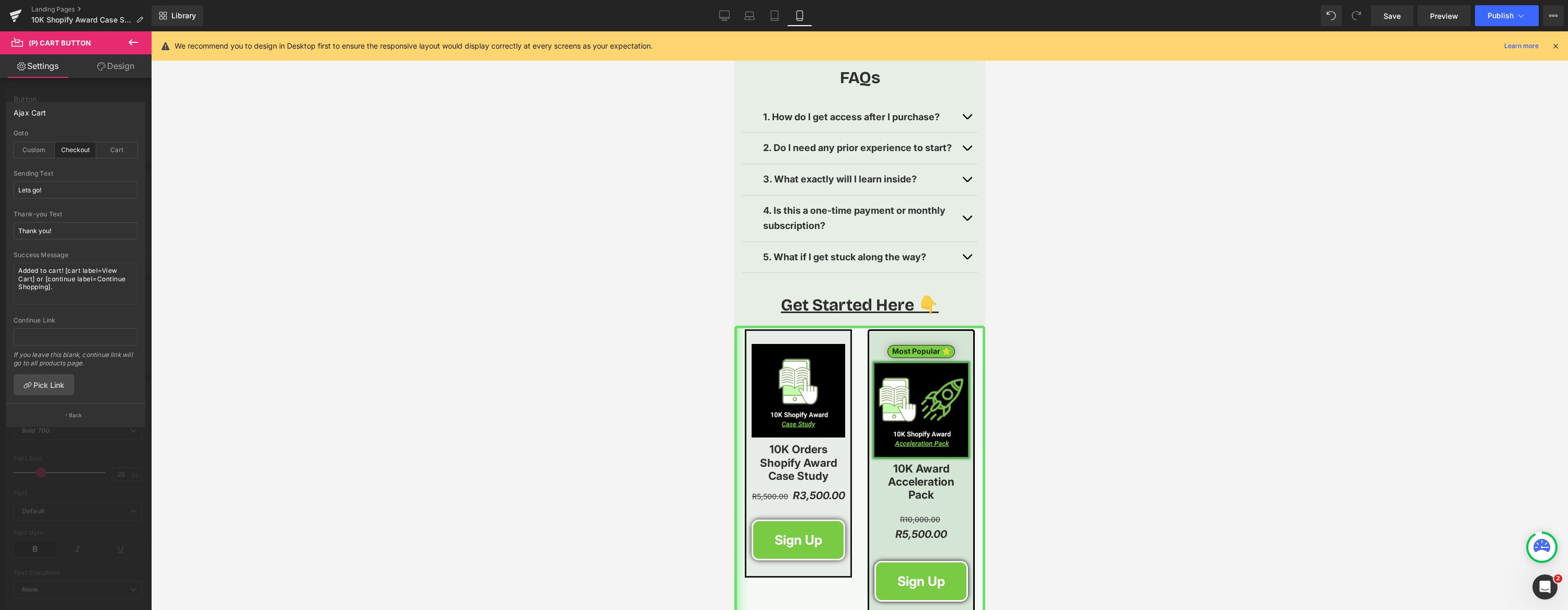
scroll to position [2645, 0]
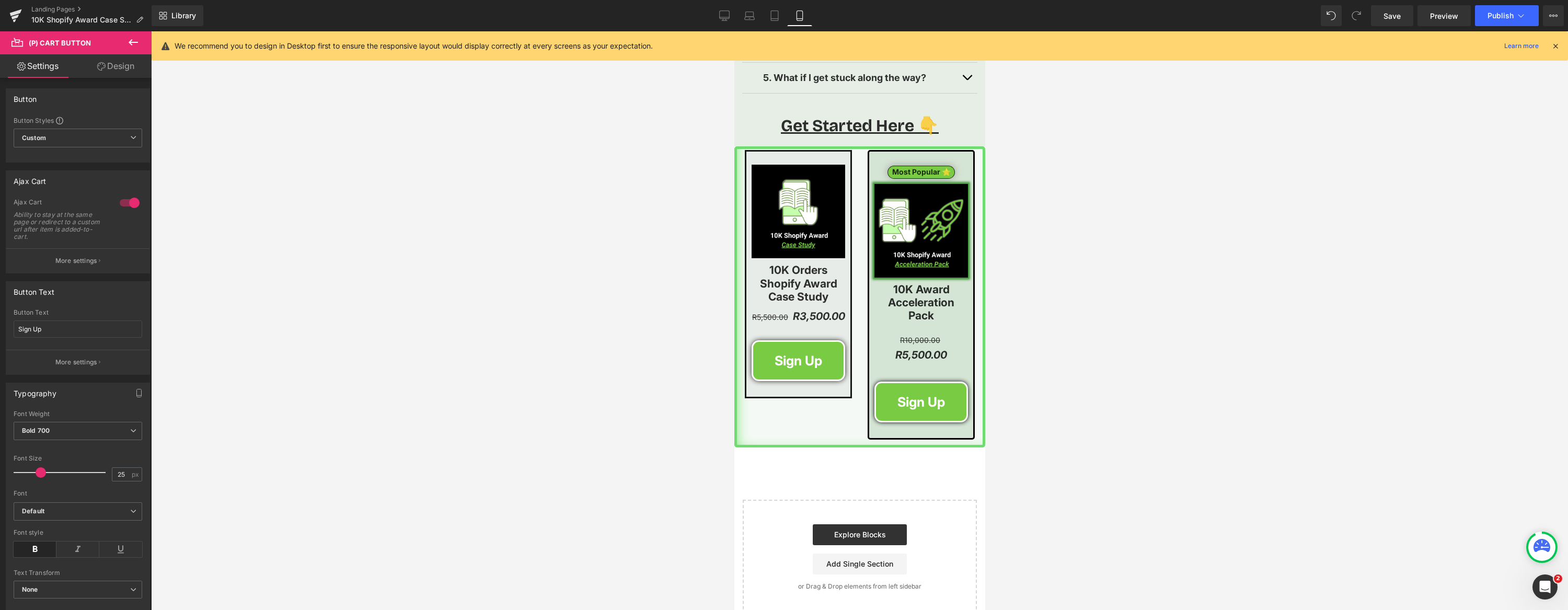
click at [802, 353] on span "(P) Cart Button" at bounding box center [813, 361] width 60 height 16
click at [75, 260] on p "More settings" at bounding box center [77, 260] width 42 height 10
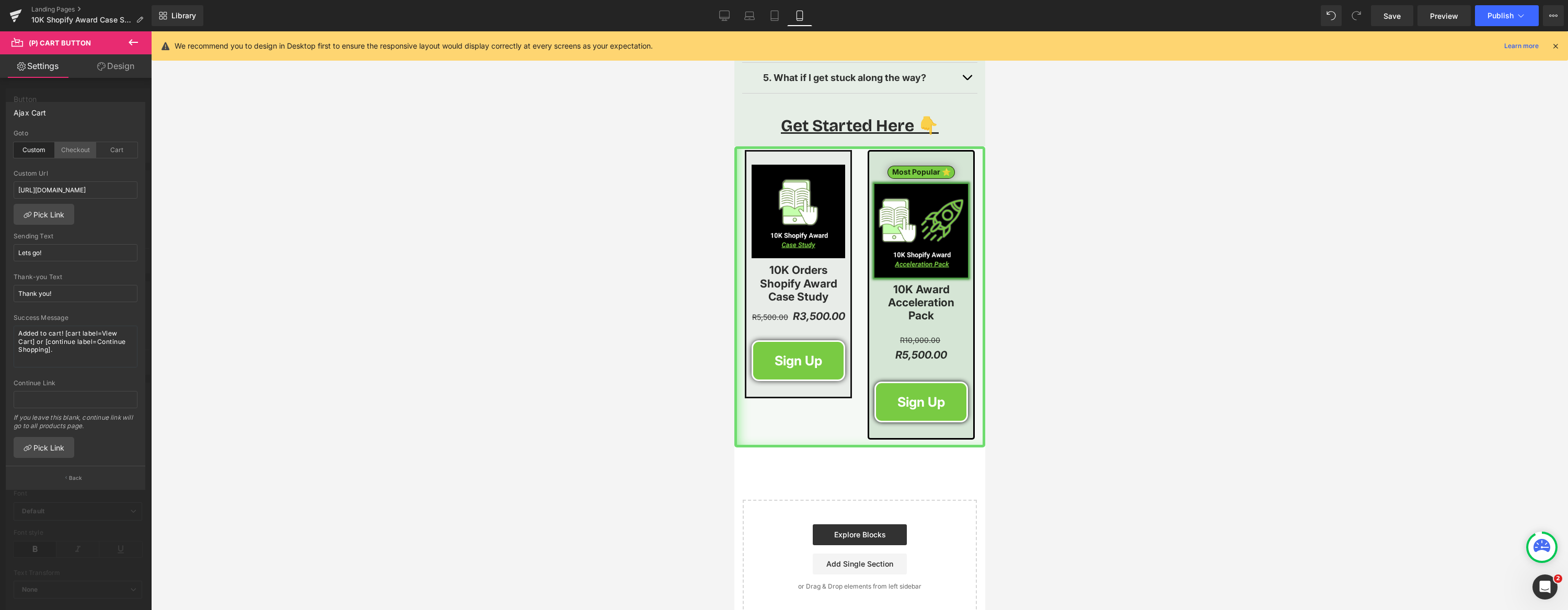
click at [80, 148] on div "Checkout" at bounding box center [75, 150] width 41 height 16
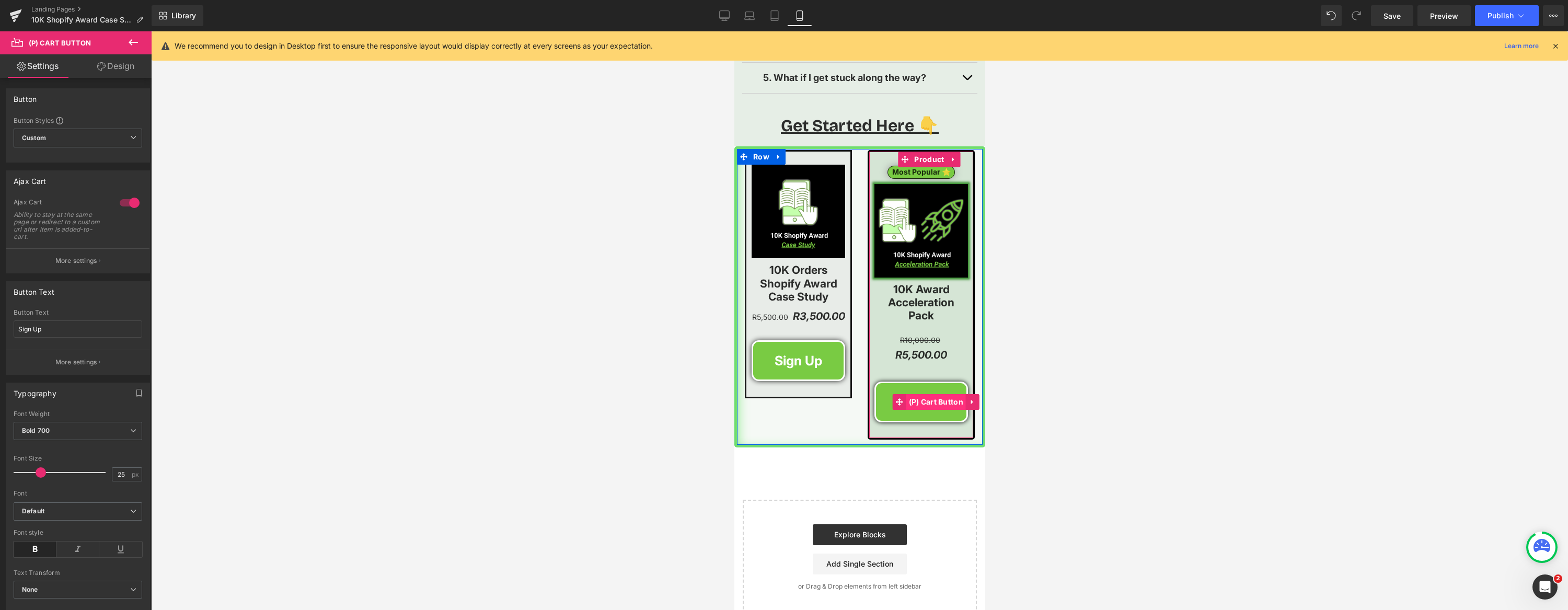
click at [933, 394] on span "(P) Cart Button" at bounding box center [936, 402] width 60 height 16
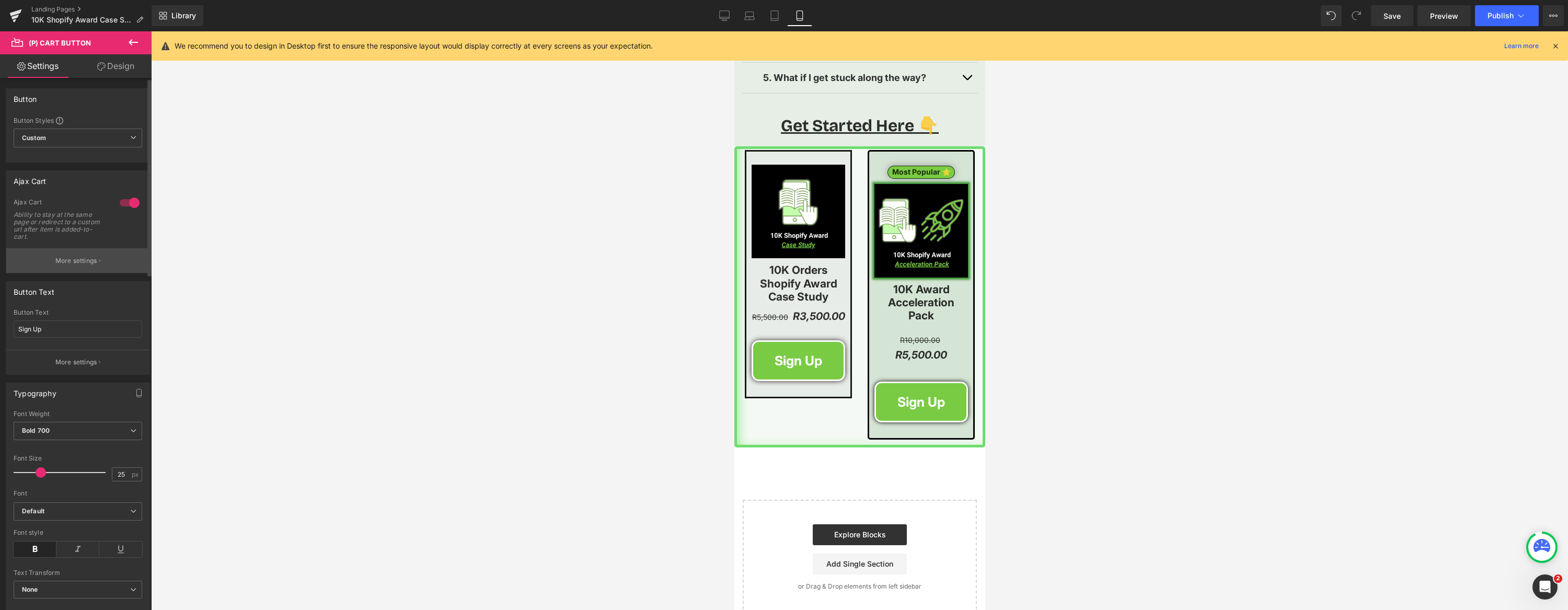
click at [78, 255] on button "More settings" at bounding box center [78, 260] width 143 height 25
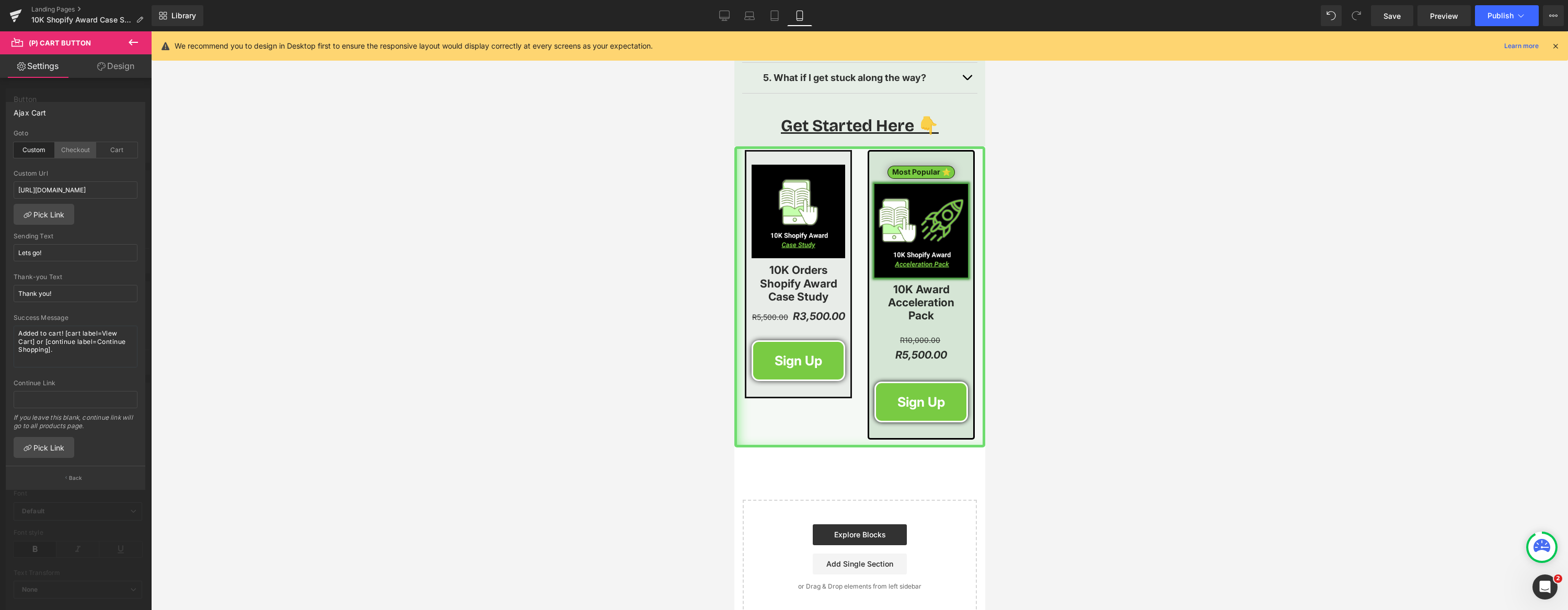
click at [77, 154] on div "Checkout" at bounding box center [75, 150] width 41 height 16
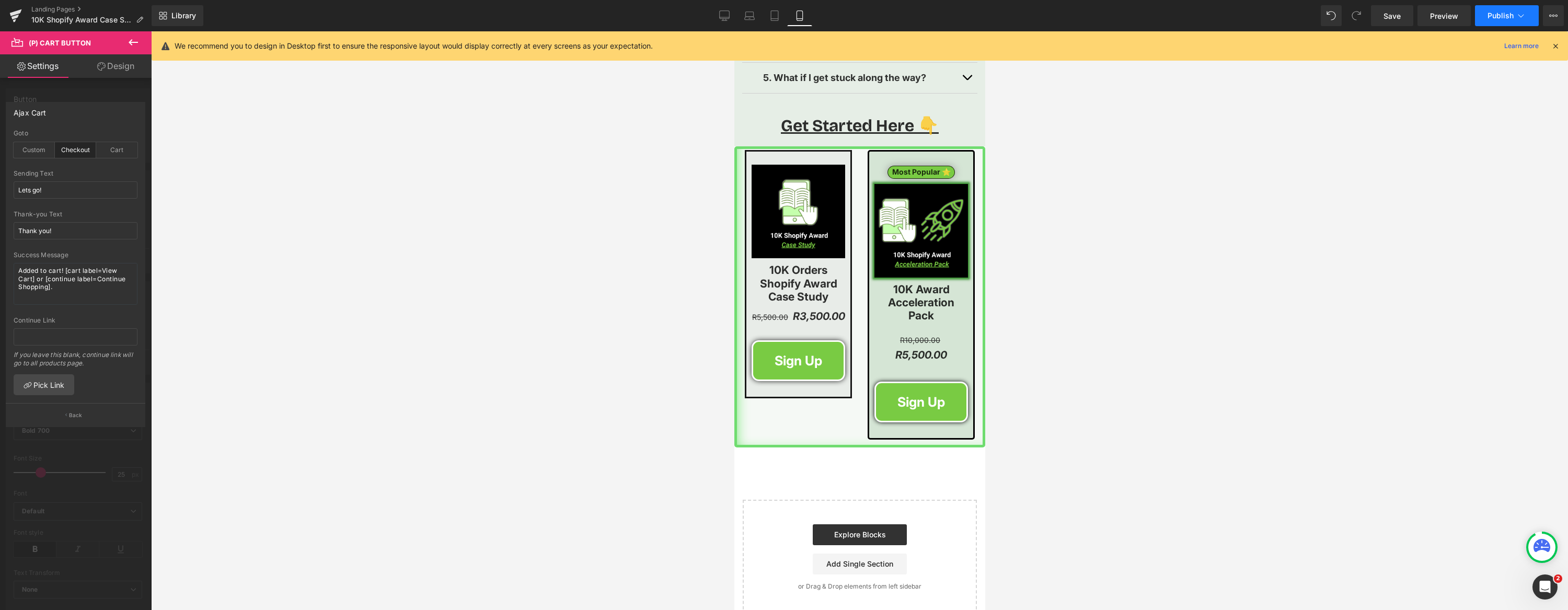
click at [1505, 16] on span "Publish" at bounding box center [1500, 15] width 26 height 8
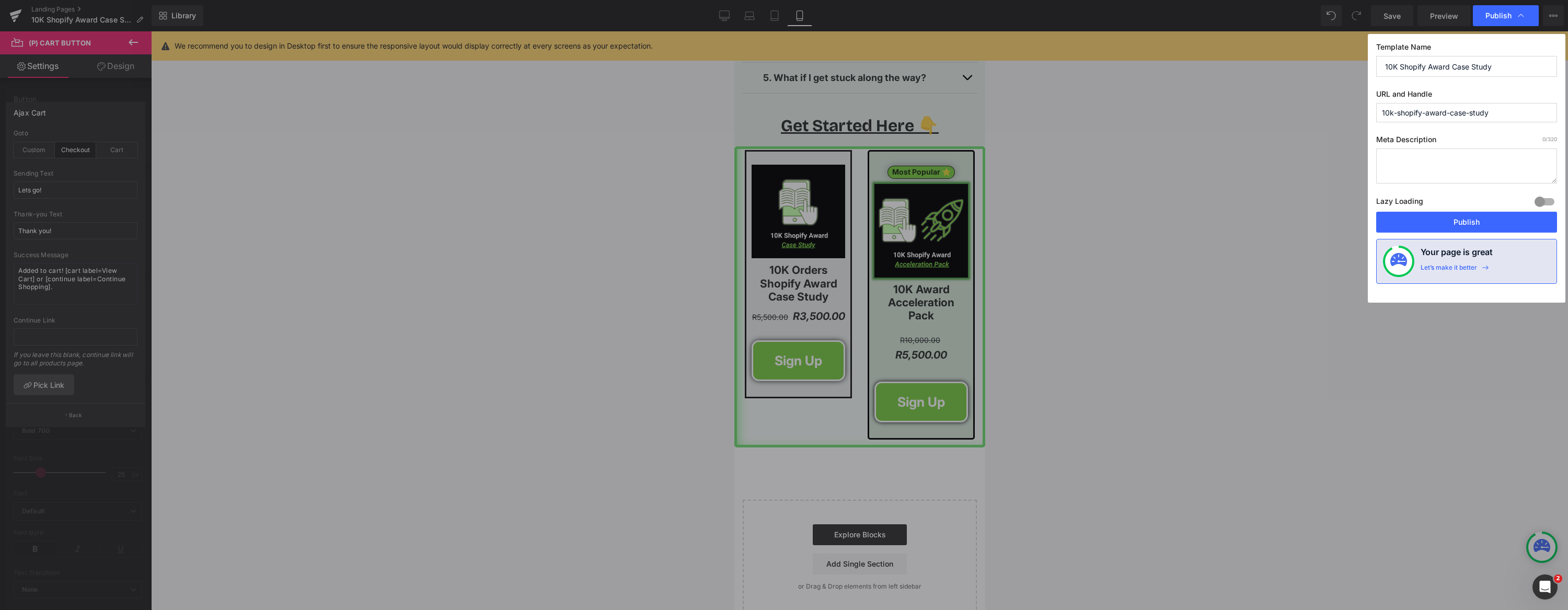
click at [1474, 223] on button "Publish" at bounding box center [1466, 222] width 181 height 21
